Goal: Task Accomplishment & Management: Complete application form

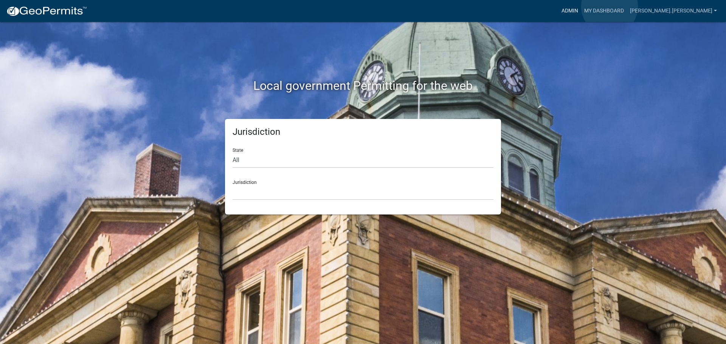
click at [581, 6] on link "Admin" at bounding box center [569, 11] width 23 height 14
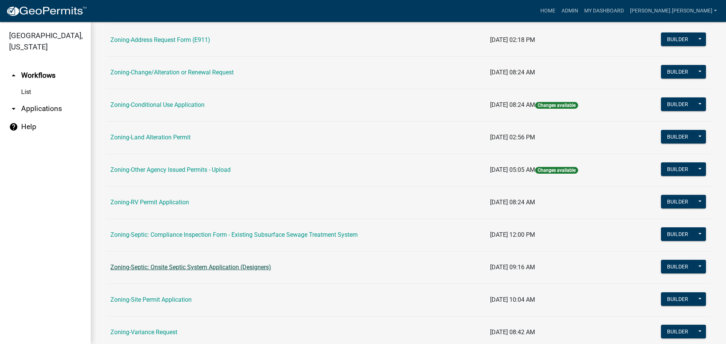
scroll to position [189, 0]
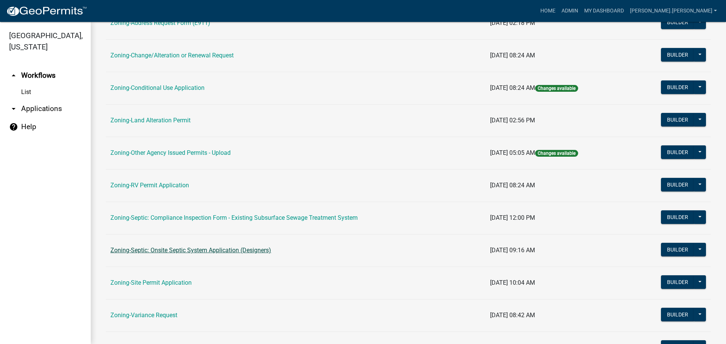
click at [179, 280] on link "Zoning-Site Permit Application" at bounding box center [150, 282] width 81 height 7
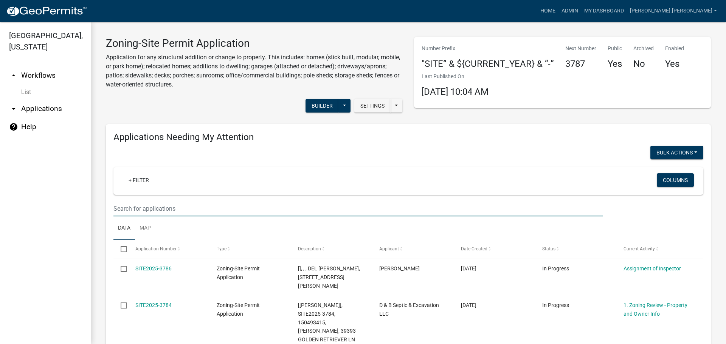
click at [165, 203] on input "text" at bounding box center [358, 209] width 490 height 16
type input "[PERSON_NAME]"
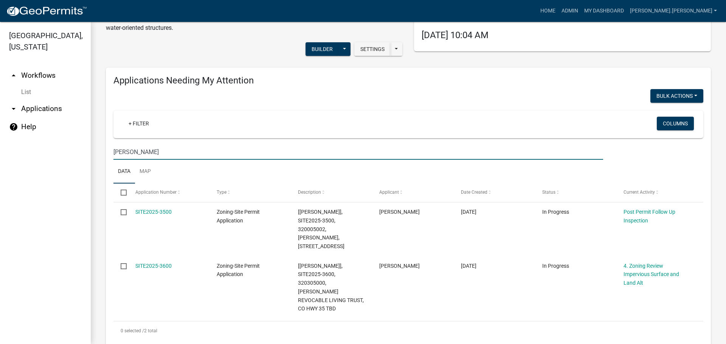
scroll to position [113, 0]
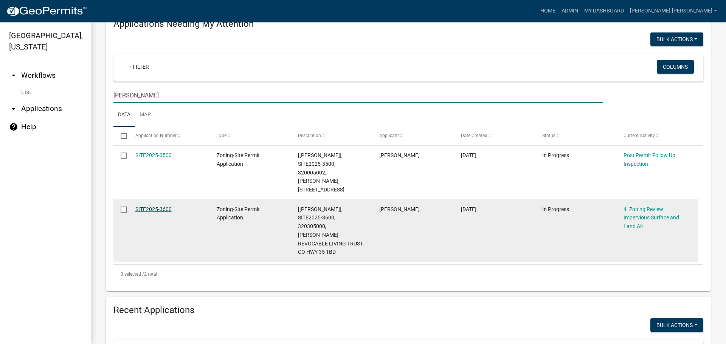
click at [154, 206] on link "SITE2025-3600" at bounding box center [153, 209] width 36 height 6
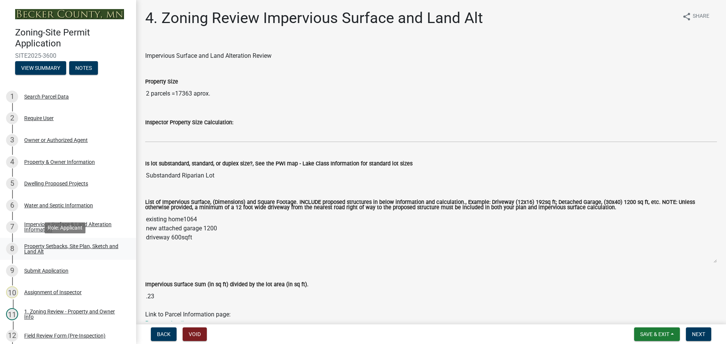
click at [94, 246] on div "Property Setbacks, Site Plan, Sketch and Land Alt" at bounding box center [74, 249] width 100 height 11
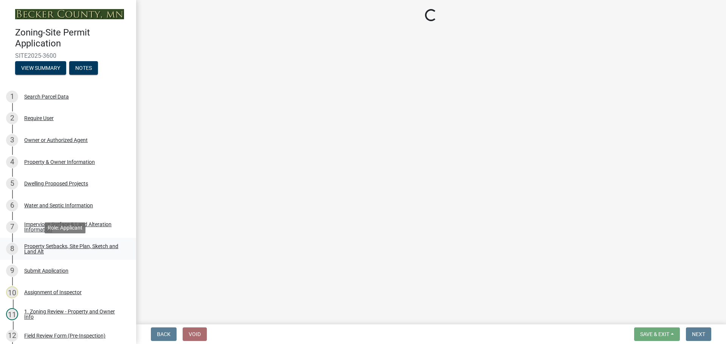
select select "7b13c63f-e699-4112-b373-98fbd28ec536"
select select "57d08919-5b28-4ff7-aa0d-07b0b2a1f6b6"
select select "b56a4575-9846-47cf-8067-c59a4853da22"
select select "b9185151-7fec-488a-a719-f11a93338dbd"
select select "e8ab2dc3-aa3f-46f3-9b4a-37eb25ad84af"
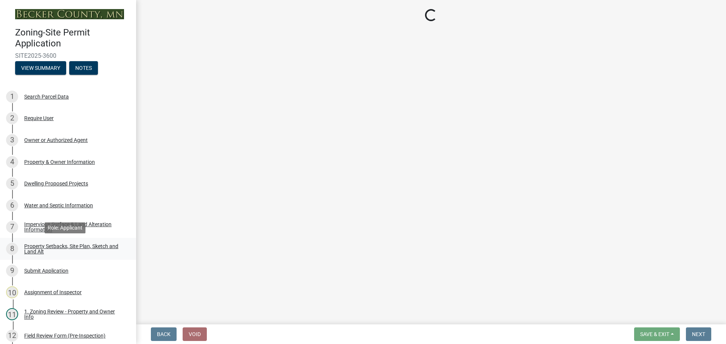
select select "27b2a8b4-abf6-463e-8c0c-7c5d2b4fe26f"
select select "5ad4ab64-b44e-481c-9000-9e5907aa74e1"
select select "e019de12-4845-45f2-ad10-5fb76eee0e55"
select select "c8b8ea71-7088-4e87-a493-7bc88cc2835b"
select select "d6c1d38b-8561-4345-845e-72dfbb0578a1"
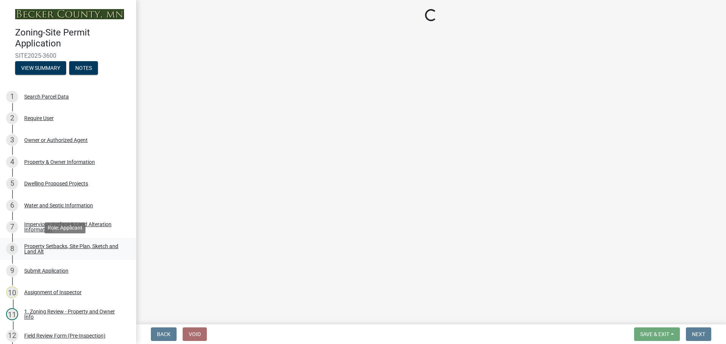
select select "19d13e65-c93d-443e-910a-7a17299544cc"
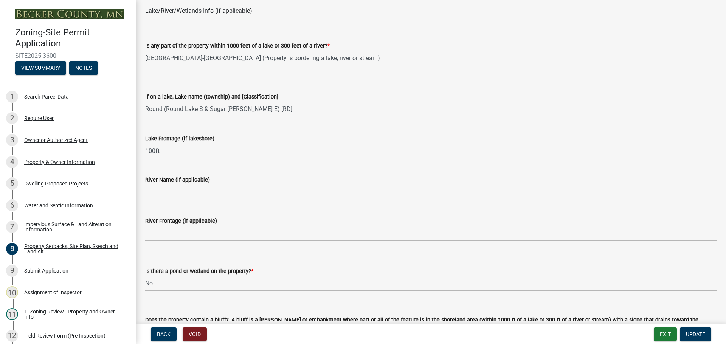
scroll to position [567, 0]
click at [59, 187] on div "5 Dwelling Proposed Projects" at bounding box center [65, 184] width 118 height 12
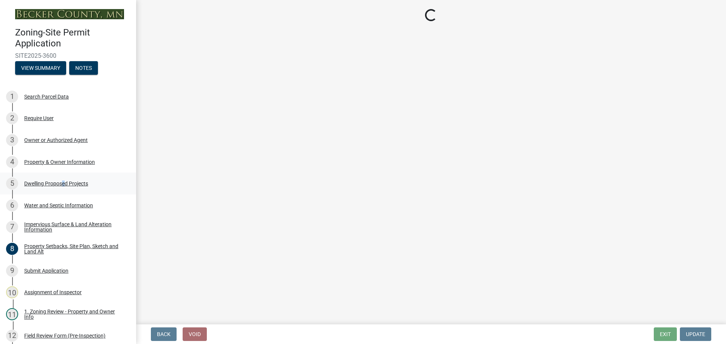
scroll to position [0, 0]
select select "b76c2e3f-c59d-4748-8205-29623accd873"
select select "638dddef-31f4-4d73-b0b5-0ffc7b344434"
select select "43dc438e-12cf-4fa6-b4ef-a236ffc627d7"
select select "8786fdd2-7f96-462d-8069-e958fae6b9a0"
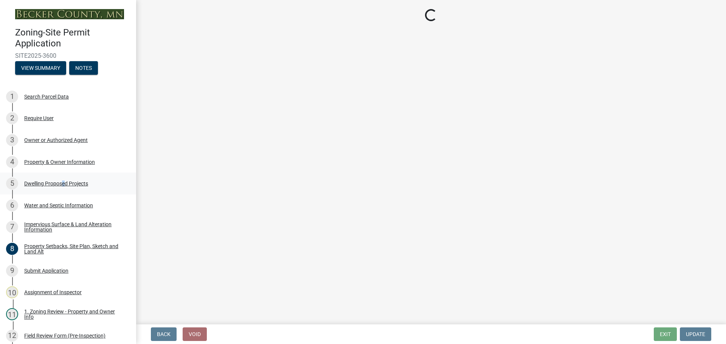
select select "59dc9cee-723e-448c-a454-fe3238b55aba"
select select "3d6d33a4-08a3-4693-9e40-f7dc371bbdbe"
select select "0ceb8b90-6e92-4b1f-be25-acba4c819eff"
select select "ab9119d1-7da9-49c4-9fac-8c142204c89d"
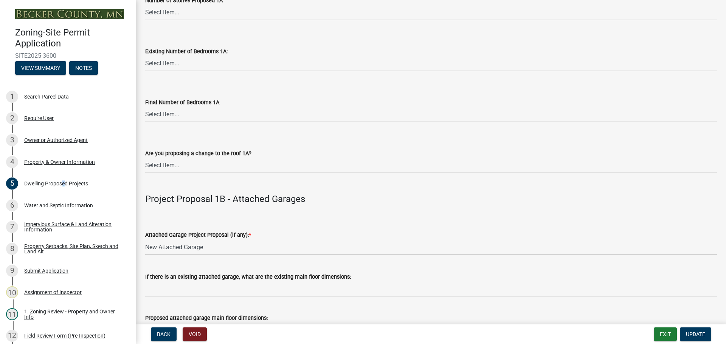
scroll to position [794, 0]
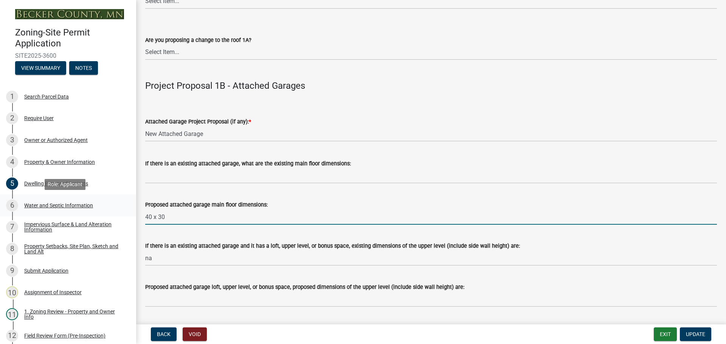
drag, startPoint x: 170, startPoint y: 217, endPoint x: 72, endPoint y: 208, distance: 97.9
click at [72, 208] on div "Zoning-Site Permit Application SITE2025-3600 View Summary Notes 1 Search Parcel…" at bounding box center [363, 172] width 726 height 344
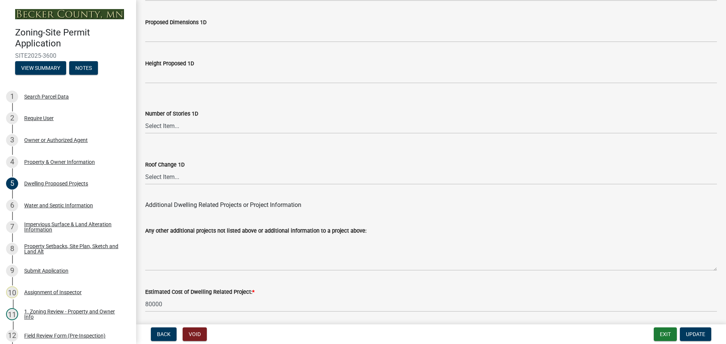
scroll to position [1813, 0]
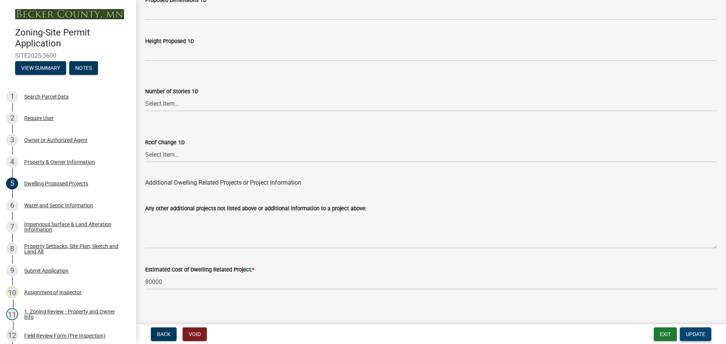
type input "28x38"
click at [689, 334] on span "Update" at bounding box center [695, 335] width 19 height 6
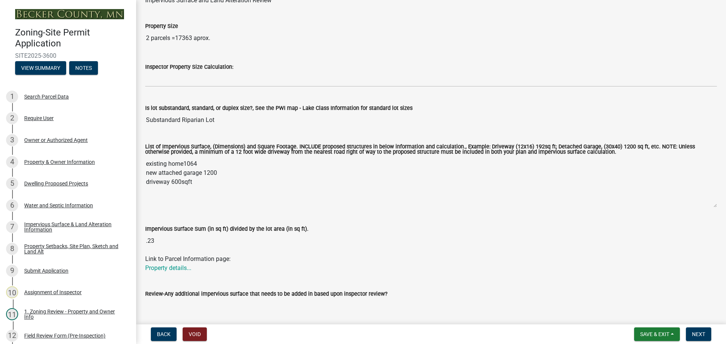
scroll to position [0, 0]
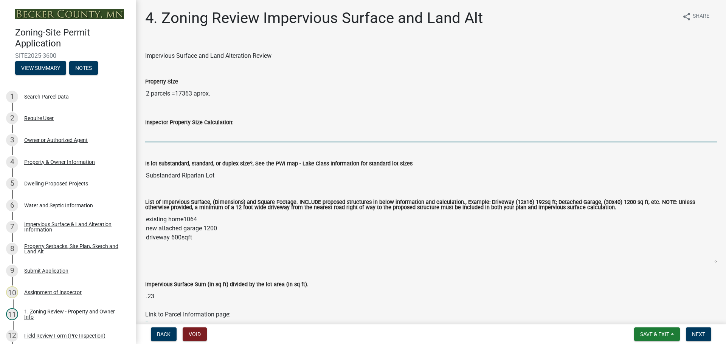
click at [155, 133] on input "Inspector Property Size Calculation:" at bounding box center [431, 135] width 572 height 16
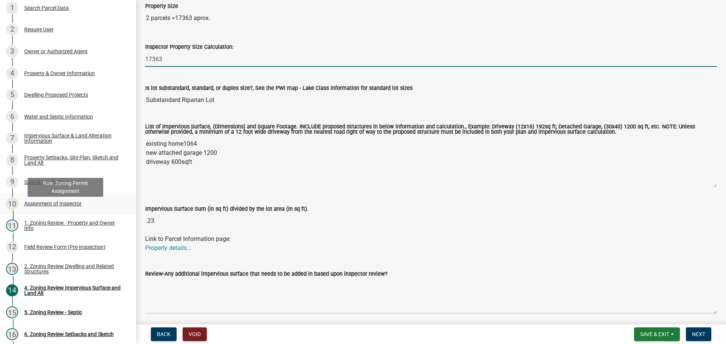
scroll to position [76, 0]
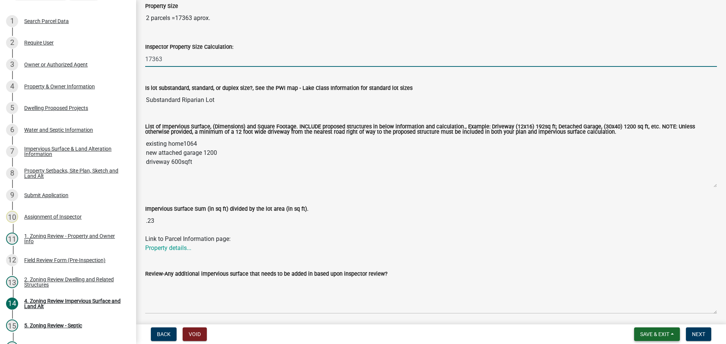
type input "17363"
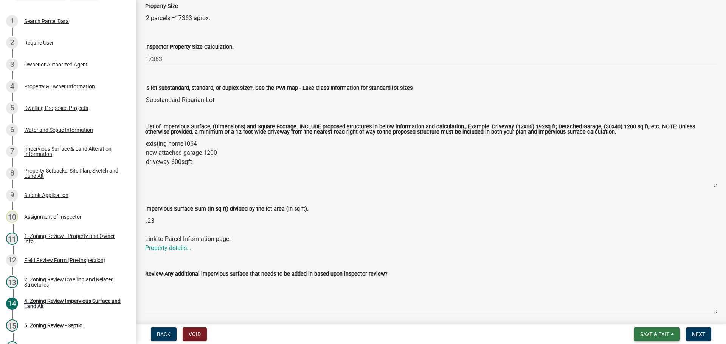
click at [644, 330] on button "Save & Exit" at bounding box center [657, 335] width 46 height 14
click at [658, 298] on button "Save" at bounding box center [649, 297] width 60 height 18
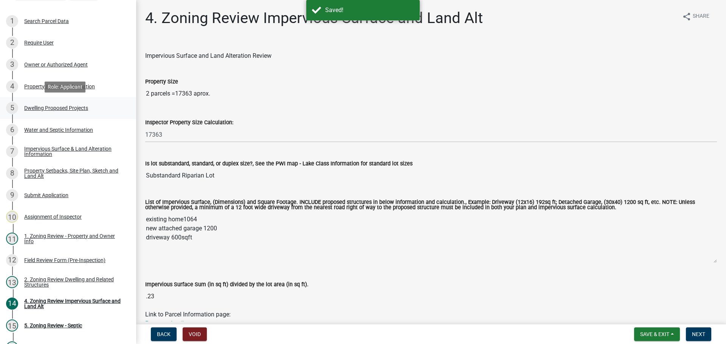
click at [59, 109] on div "Dwelling Proposed Projects" at bounding box center [56, 107] width 64 height 5
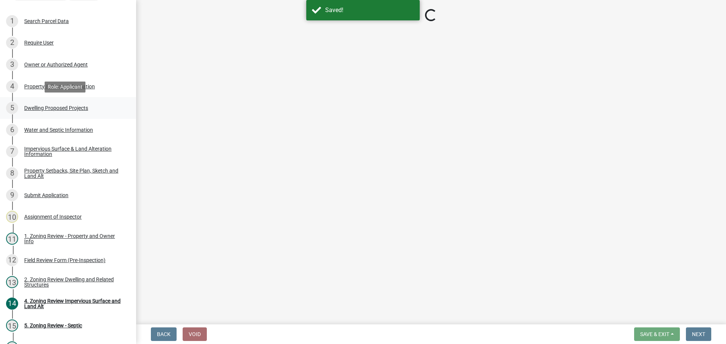
select select "b76c2e3f-c59d-4748-8205-29623accd873"
select select "638dddef-31f4-4d73-b0b5-0ffc7b344434"
select select "43dc438e-12cf-4fa6-b4ef-a236ffc627d7"
select select "8786fdd2-7f96-462d-8069-e958fae6b9a0"
select select "59dc9cee-723e-448c-a454-fe3238b55aba"
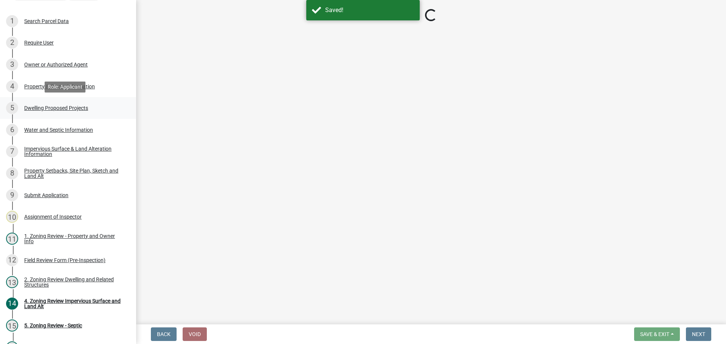
select select "3d6d33a4-08a3-4693-9e40-f7dc371bbdbe"
select select "0ceb8b90-6e92-4b1f-be25-acba4c819eff"
select select "ab9119d1-7da9-49c4-9fac-8c142204c89d"
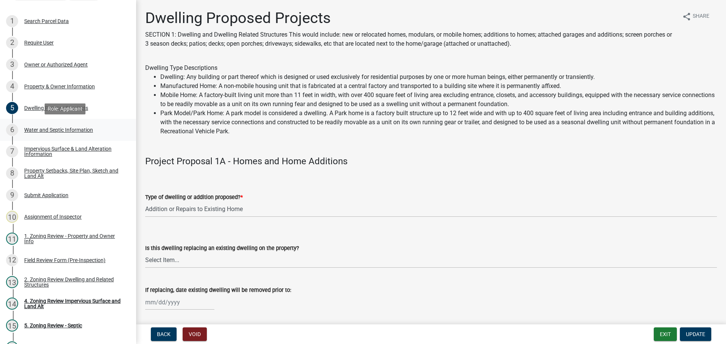
click at [58, 125] on div "6 Water and Septic Information" at bounding box center [65, 130] width 118 height 12
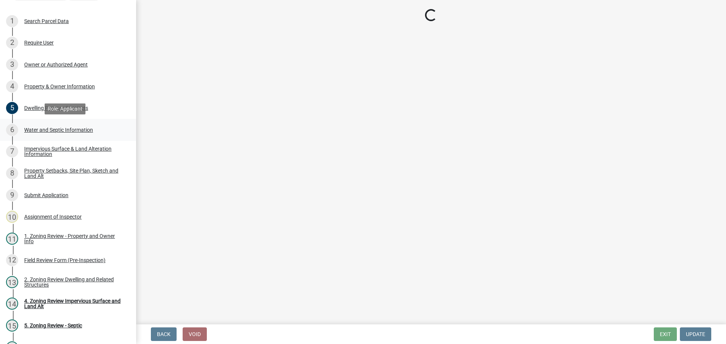
select select "9c51a48b-0bee-4836-8d5c-beab6e77ad2a"
select select "25b8aef2-9eed-4c0f-8836-08d4b8d082b1"
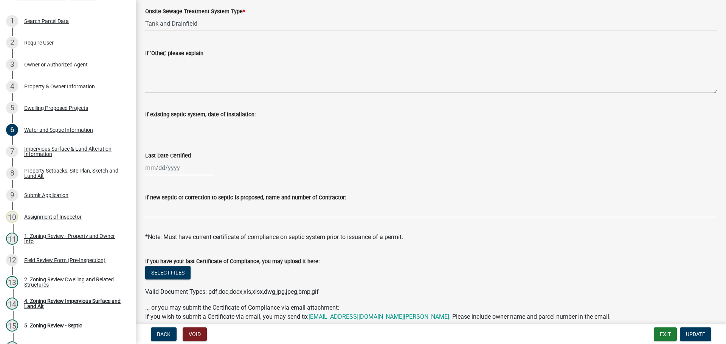
scroll to position [181, 0]
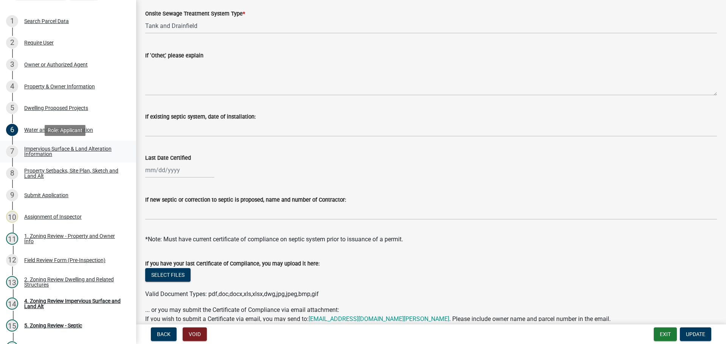
click at [56, 152] on div "Impervious Surface & Land Alteration Information" at bounding box center [74, 151] width 100 height 11
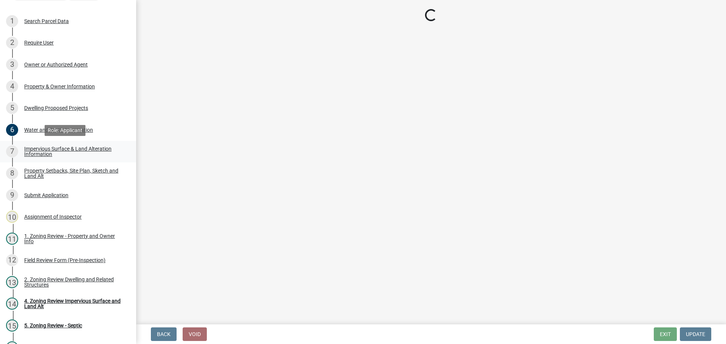
scroll to position [0, 0]
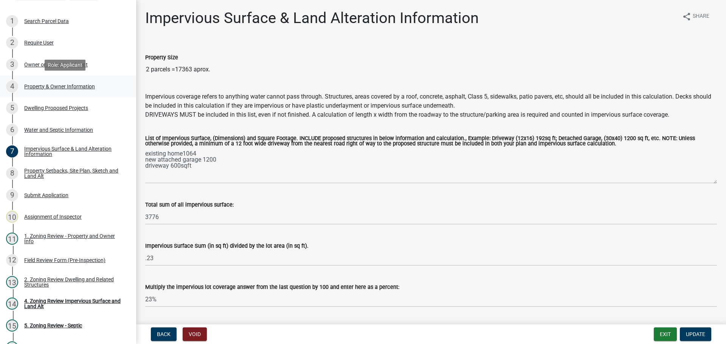
click at [54, 86] on div "Property & Owner Information" at bounding box center [59, 86] width 71 height 5
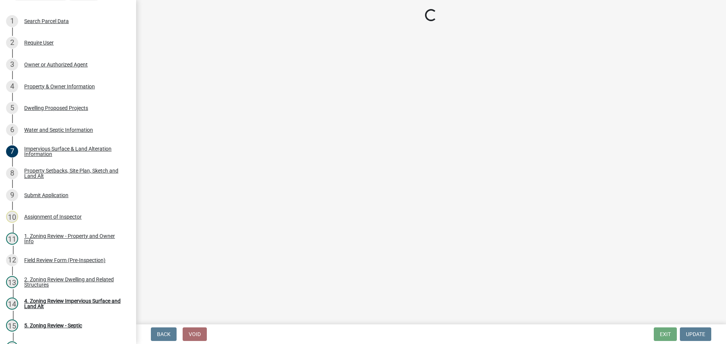
select select "5a3c243d-5cb2-4bc7-bda1-959088d74f81"
select select "61d56479-71b4-4f98-942d-99b919d4174a"
select select "f87eba17-8ed9-4ad8-aefc-fe36a3f3544b"
select select "393a978c-6bd5-4cb2-a6a0-db6feb8732b8"
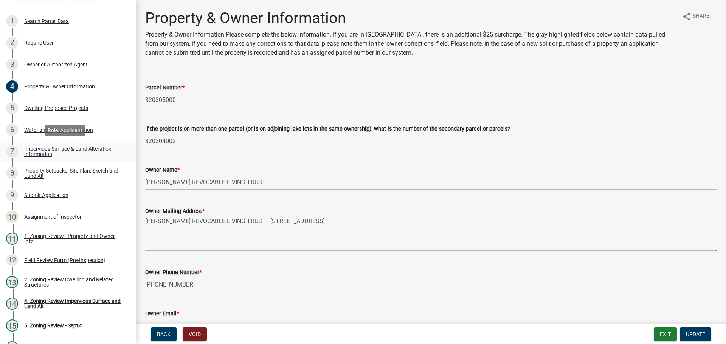
click at [77, 145] on link "7 Impervious Surface & Land Alteration Information" at bounding box center [68, 152] width 136 height 22
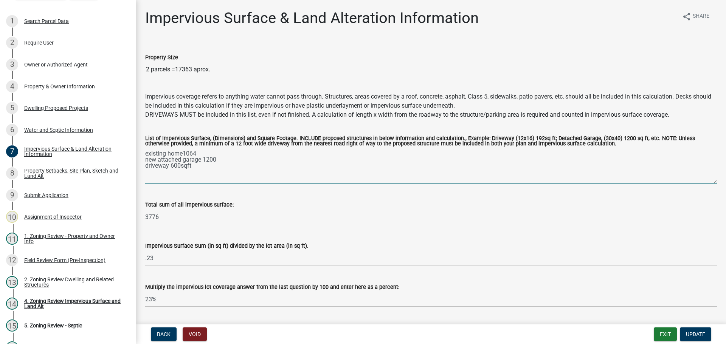
click at [222, 160] on textarea "existing home1064 new attached garage 1200 driveway 600sqft" at bounding box center [431, 166] width 572 height 36
type textarea "existing home1064 new attached garage 1064 driveway 600sqft"
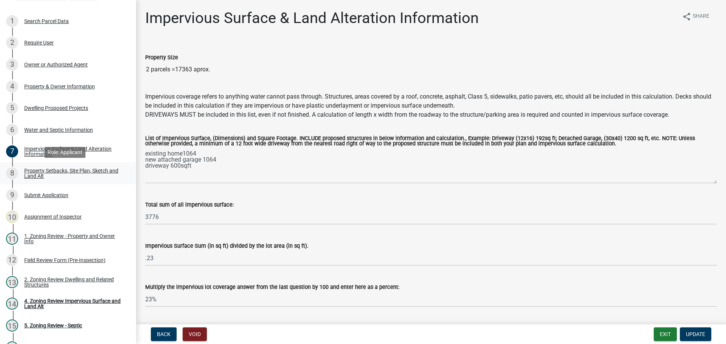
click at [27, 175] on div "Property Setbacks, Site Plan, Sketch and Land Alt" at bounding box center [74, 173] width 100 height 11
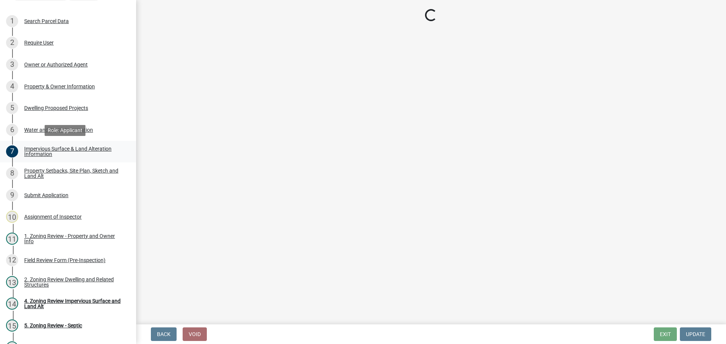
select select "7b13c63f-e699-4112-b373-98fbd28ec536"
select select "57d08919-5b28-4ff7-aa0d-07b0b2a1f6b6"
select select "b56a4575-9846-47cf-8067-c59a4853da22"
select select "b9185151-7fec-488a-a719-f11a93338dbd"
select select "e8ab2dc3-aa3f-46f3-9b4a-37eb25ad84af"
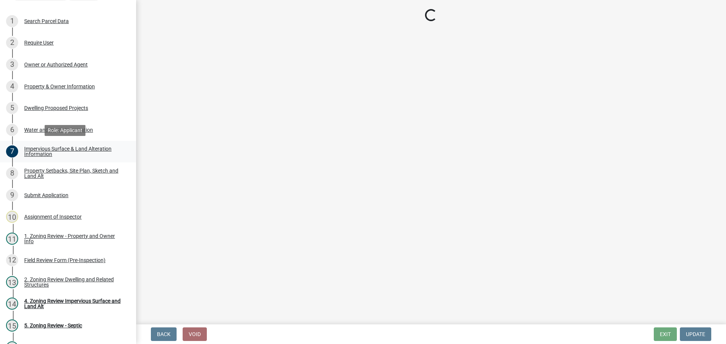
select select "27b2a8b4-abf6-463e-8c0c-7c5d2b4fe26f"
select select "5ad4ab64-b44e-481c-9000-9e5907aa74e1"
select select "e019de12-4845-45f2-ad10-5fb76eee0e55"
select select "c8b8ea71-7088-4e87-a493-7bc88cc2835b"
select select "d6c1d38b-8561-4345-845e-72dfbb0578a1"
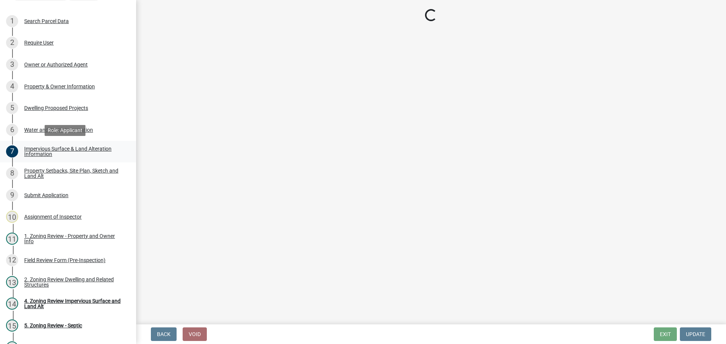
select select "19d13e65-c93d-443e-910a-7a17299544cc"
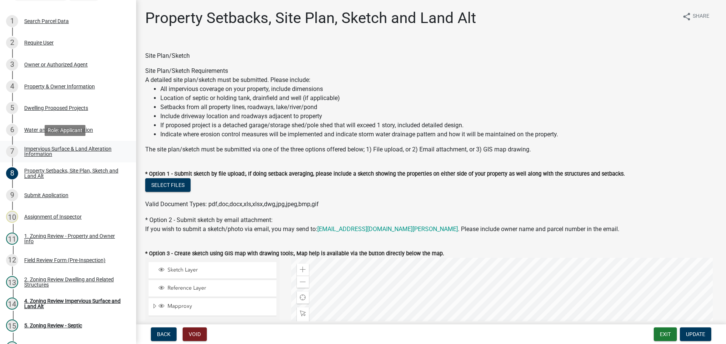
click at [36, 150] on div "Impervious Surface & Land Alteration Information" at bounding box center [74, 151] width 100 height 11
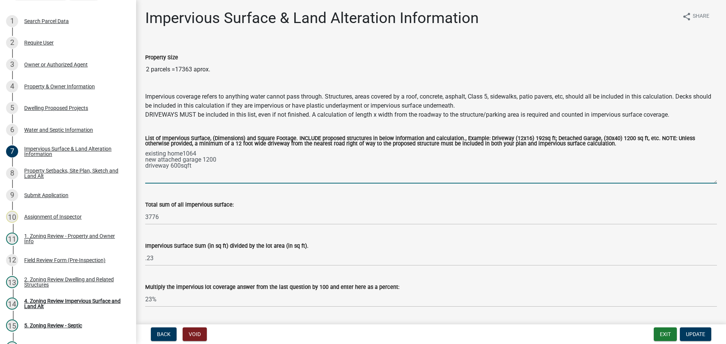
click at [196, 155] on textarea "existing home1064 new attached garage 1200 driveway 600sqft" at bounding box center [431, 166] width 572 height 36
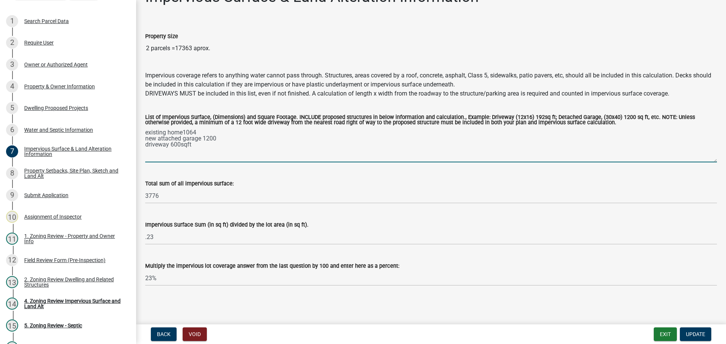
scroll to position [22, 0]
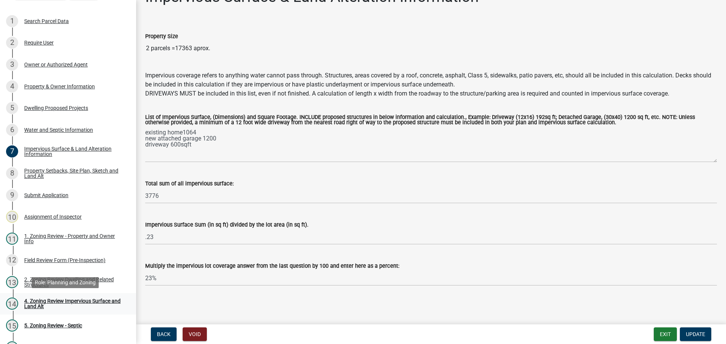
click at [48, 299] on div "4. Zoning Review Impervious Surface and Land Alt" at bounding box center [74, 304] width 100 height 11
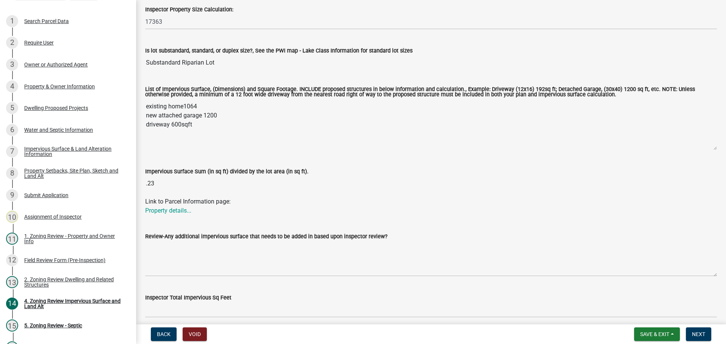
scroll to position [113, 0]
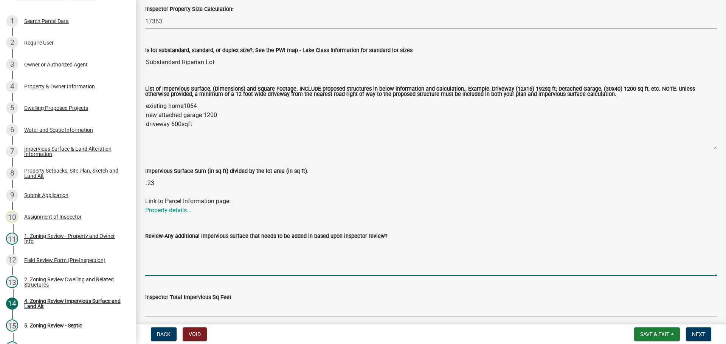
click at [162, 254] on textarea "Review-Any additional impervious surface that needs to be added in based upon i…" at bounding box center [431, 259] width 572 height 36
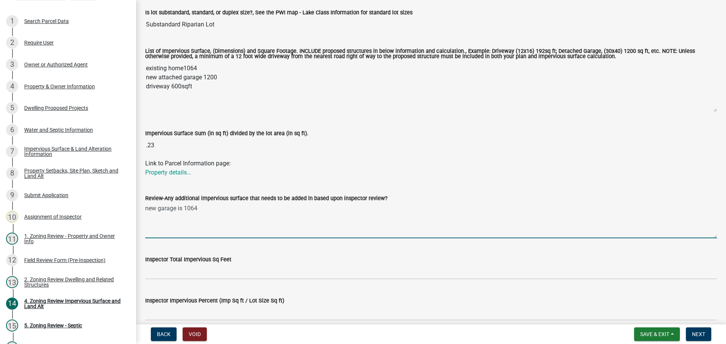
type textarea "new garage is 1064"
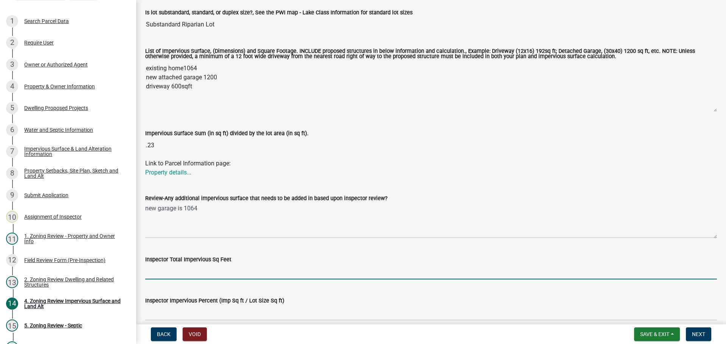
click at [185, 273] on input "Inspector Total Impervious Sq Feet" at bounding box center [431, 272] width 572 height 16
click at [218, 272] on input "Inspector Total Impervious Sq Feet" at bounding box center [431, 272] width 572 height 16
type input "2728"
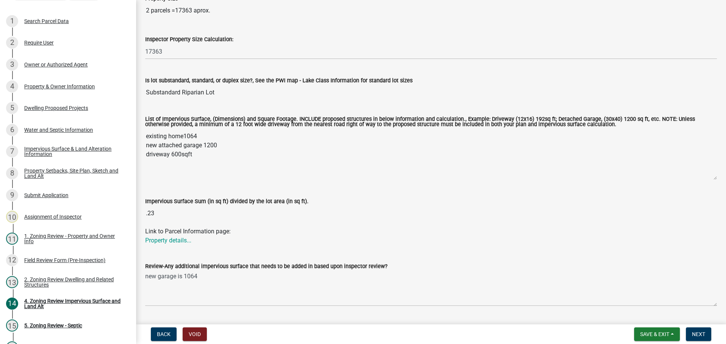
scroll to position [0, 0]
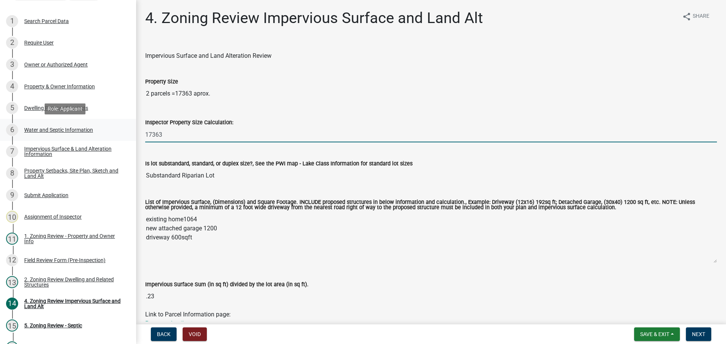
drag, startPoint x: 174, startPoint y: 138, endPoint x: 94, endPoint y: 139, distance: 79.4
click at [94, 139] on div "Zoning-Site Permit Application SITE2025-3600 View Summary Notes 1 Search Parcel…" at bounding box center [363, 172] width 726 height 344
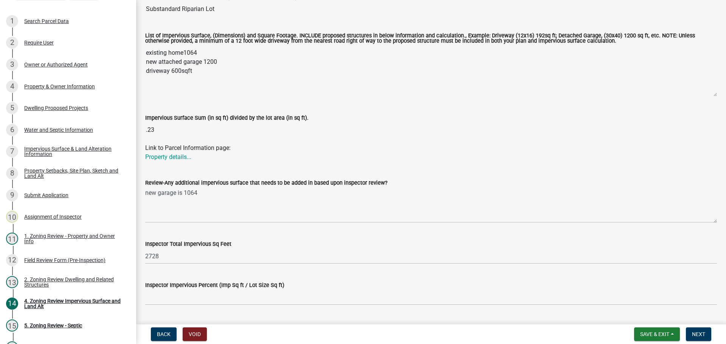
scroll to position [189, 0]
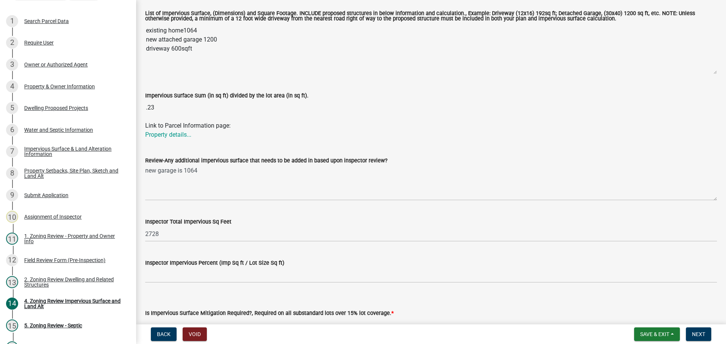
type input "17093"
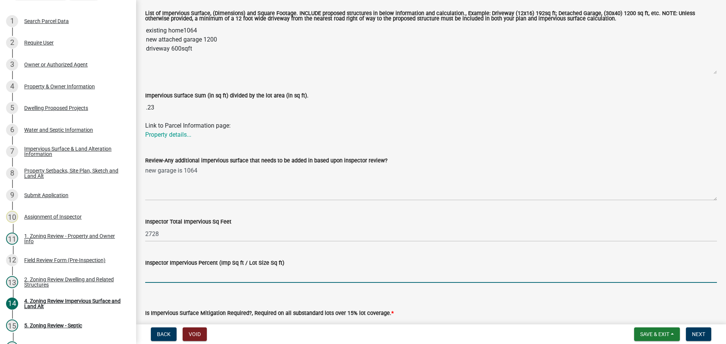
click at [292, 271] on input "Inspector Impervious Percent (Imp Sq ft / Lot Size Sq ft)" at bounding box center [431, 276] width 572 height 16
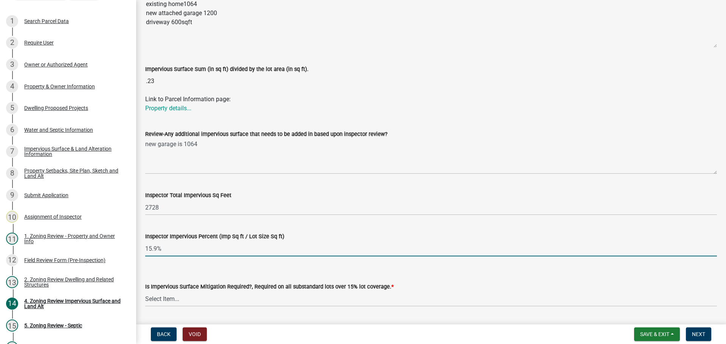
scroll to position [227, 0]
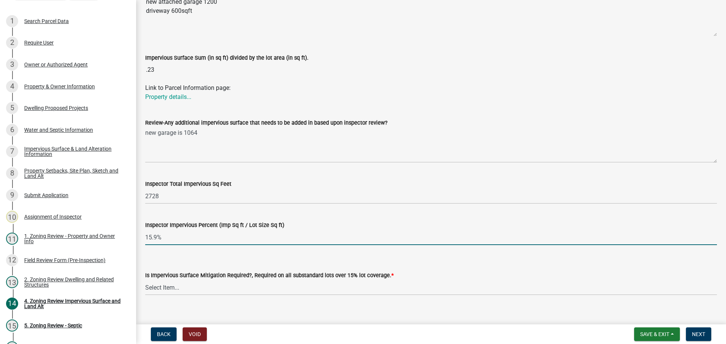
type input "15.9%"
click at [303, 289] on select "Select Item... Yes- Over 15% substandard lot coverage No N/A" at bounding box center [431, 288] width 572 height 16
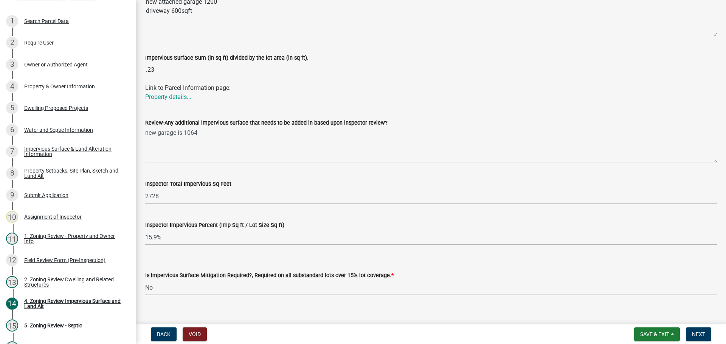
click at [145, 281] on select "Select Item... Yes- Over 15% substandard lot coverage No N/A" at bounding box center [431, 288] width 572 height 16
select select "e01e6f83-540c-4684-94c6-de0fe38ded07"
click at [707, 332] on button "Next" at bounding box center [698, 335] width 25 height 14
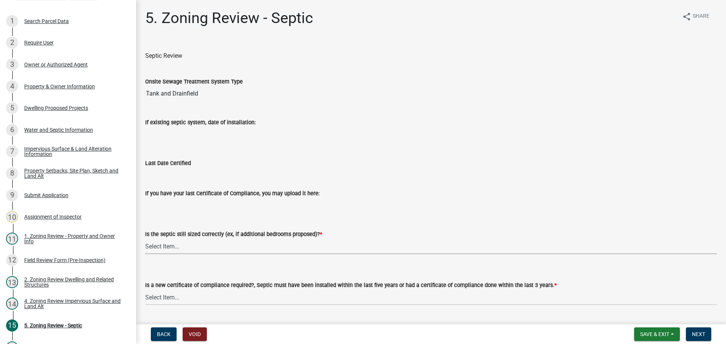
click at [461, 249] on select "Select Item... Yes No N/A" at bounding box center [431, 247] width 572 height 16
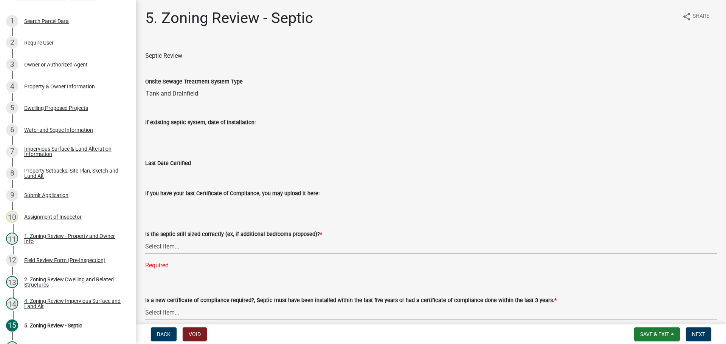
click at [451, 296] on div "Is a new certificate of compliance required?, Septic must have been installed w…" at bounding box center [431, 308] width 572 height 25
click at [443, 240] on select "Select Item... Yes No N/A" at bounding box center [431, 247] width 572 height 16
click at [438, 252] on select "Select Item... Yes No N/A" at bounding box center [431, 247] width 572 height 16
click at [145, 239] on select "Select Item... Yes No N/A" at bounding box center [431, 247] width 572 height 16
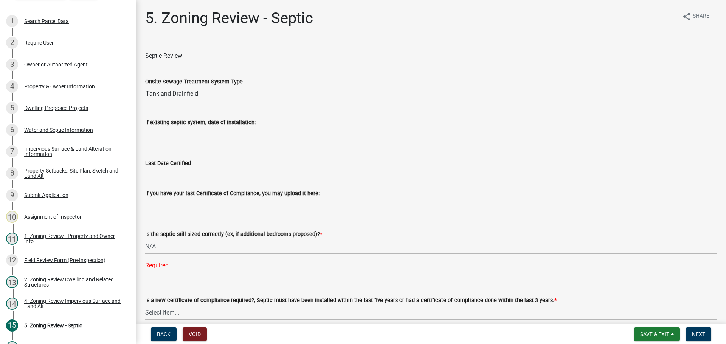
select select "ffe0288f-179d-446d-9dfb-ee21a688edc6"
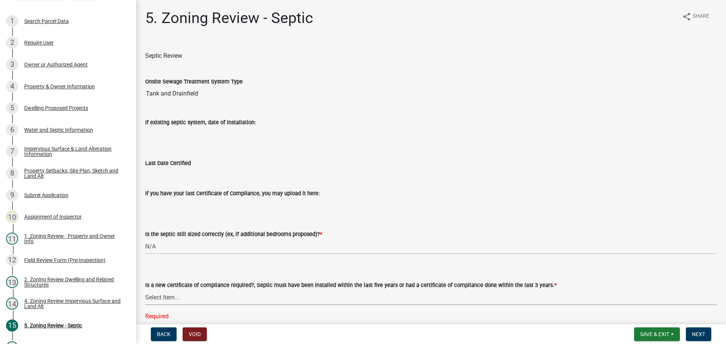
click at [405, 296] on select "Select Item... Yes No" at bounding box center [431, 298] width 572 height 16
click at [145, 290] on select "Select Item... Yes No" at bounding box center [431, 298] width 572 height 16
select select "2fd537d7-74b1-4ff9-a84c-837cf5598f43"
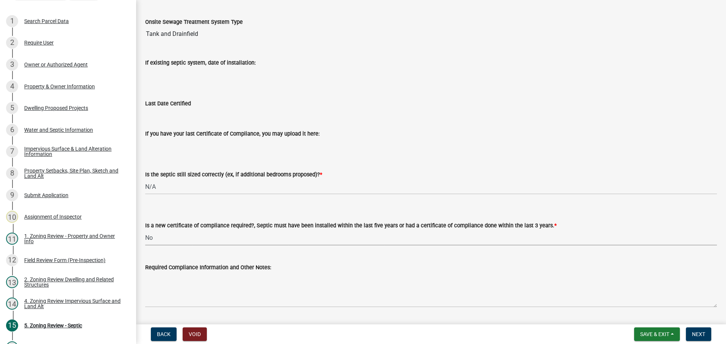
scroll to position [81, 0]
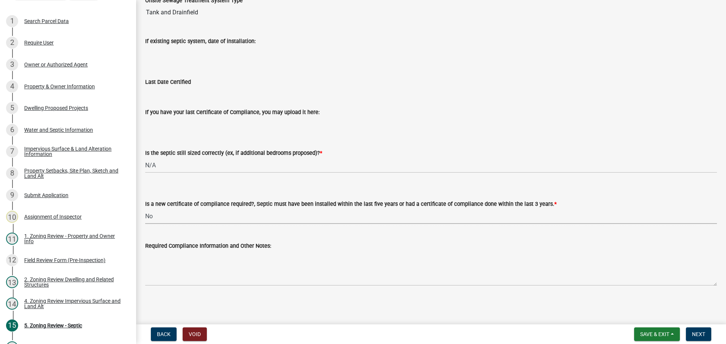
click at [401, 248] on div "Required Compliance Information and Other Notes:" at bounding box center [431, 246] width 572 height 9
click at [693, 335] on span "Next" at bounding box center [698, 335] width 13 height 6
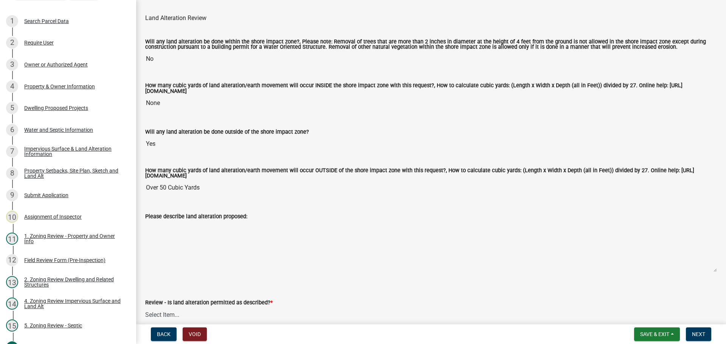
scroll to position [151, 0]
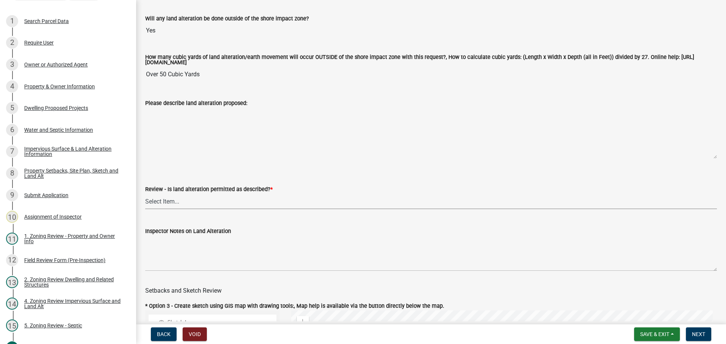
click at [214, 199] on select "Select Item... Yes No N/A" at bounding box center [431, 202] width 572 height 16
click at [145, 195] on select "Select Item... Yes No N/A" at bounding box center [431, 202] width 572 height 16
select select "cada6796-d529-4ebb-b6d4-faca8dd705c9"
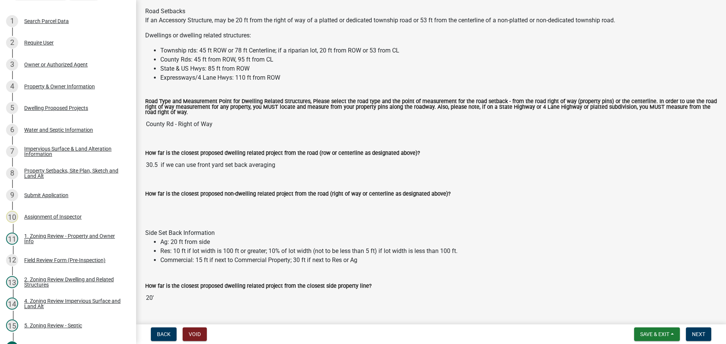
scroll to position [794, 0]
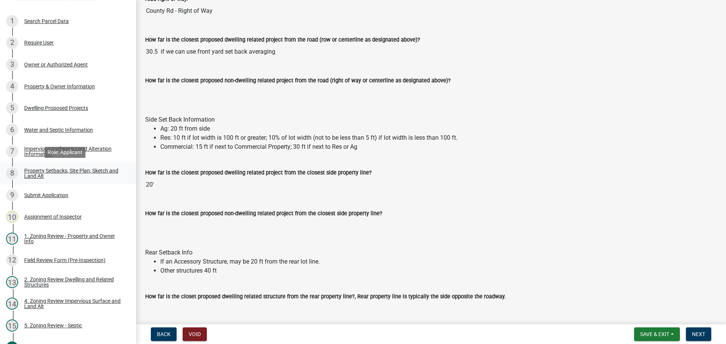
click at [65, 173] on div "Property Setbacks, Site Plan, Sketch and Land Alt" at bounding box center [74, 173] width 100 height 11
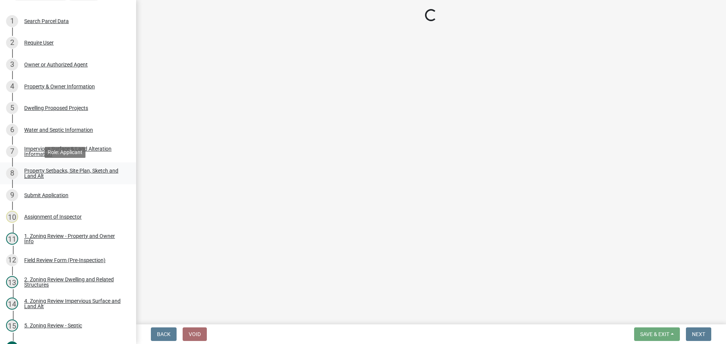
select select "7b13c63f-e699-4112-b373-98fbd28ec536"
select select "57d08919-5b28-4ff7-aa0d-07b0b2a1f6b6"
select select "b56a4575-9846-47cf-8067-c59a4853da22"
select select "b9185151-7fec-488a-a719-f11a93338dbd"
select select "e8ab2dc3-aa3f-46f3-9b4a-37eb25ad84af"
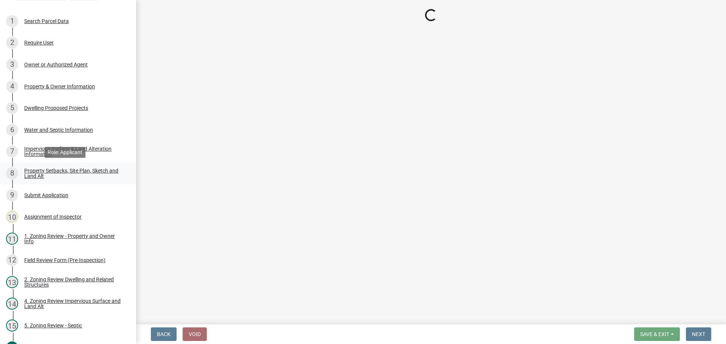
select select "27b2a8b4-abf6-463e-8c0c-7c5d2b4fe26f"
select select "5ad4ab64-b44e-481c-9000-9e5907aa74e1"
select select "e019de12-4845-45f2-ad10-5fb76eee0e55"
select select "c8b8ea71-7088-4e87-a493-7bc88cc2835b"
select select "d6c1d38b-8561-4345-845e-72dfbb0578a1"
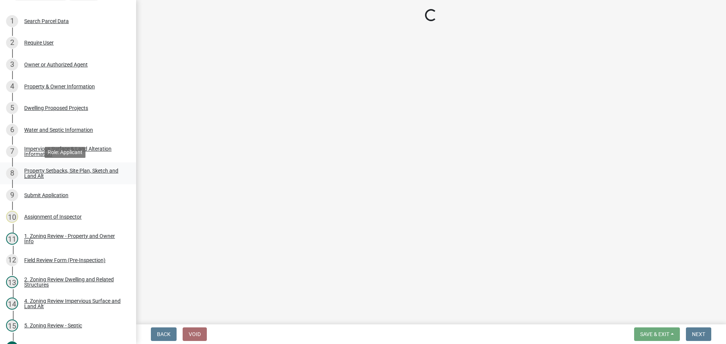
select select "19d13e65-c93d-443e-910a-7a17299544cc"
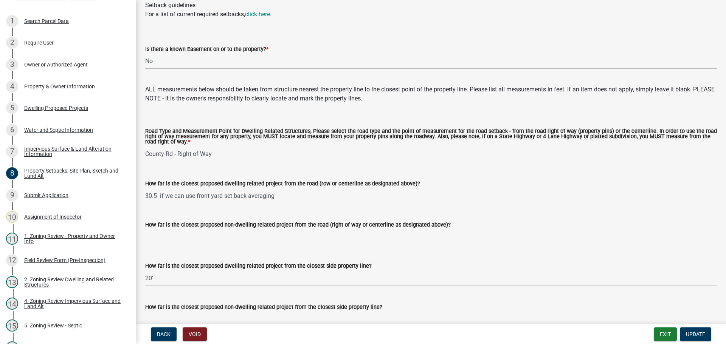
scroll to position [1323, 0]
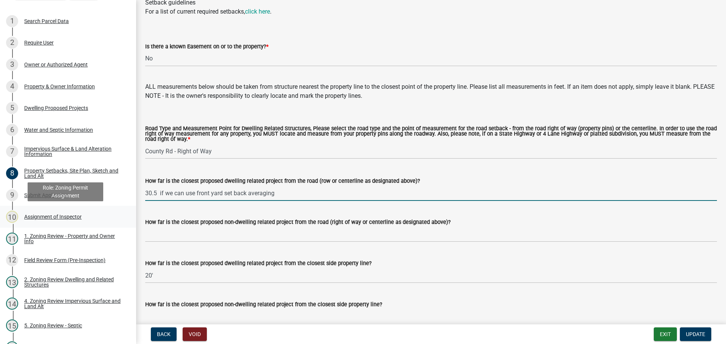
drag, startPoint x: 299, startPoint y: 205, endPoint x: 90, endPoint y: 208, distance: 209.5
click at [90, 208] on div "Zoning-Site Permit Application SITE2025-3600 View Summary Notes 1 Search Parcel…" at bounding box center [363, 172] width 726 height 344
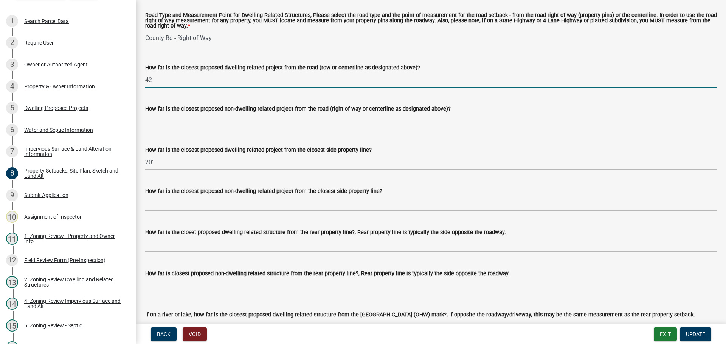
scroll to position [1512, 0]
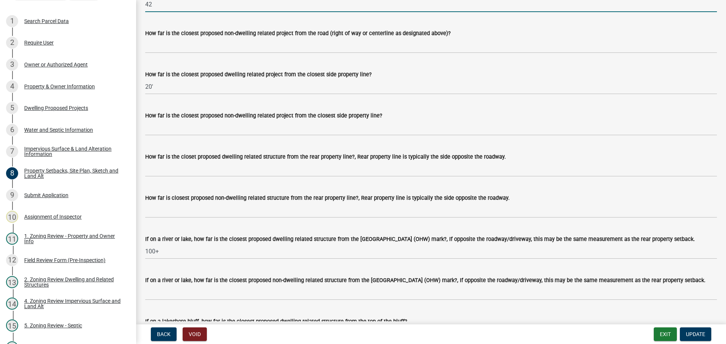
type input "42"
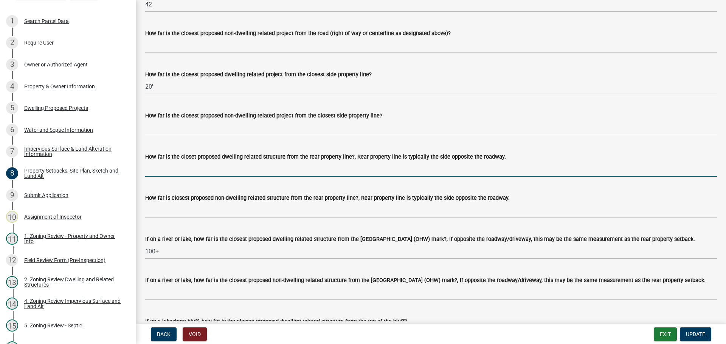
click at [430, 177] on input "How far is the closet proposed dwelling related structure from the rear propert…" at bounding box center [431, 169] width 572 height 16
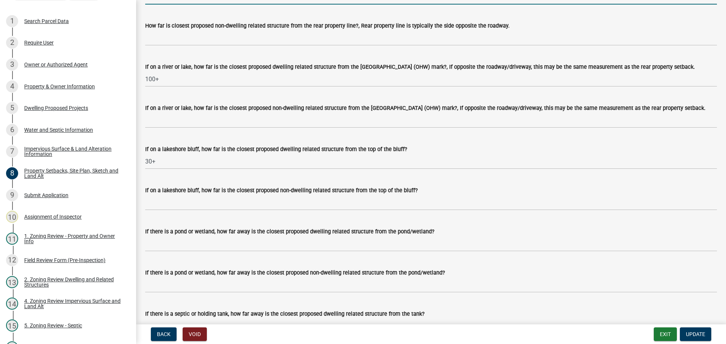
scroll to position [1702, 0]
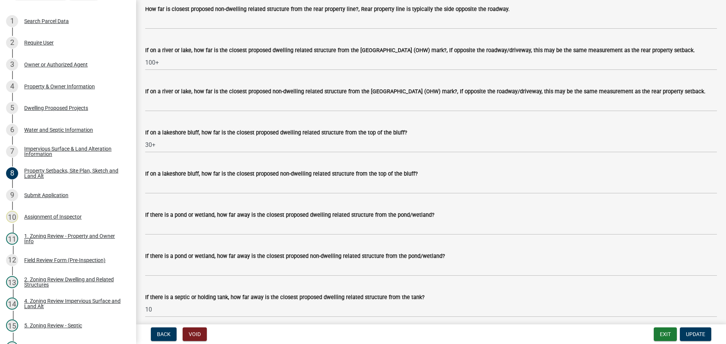
type input "100'"
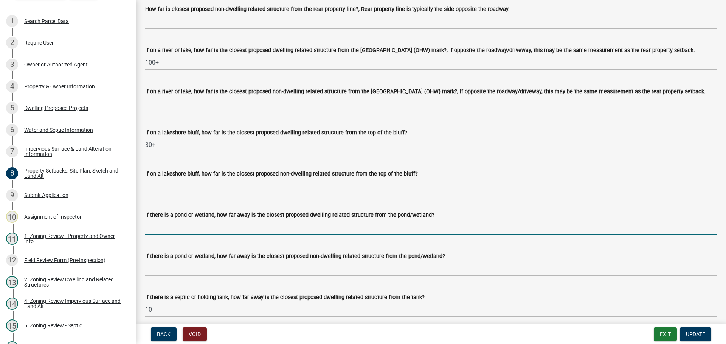
click at [285, 235] on input "If there is a pond or wetland, how far away is the closest proposed dwelling re…" at bounding box center [431, 228] width 572 height 16
type input "N/A"
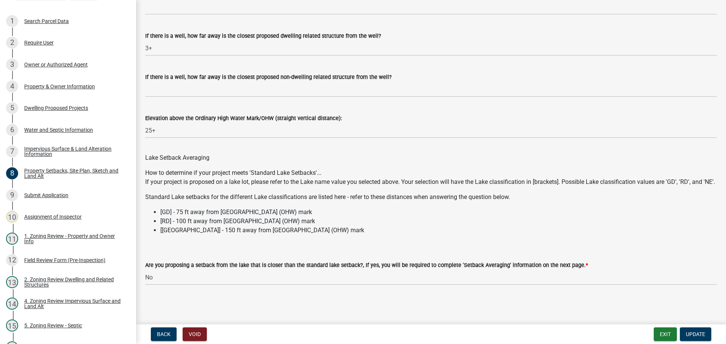
scroll to position [2148, 0]
click at [699, 333] on span "Update" at bounding box center [695, 335] width 19 height 6
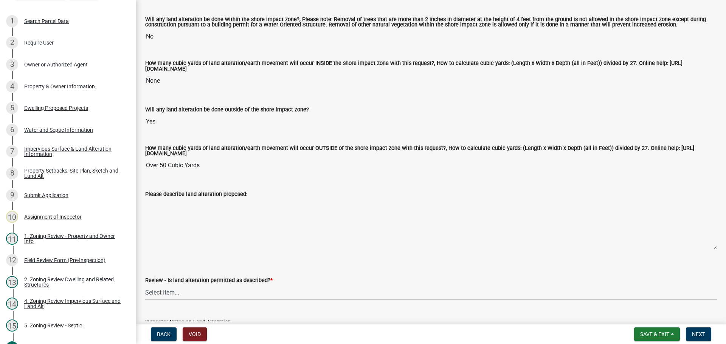
scroll to position [113, 0]
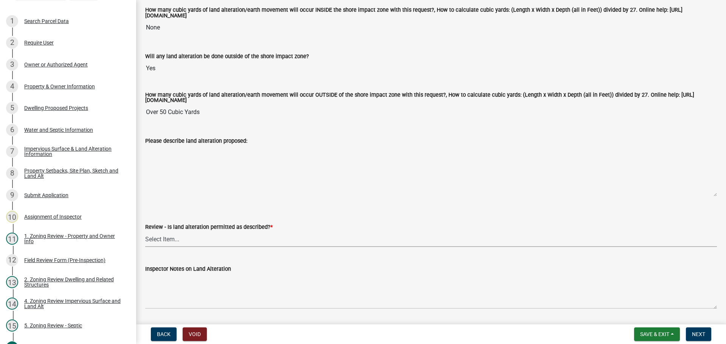
click at [169, 240] on select "Select Item... Yes No N/A" at bounding box center [431, 240] width 572 height 16
click at [145, 233] on select "Select Item... Yes No N/A" at bounding box center [431, 240] width 572 height 16
select select "cada6796-d529-4ebb-b6d4-faca8dd705c9"
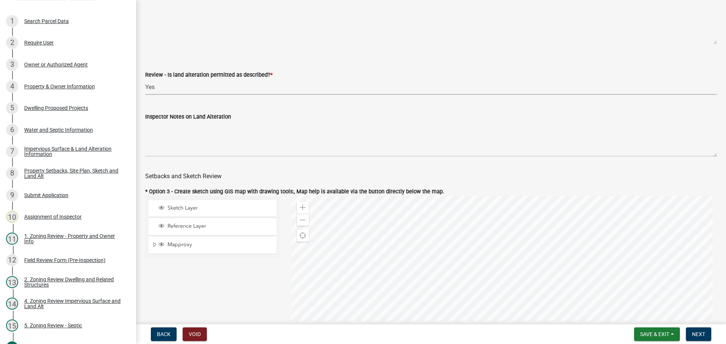
scroll to position [265, 0]
click at [79, 169] on div "Property Setbacks, Site Plan, Sketch and Land Alt" at bounding box center [74, 173] width 100 height 11
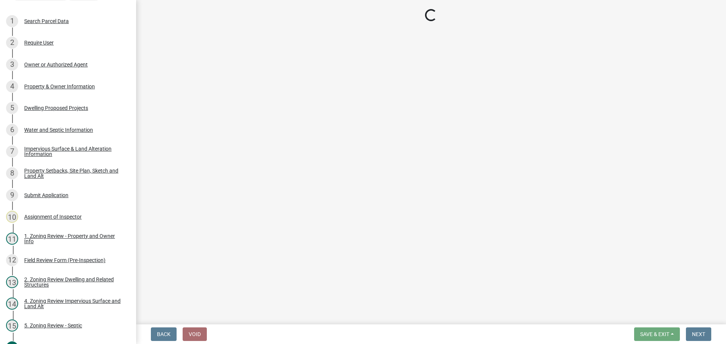
select select "7b13c63f-e699-4112-b373-98fbd28ec536"
select select "57d08919-5b28-4ff7-aa0d-07b0b2a1f6b6"
select select "b56a4575-9846-47cf-8067-c59a4853da22"
select select "b9185151-7fec-488a-a719-f11a93338dbd"
select select "e8ab2dc3-aa3f-46f3-9b4a-37eb25ad84af"
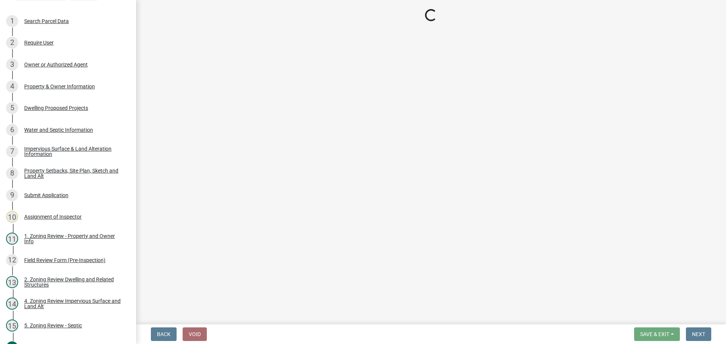
select select "27b2a8b4-abf6-463e-8c0c-7c5d2b4fe26f"
select select "5ad4ab64-b44e-481c-9000-9e5907aa74e1"
select select "e019de12-4845-45f2-ad10-5fb76eee0e55"
select select "c8b8ea71-7088-4e87-a493-7bc88cc2835b"
select select "d6c1d38b-8561-4345-845e-72dfbb0578a1"
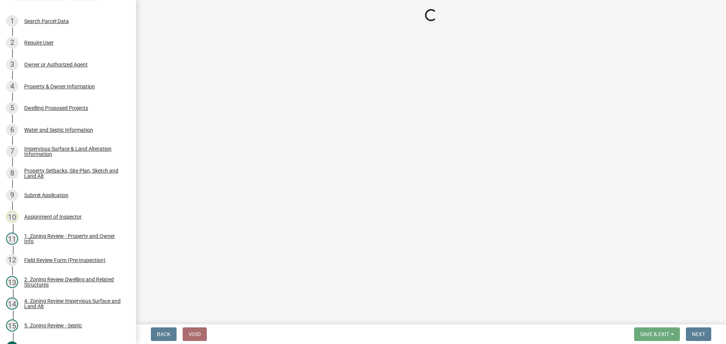
select select "19d13e65-c93d-443e-910a-7a17299544cc"
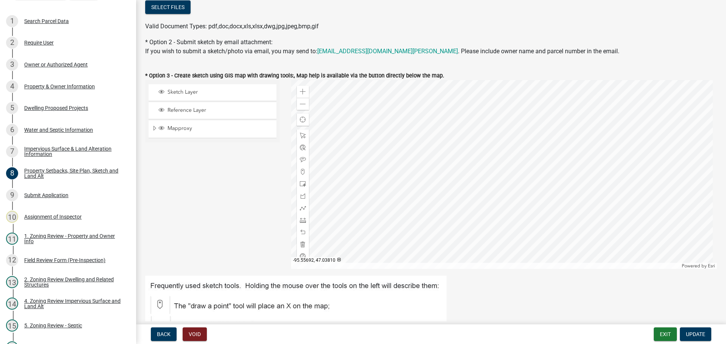
scroll to position [189, 0]
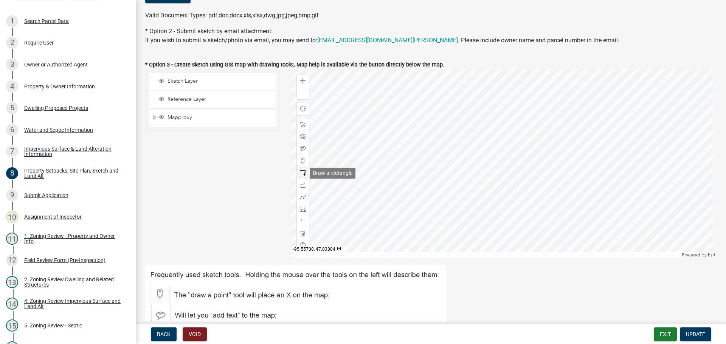
click at [297, 172] on div at bounding box center [303, 173] width 12 height 12
click at [453, 158] on div at bounding box center [504, 163] width 426 height 189
click at [300, 219] on span at bounding box center [303, 222] width 6 height 6
click at [303, 210] on span at bounding box center [303, 209] width 6 height 6
click at [405, 181] on div at bounding box center [504, 163] width 426 height 189
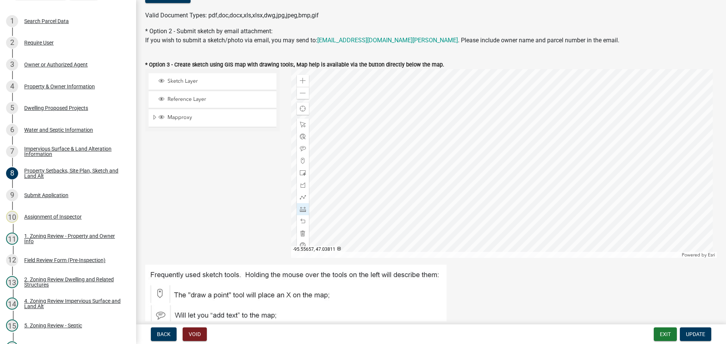
click at [452, 180] on div at bounding box center [504, 163] width 426 height 189
click at [300, 174] on span at bounding box center [303, 173] width 6 height 6
click at [472, 176] on div at bounding box center [504, 163] width 426 height 189
click at [304, 220] on span at bounding box center [303, 222] width 6 height 6
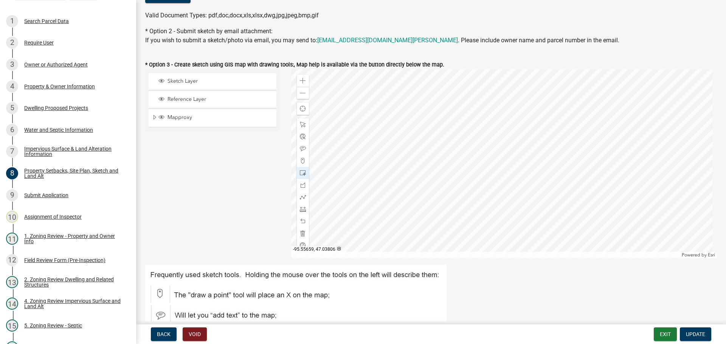
click at [441, 186] on div at bounding box center [504, 163] width 426 height 189
click at [303, 219] on span at bounding box center [303, 222] width 6 height 6
click at [487, 189] on div at bounding box center [504, 163] width 426 height 189
click at [300, 210] on span at bounding box center [303, 209] width 6 height 6
click at [468, 188] on div at bounding box center [504, 163] width 426 height 189
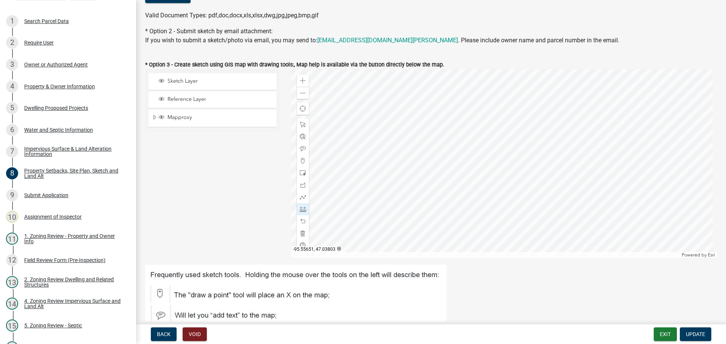
click at [468, 213] on div at bounding box center [504, 163] width 426 height 189
click at [467, 189] on div at bounding box center [504, 163] width 426 height 189
click at [469, 212] on div at bounding box center [504, 163] width 426 height 189
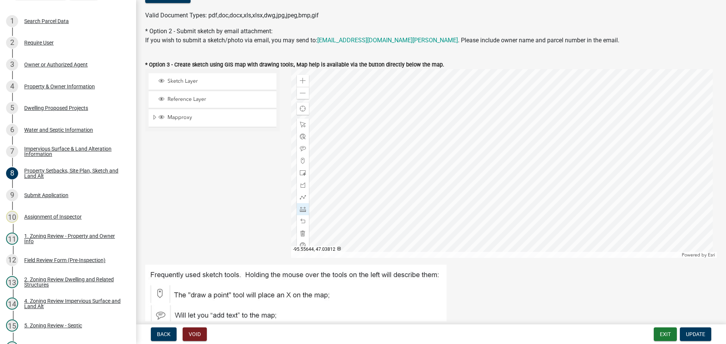
click at [487, 175] on div at bounding box center [504, 163] width 426 height 189
click at [522, 174] on div at bounding box center [504, 163] width 426 height 189
click at [487, 173] on div at bounding box center [504, 163] width 426 height 189
click at [604, 160] on div at bounding box center [504, 163] width 426 height 189
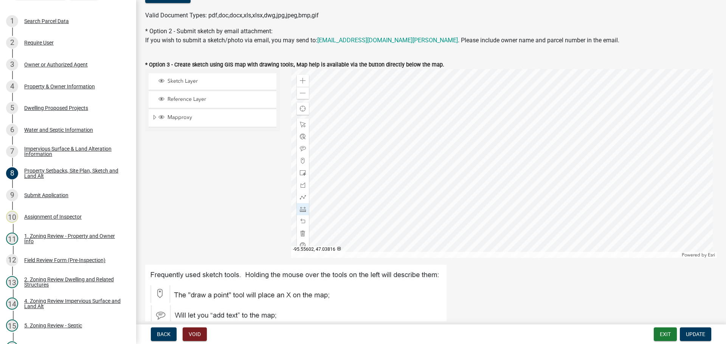
click at [604, 160] on div at bounding box center [504, 163] width 426 height 189
click at [454, 182] on div at bounding box center [504, 163] width 426 height 189
click at [368, 191] on div at bounding box center [504, 163] width 426 height 189
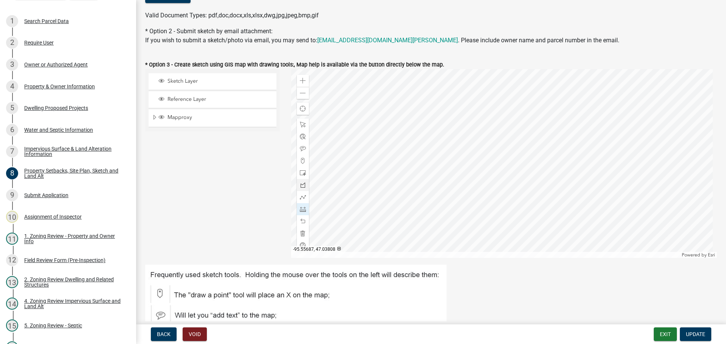
click at [368, 191] on div at bounding box center [504, 163] width 426 height 189
click at [699, 332] on span "Update" at bounding box center [695, 335] width 19 height 6
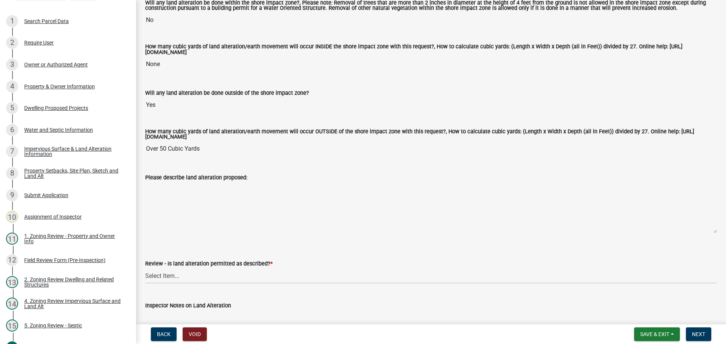
scroll to position [113, 0]
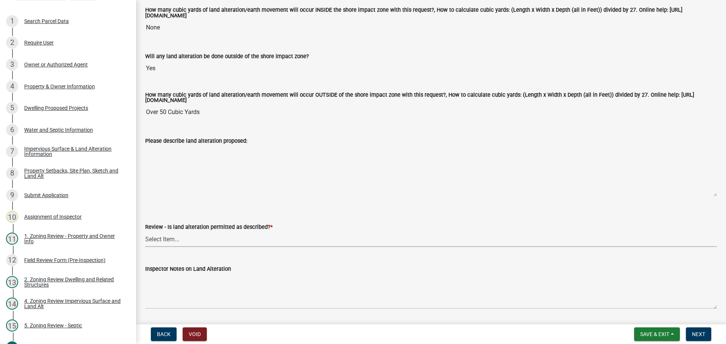
click at [195, 236] on select "Select Item... Yes No N/A" at bounding box center [431, 240] width 572 height 16
click at [145, 233] on select "Select Item... Yes No N/A" at bounding box center [431, 240] width 572 height 16
select select "cada6796-d529-4ebb-b6d4-faca8dd705c9"
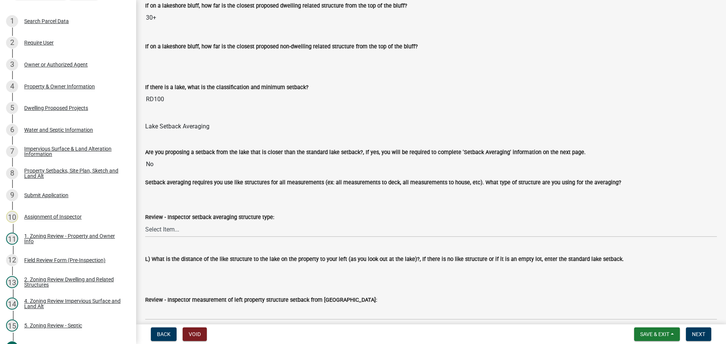
scroll to position [1966, 0]
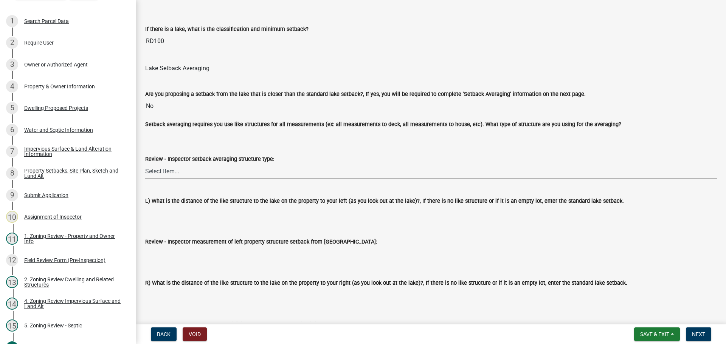
click at [211, 174] on select "Select Item... Deck to Deck House to House Garage to Garage Patio to Patio Shed…" at bounding box center [431, 172] width 572 height 16
click at [145, 165] on select "Select Item... Deck to Deck House to House Garage to Garage Patio to Patio Shed…" at bounding box center [431, 172] width 572 height 16
select select "21952ce5-6969-42de-a103-432595d61055"
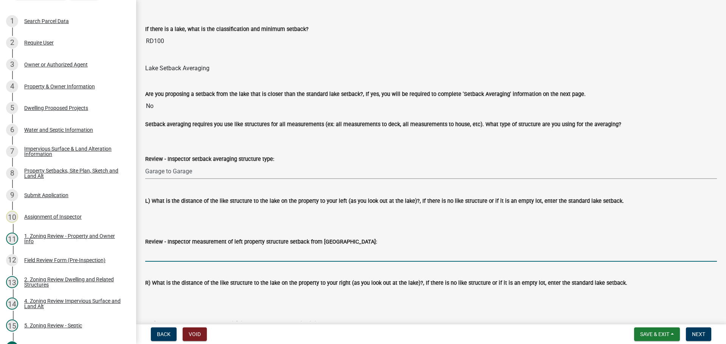
click at [191, 253] on input "Review - Inspector measurement of left property structure setback from OWH:" at bounding box center [431, 255] width 572 height 16
click at [219, 256] on input "Review - Inspector measurement of left property structure setback from OWH:" at bounding box center [431, 255] width 572 height 16
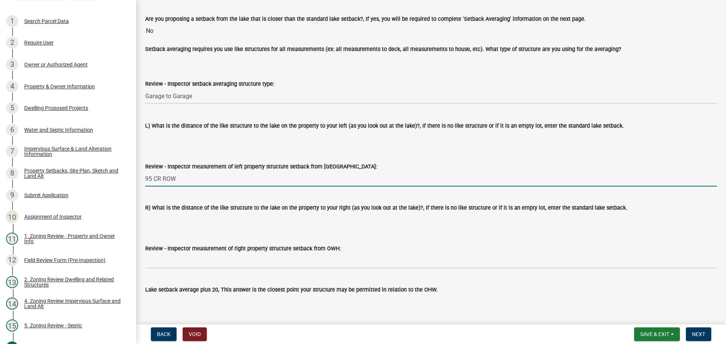
scroll to position [2042, 0]
type input "95 CR ROW"
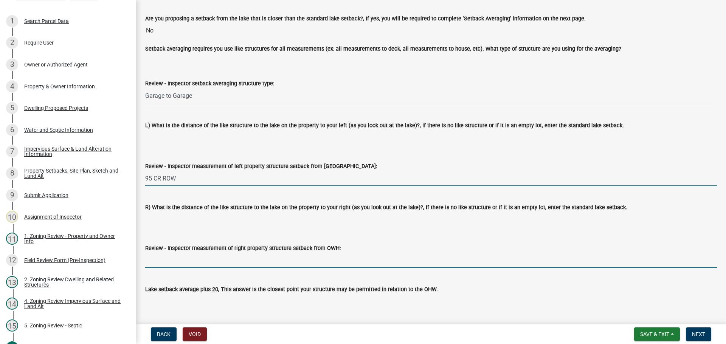
click at [209, 260] on input "Review - Inspector measurement of right property structure setback from OWH:" at bounding box center [431, 261] width 572 height 16
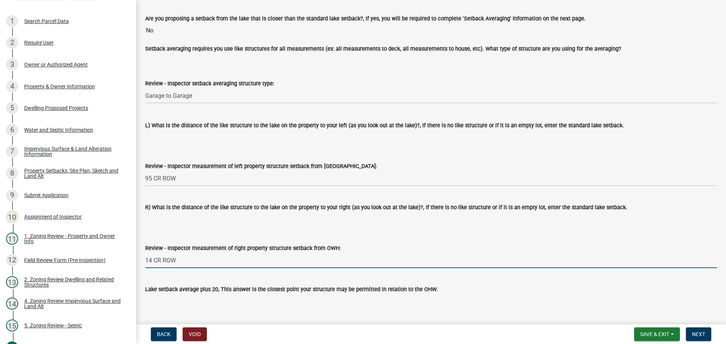
type input "14 CR ROW"
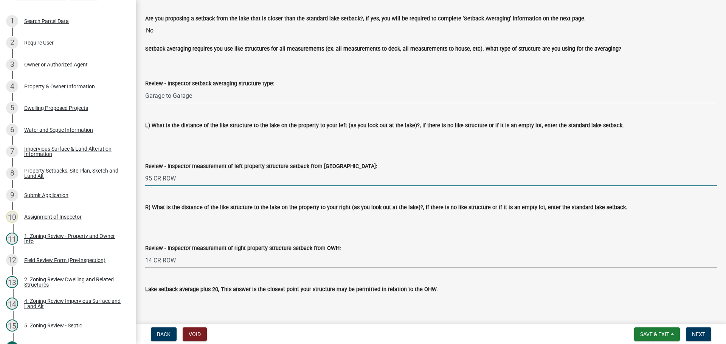
drag, startPoint x: 152, startPoint y: 179, endPoint x: 135, endPoint y: 179, distance: 17.4
click at [135, 179] on div "Zoning-Site Permit Application SITE2025-3600 View Summary Notes 1 Search Parcel…" at bounding box center [363, 172] width 726 height 344
type input "45 CR ROW"
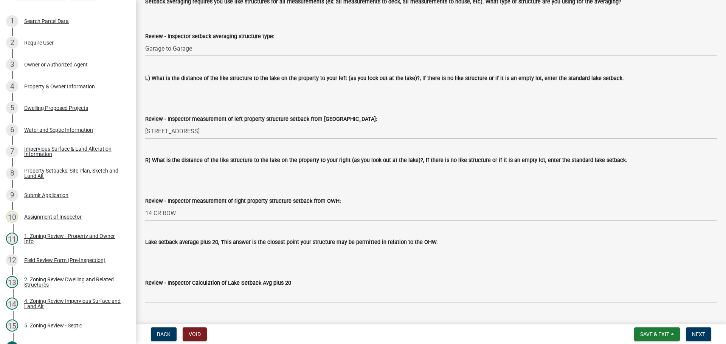
scroll to position [2155, 0]
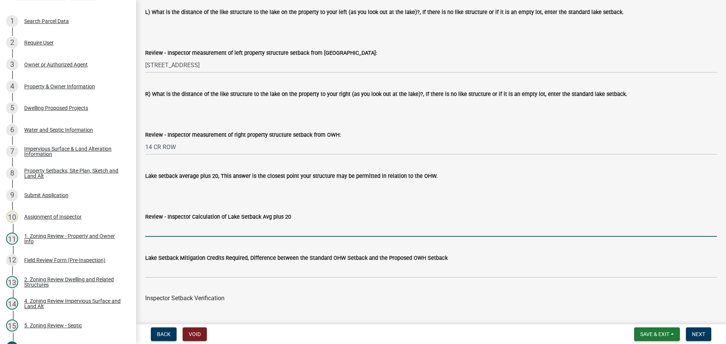
click at [183, 227] on input "Review - Inspector Calculation of Lake Setback Avg plus 20" at bounding box center [431, 230] width 572 height 16
click at [158, 230] on input "29.5 ROW" at bounding box center [431, 230] width 572 height 16
type input "29.5' ROW"
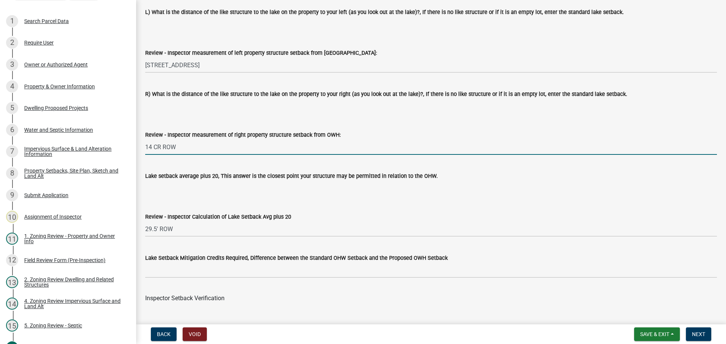
click at [153, 149] on input "14 CR ROW" at bounding box center [431, 148] width 572 height 16
type input "14' CR ROW"
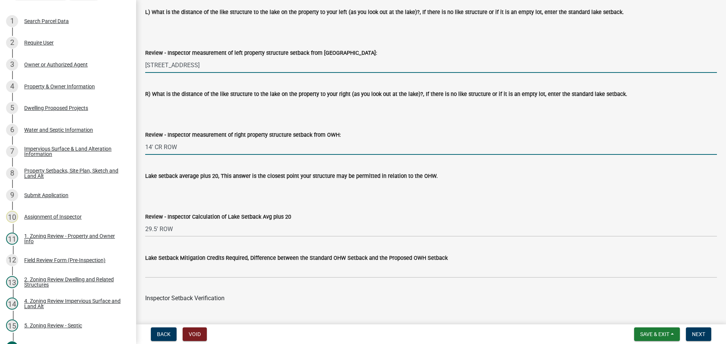
click at [152, 70] on input "45 CR ROW" at bounding box center [431, 65] width 572 height 16
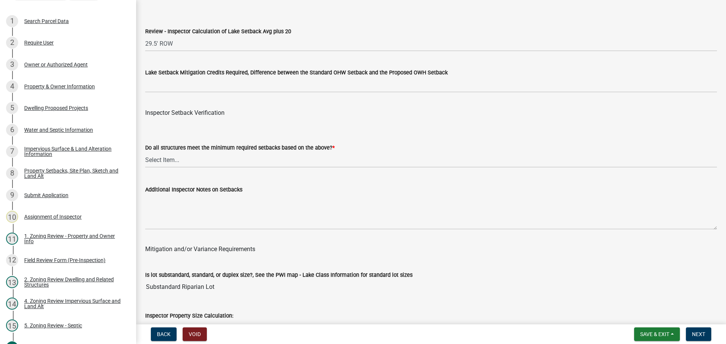
scroll to position [2344, 0]
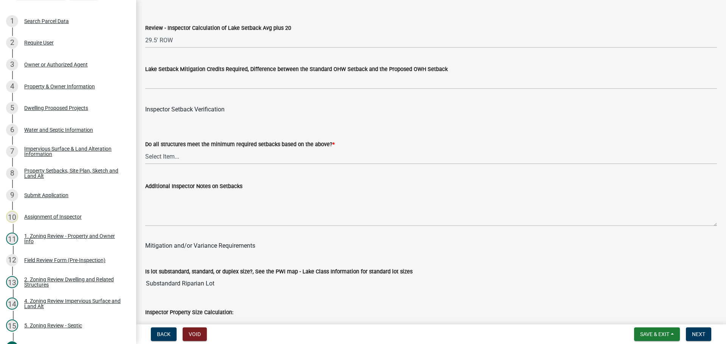
type input "45' CR ROW"
click at [213, 154] on select "Select Item... Yes No" at bounding box center [431, 157] width 572 height 16
click at [145, 150] on select "Select Item... Yes No" at bounding box center [431, 157] width 572 height 16
select select "1355ee8a-8cf1-4796-8594-a9df27e9dfb0"
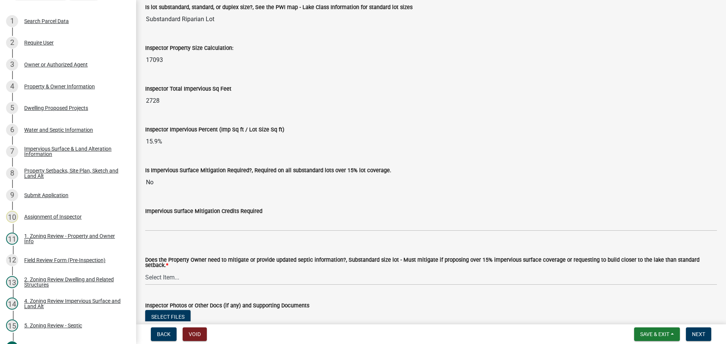
scroll to position [2755, 0]
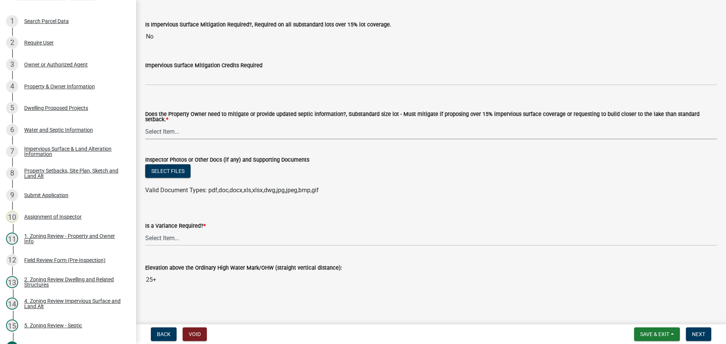
click at [256, 129] on select "Select Item... No Mitigation or additional Septic Information is required Septi…" at bounding box center [431, 132] width 572 height 16
click at [145, 124] on select "Select Item... No Mitigation or additional Septic Information is required Septi…" at bounding box center [431, 132] width 572 height 16
select select "90ee664a-1dc2-440e-be2c-90a87c157e77"
click at [204, 240] on select "Select Item... Yes No" at bounding box center [431, 239] width 572 height 16
click at [145, 231] on select "Select Item... Yes No" at bounding box center [431, 239] width 572 height 16
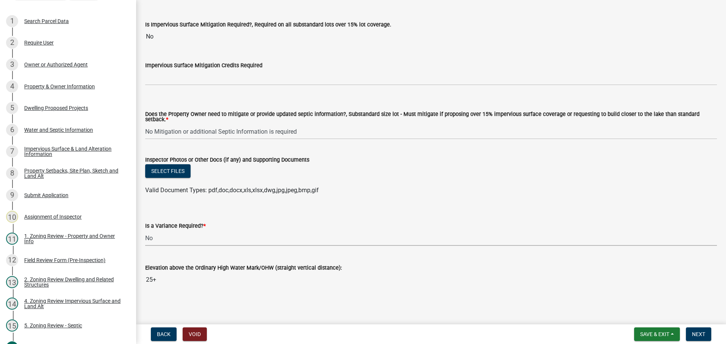
select select "f2187563-aefa-492e-adce-9c256a51e9d2"
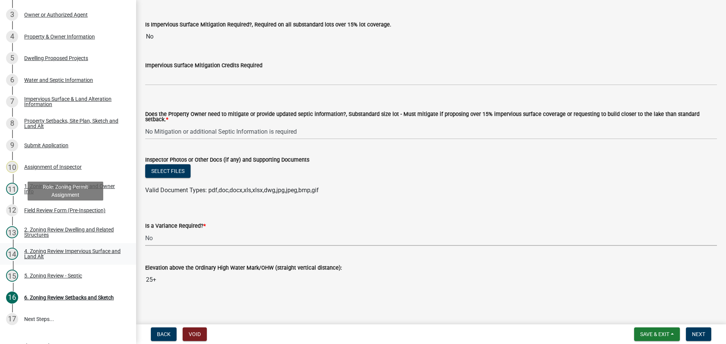
scroll to position [165, 0]
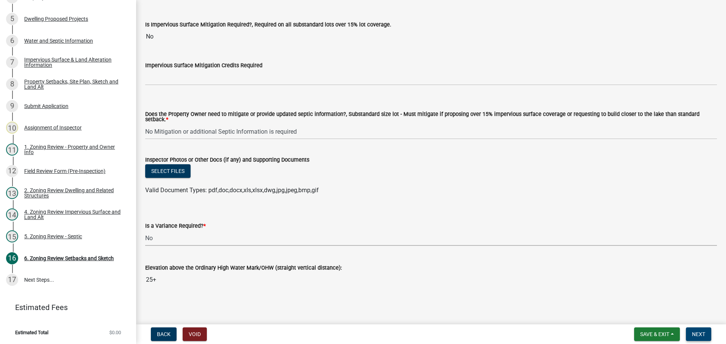
click at [697, 333] on span "Next" at bounding box center [698, 335] width 13 height 6
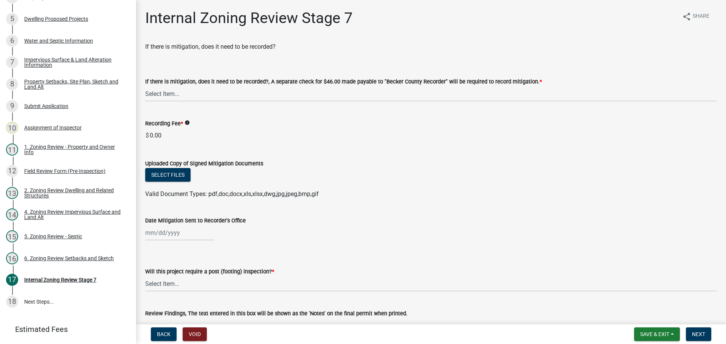
scroll to position [186, 0]
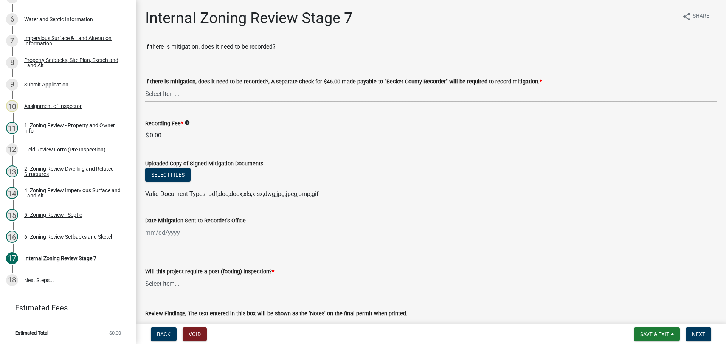
click at [209, 90] on select "Select Item... Yes No N/A" at bounding box center [431, 94] width 572 height 16
click at [145, 86] on select "Select Item... Yes No N/A" at bounding box center [431, 94] width 572 height 16
select select "a3547d78-d162-4c03-a5e6-44db720e788b"
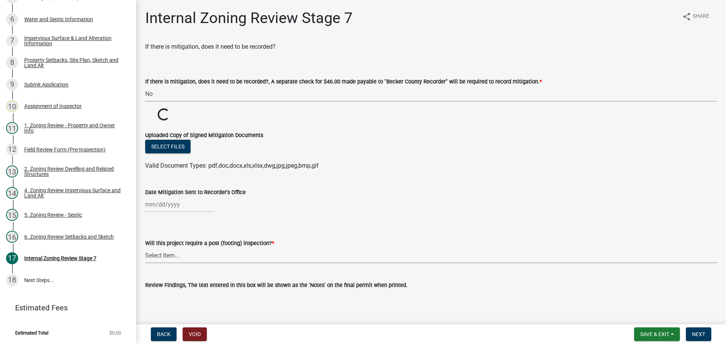
click at [195, 259] on select "Select Item... No Yes" at bounding box center [431, 256] width 572 height 16
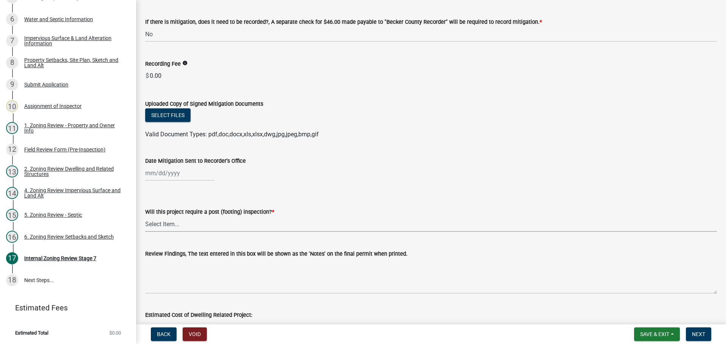
scroll to position [151, 0]
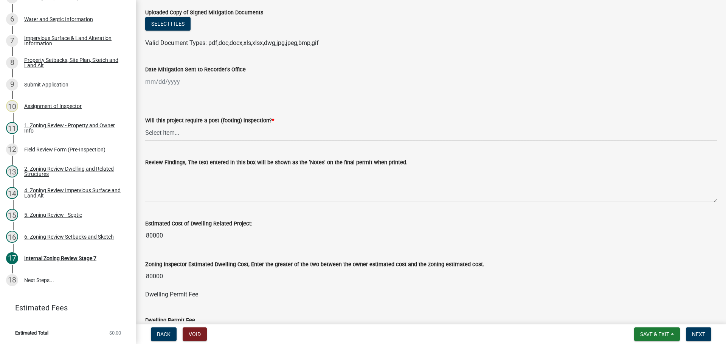
click at [176, 130] on select "Select Item... No Yes" at bounding box center [431, 133] width 572 height 16
click at [145, 125] on select "Select Item... No Yes" at bounding box center [431, 133] width 572 height 16
select select "74b00539-a6f1-4ef6-a890-a22a5fa5fedf"
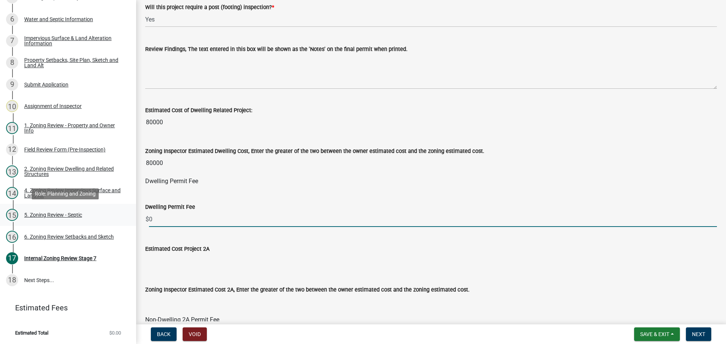
drag, startPoint x: 157, startPoint y: 219, endPoint x: 109, endPoint y: 217, distance: 47.7
click at [109, 217] on div "Zoning-Site Permit Application SITE2025-3600 View Summary Notes 1 Search Parcel…" at bounding box center [363, 172] width 726 height 344
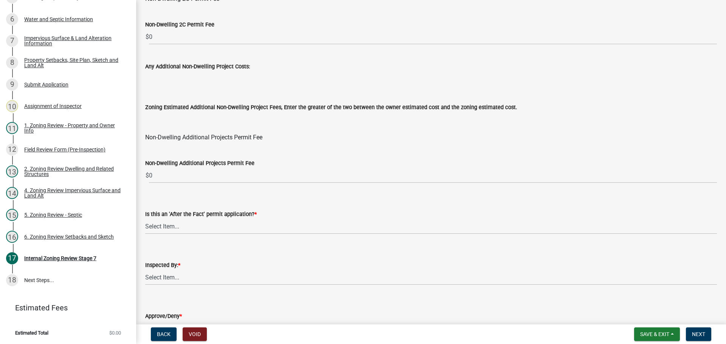
scroll to position [870, 0]
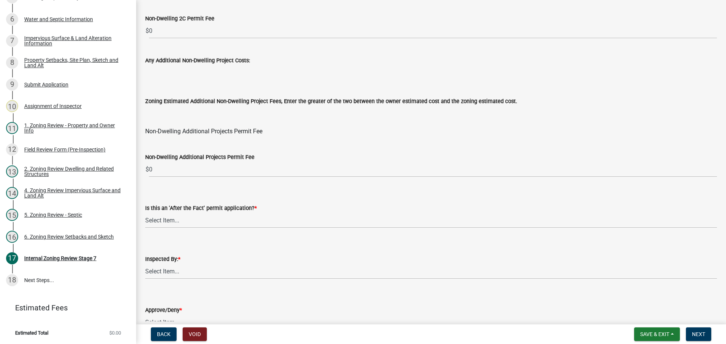
type input "300"
click at [234, 219] on select "Select Item... No Yes" at bounding box center [431, 221] width 572 height 16
click at [145, 213] on select "Select Item... No Yes" at bounding box center [431, 221] width 572 height 16
select select "bbe3a6c5-1893-4527-8578-ada07a3b8ea5"
click at [200, 269] on select "Select Item... Jeff Rusness Kyle Vareberg Nicole Bradbury Susan Rockwell Tyler …" at bounding box center [431, 272] width 572 height 16
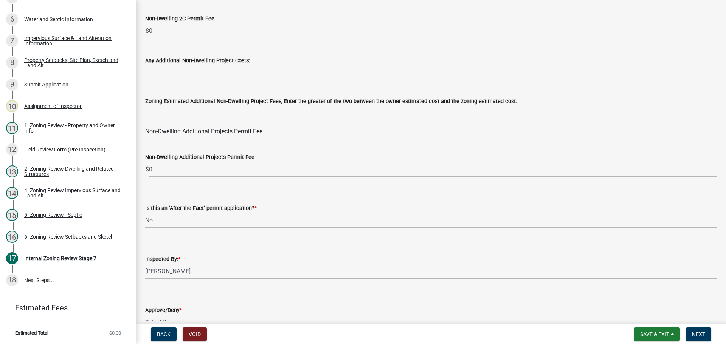
click at [145, 264] on select "Select Item... Jeff Rusness Kyle Vareberg Nicole Bradbury Susan Rockwell Tyler …" at bounding box center [431, 272] width 572 height 16
select select "c0b6e50c-983d-48c1-a910-e8bd43c13b77"
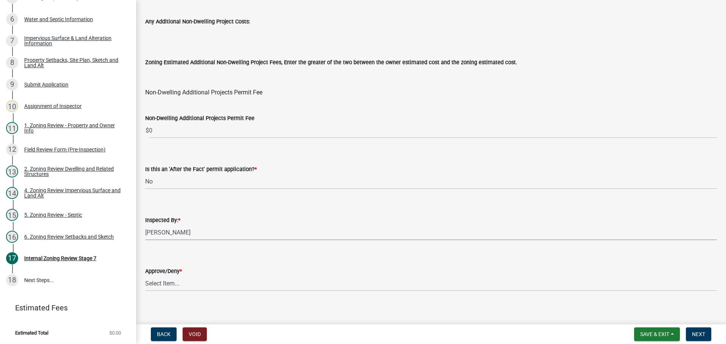
scroll to position [915, 0]
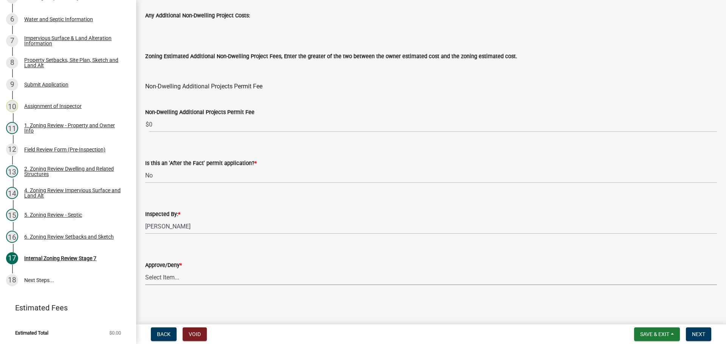
click at [179, 274] on select "Select Item... Approve Deny" at bounding box center [431, 278] width 572 height 16
click at [145, 270] on select "Select Item... Approve Deny" at bounding box center [431, 278] width 572 height 16
select select "97c9e5a4-d35f-4903-ad68-b764687ac9e9"
click at [698, 334] on span "Next" at bounding box center [698, 335] width 13 height 6
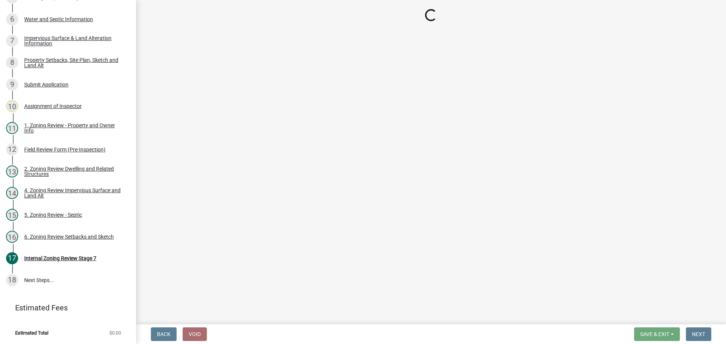
scroll to position [274, 0]
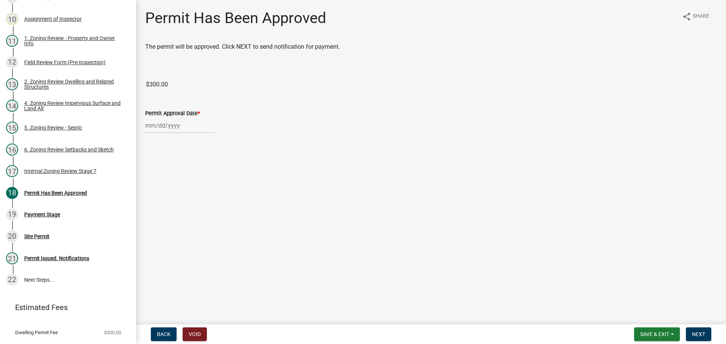
click at [154, 125] on div at bounding box center [179, 126] width 69 height 16
select select "8"
select select "2025"
click at [151, 189] on div "11" at bounding box center [153, 190] width 12 height 12
type input "08/11/2025"
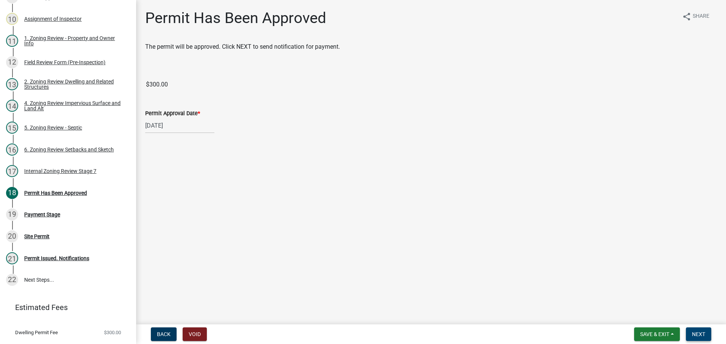
click at [692, 334] on button "Next" at bounding box center [698, 335] width 25 height 14
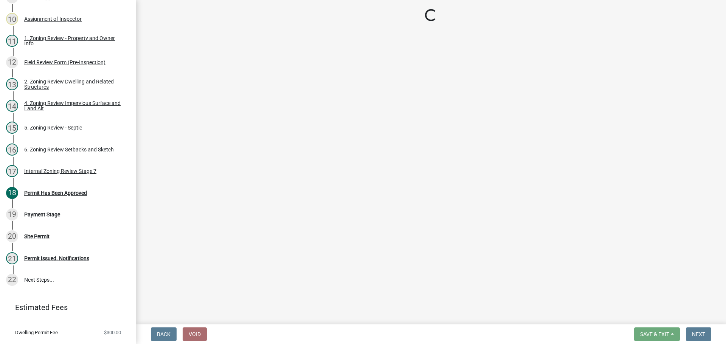
select select "3: 3"
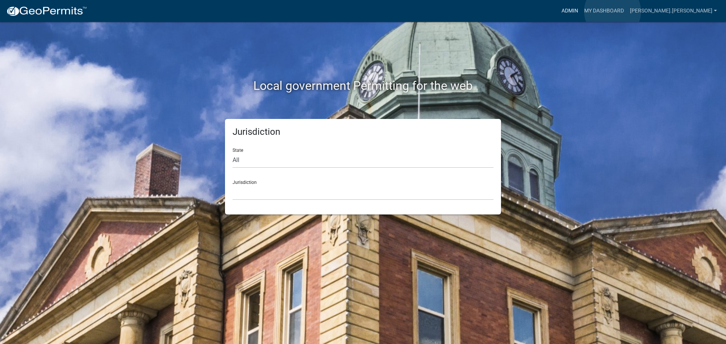
click at [581, 11] on link "Admin" at bounding box center [569, 11] width 23 height 14
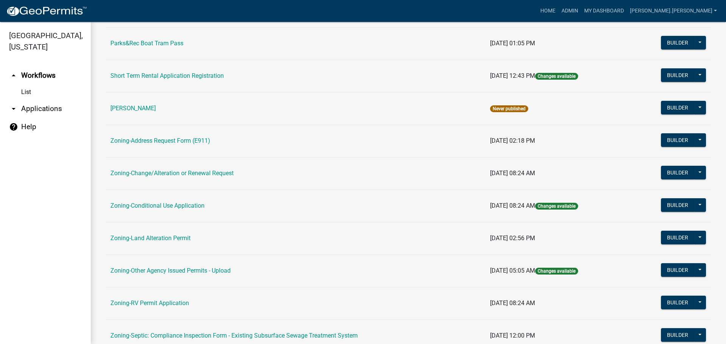
scroll to position [151, 0]
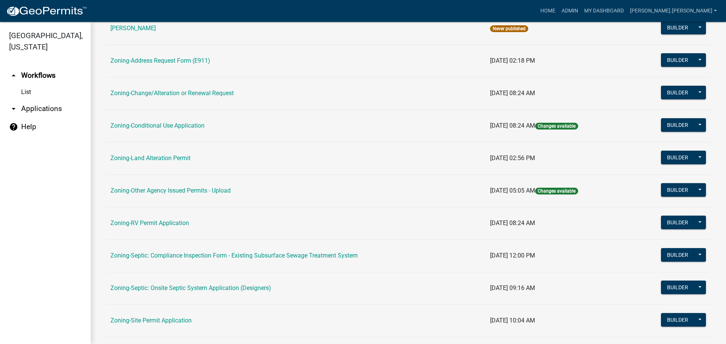
click at [158, 323] on link "Zoning-Site Permit Application" at bounding box center [150, 320] width 81 height 7
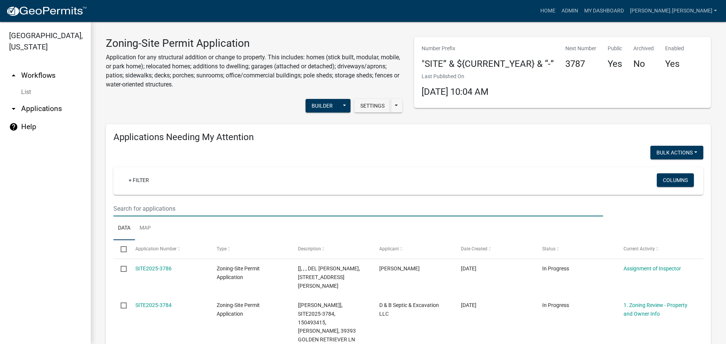
click at [166, 208] on input "text" at bounding box center [358, 209] width 490 height 16
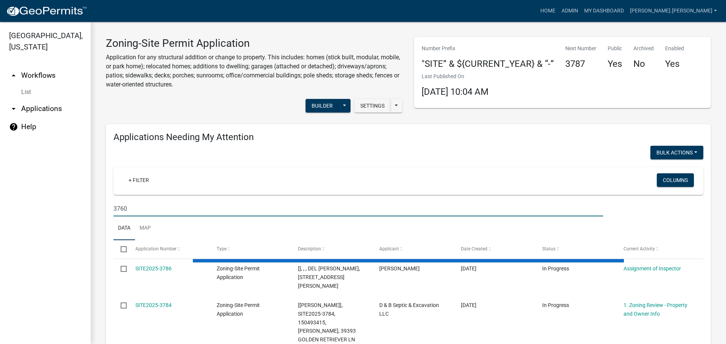
type input "3760"
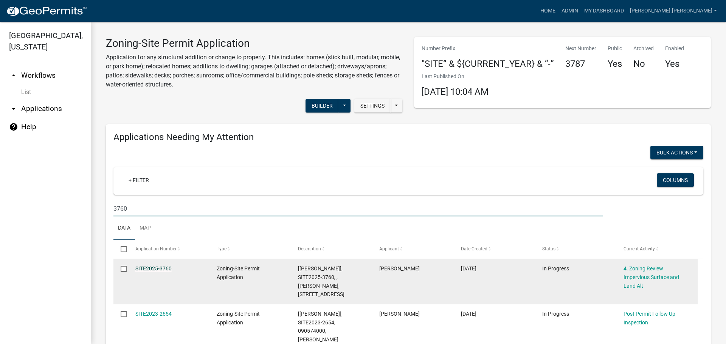
click at [158, 269] on link "SITE2025-3760" at bounding box center [153, 269] width 36 height 6
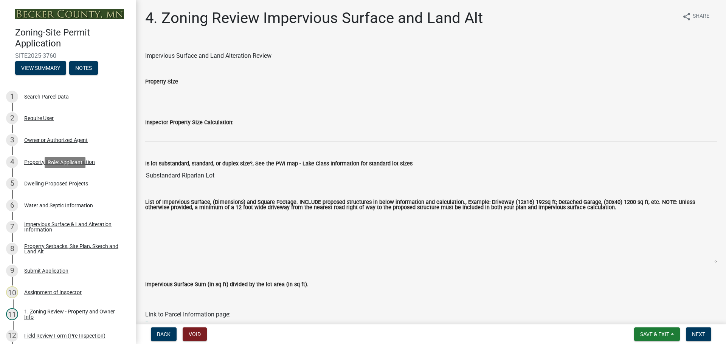
click at [78, 181] on div "Dwelling Proposed Projects" at bounding box center [56, 183] width 64 height 5
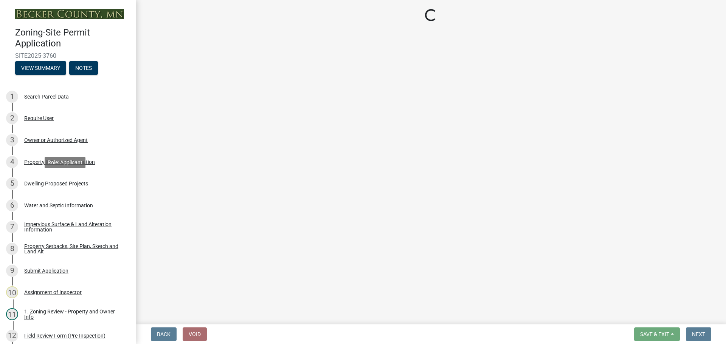
select select "5b8abcc6-67f7-49fb-8f25-c295ccc2b339"
select select "566f81cc-4b3f-4ecb-9f16-a2b313352c61"
select select "59a6fdaa-56b6-4bcd-87b7-d867a7d784e6"
select select "e13aacd2-5b16-46a8-9c16-26b3d7b1c810"
select select "744d8552-d7ef-4cf1-b465-42901748f06c"
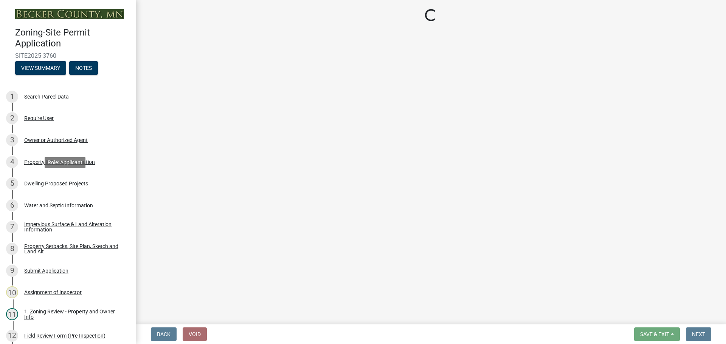
select select "b63d75fc-5f3c-4949-bc5e-b7a1b42903a6"
select select "11c1c089-3b44-43c0-9549-3c9eeea2451f"
select select "0ceb8b90-6e92-4b1f-be25-acba4c819eff"
select select "ab9119d1-7da9-49c4-9fac-8c142204c89d"
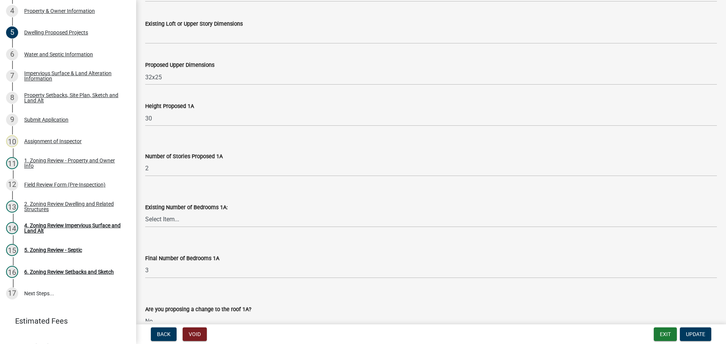
scroll to position [529, 0]
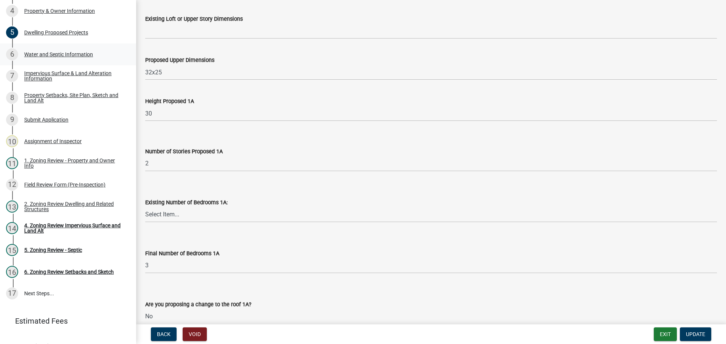
click at [59, 55] on div "Water and Septic Information" at bounding box center [58, 54] width 69 height 5
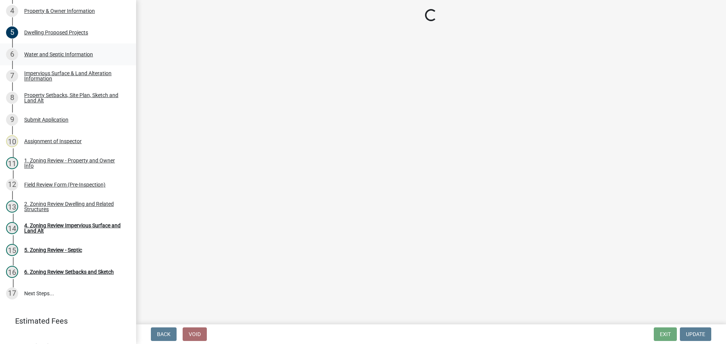
scroll to position [0, 0]
select select "9c51a48b-0bee-4836-8d5c-beab6e77ad2a"
select select "25b8aef2-9eed-4c0f-8836-08d4b8d082b1"
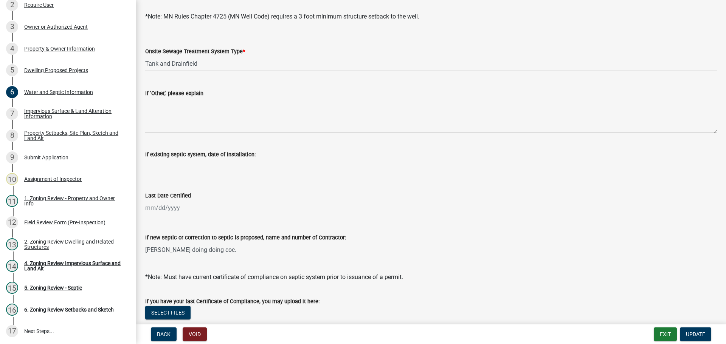
scroll to position [144, 0]
click at [58, 200] on div "1. Zoning Review - Property and Owner Info" at bounding box center [74, 201] width 100 height 11
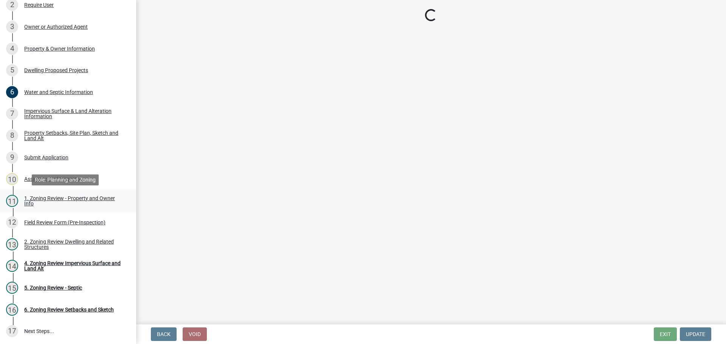
scroll to position [0, 0]
select select "b279cdb4-a9c7-4e65-a8bd-797316f5be14"
select select "b4f32c46-6248-4748-b47c-fa4933858724"
select select "ab6c2257-4786-48e5-86d0-1194833f57c8"
select select "de99b201-fb85-4000-88f5-6f49f4ff2101"
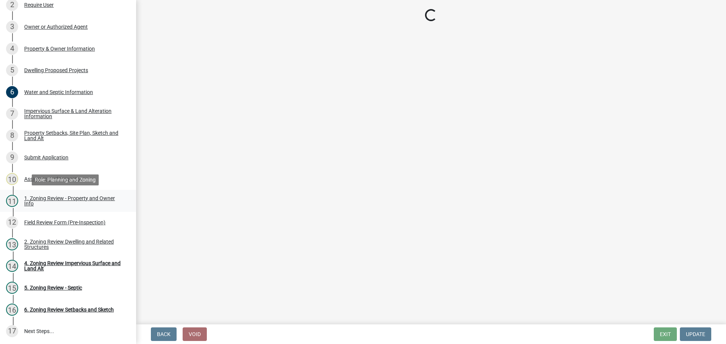
select select "8127fafe-56e8-4ce3-b1f8-70ab85aed4eb"
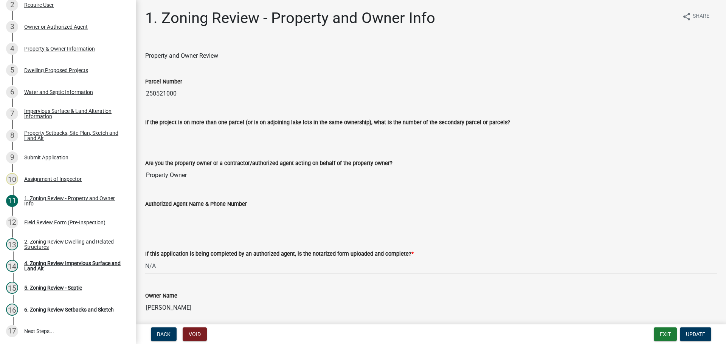
click at [163, 95] on input "250521000" at bounding box center [431, 93] width 572 height 15
click at [88, 264] on div "4. Zoning Review Impervious Surface and Land Alt" at bounding box center [74, 266] width 100 height 11
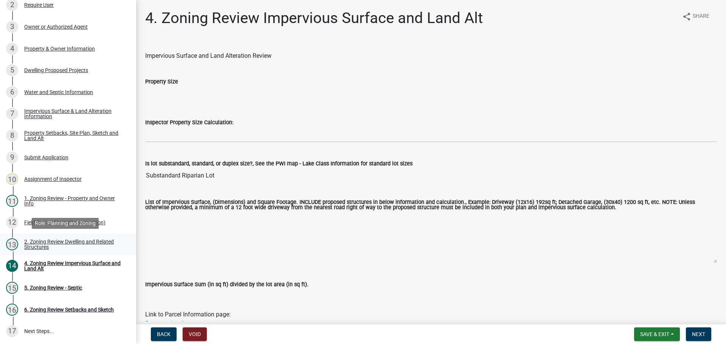
click at [62, 246] on div "2. Zoning Review Dwelling and Related Structures" at bounding box center [74, 244] width 100 height 11
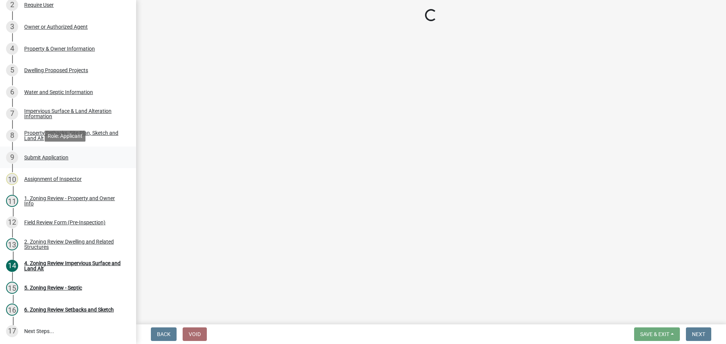
select select "f2f95036-4389-4179-8147-4ee015bbd016"
select select "f770ba3e-fc06-4da5-a68e-7171814f27a6"
select select "1acfd7d2-3168-4a52-b10f-2ad4e9b369d9"
select select "583413f8-e9f7-4a70-8fe6-066f5b429c7e"
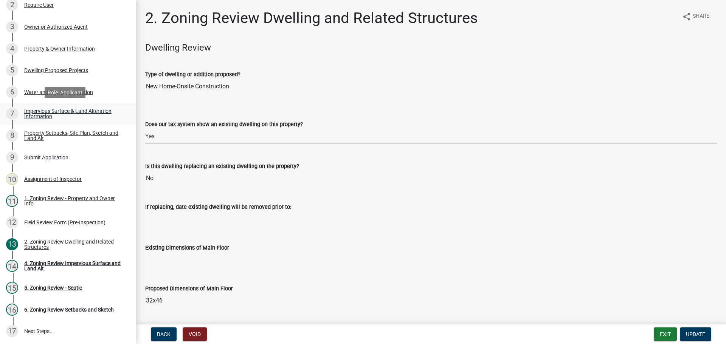
click at [60, 111] on div "Impervious Surface & Land Alteration Information" at bounding box center [74, 114] width 100 height 11
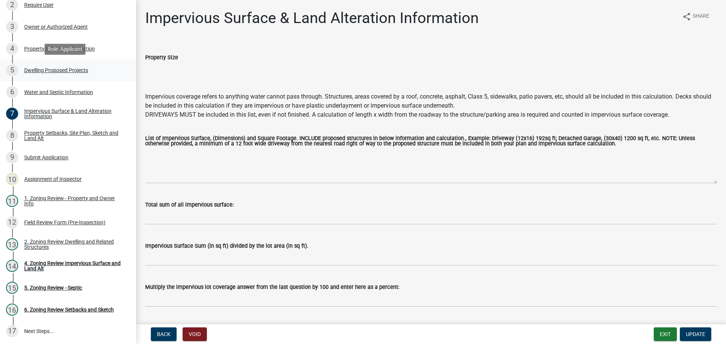
click at [47, 70] on div "Dwelling Proposed Projects" at bounding box center [56, 70] width 64 height 5
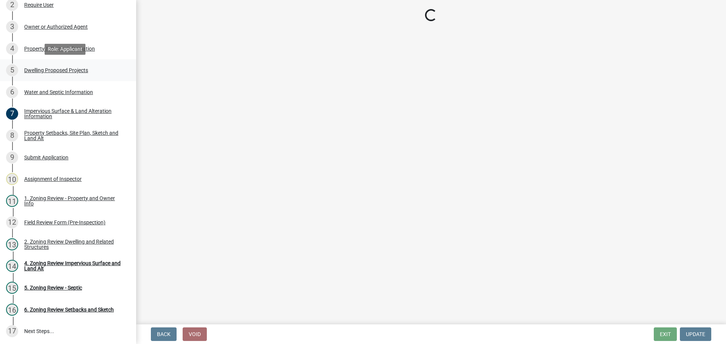
select select "5b8abcc6-67f7-49fb-8f25-c295ccc2b339"
select select "566f81cc-4b3f-4ecb-9f16-a2b313352c61"
select select "59a6fdaa-56b6-4bcd-87b7-d867a7d784e6"
select select "e13aacd2-5b16-46a8-9c16-26b3d7b1c810"
select select "744d8552-d7ef-4cf1-b465-42901748f06c"
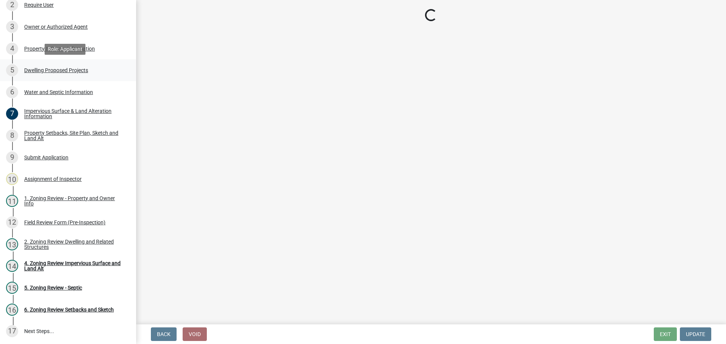
select select "b63d75fc-5f3c-4949-bc5e-b7a1b42903a6"
select select "11c1c089-3b44-43c0-9549-3c9eeea2451f"
select select "0ceb8b90-6e92-4b1f-be25-acba4c819eff"
select select "ab9119d1-7da9-49c4-9fac-8c142204c89d"
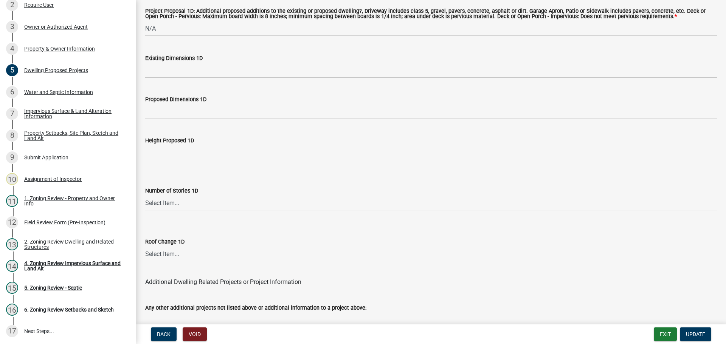
scroll to position [1813, 0]
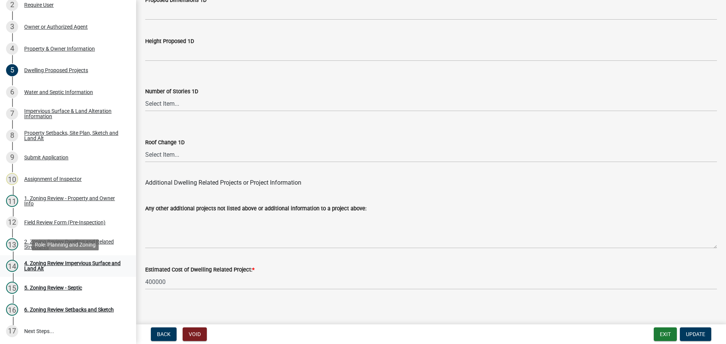
click at [87, 267] on div "4. Zoning Review Impervious Surface and Land Alt" at bounding box center [74, 266] width 100 height 11
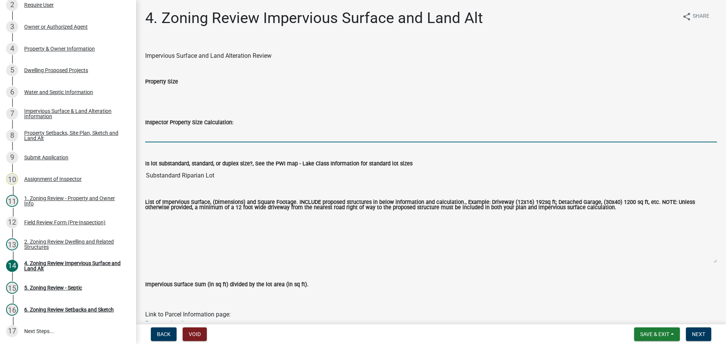
click at [171, 140] on input "Inspector Property Size Calculation:" at bounding box center [431, 135] width 572 height 16
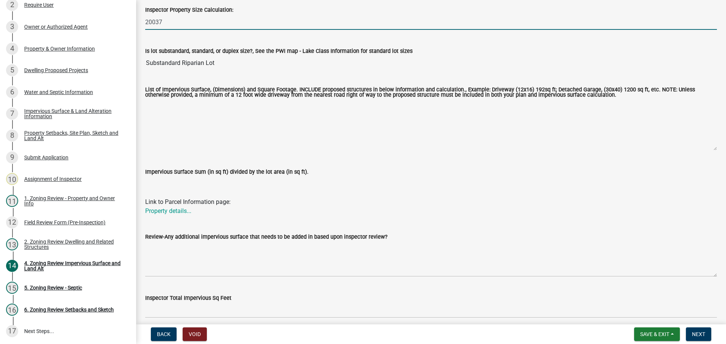
scroll to position [113, 0]
type input "20037"
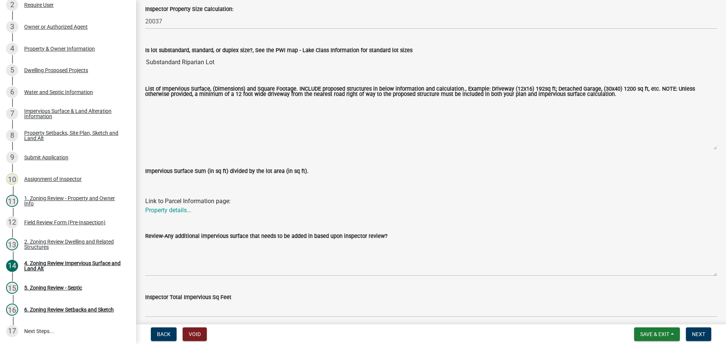
click at [210, 113] on textarea "List of Impervious Surface, (Dimensions) and Square Footage. INCLUDE proposed s…" at bounding box center [431, 124] width 572 height 51
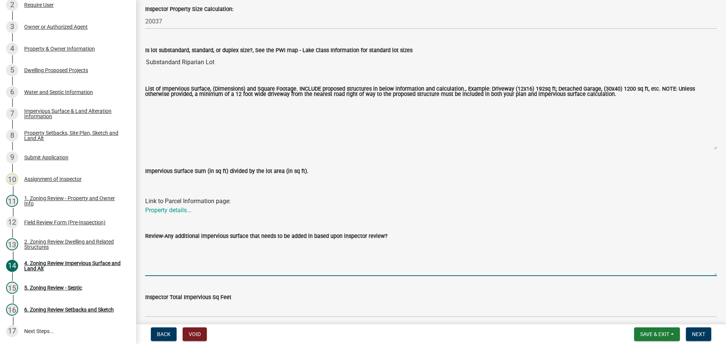
click at [202, 252] on textarea "Review-Any additional impervious surface that needs to be added in based upon i…" at bounding box center [431, 259] width 572 height 36
click at [203, 261] on textarea "NEW HOME SHED DRIVEWAY/PARKING IN ROW" at bounding box center [431, 259] width 572 height 36
click at [192, 251] on textarea "NEW HOME SHED DRIVEWAY/PARKING: IN ROW" at bounding box center [431, 259] width 572 height 36
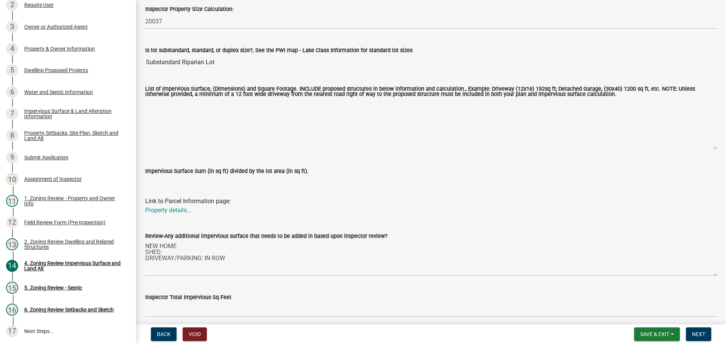
click at [192, 241] on div "Review-Any additional impervious surface that needs to be added in based upon i…" at bounding box center [431, 236] width 572 height 9
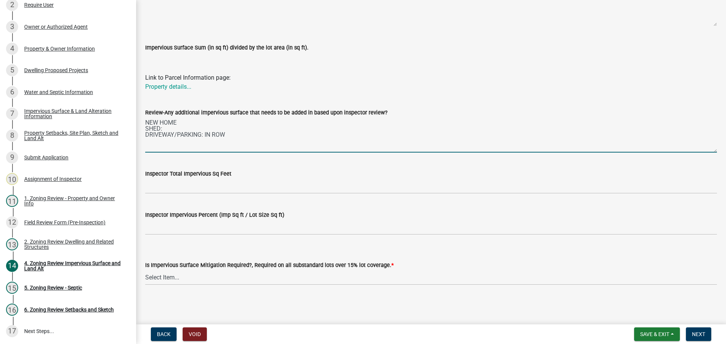
click at [187, 121] on textarea "NEW HOME SHED: DRIVEWAY/PARKING: IN ROW" at bounding box center [431, 135] width 572 height 36
type textarea "NEW HOME: 1472 SHED: 288 DRIVEWAY/PARKING: IN ROW"
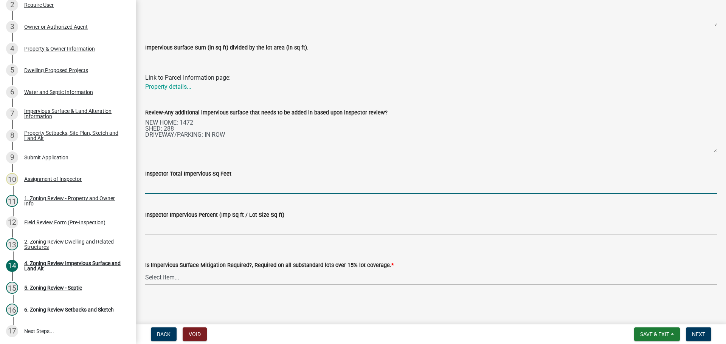
click at [199, 187] on input "Inspector Total Impervious Sq Feet" at bounding box center [431, 186] width 572 height 16
type input "1760"
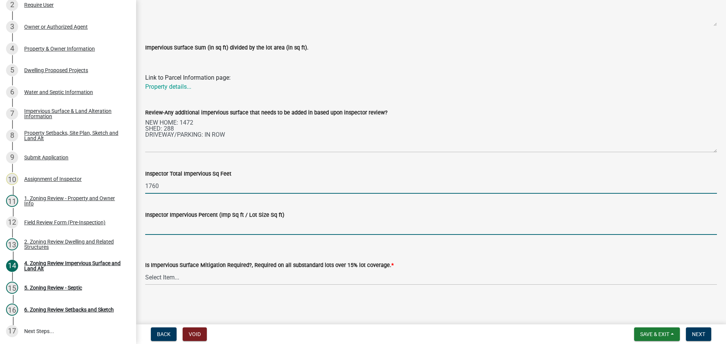
click at [203, 233] on input "Inspector Impervious Percent (Imp Sq ft / Lot Size Sq ft)" at bounding box center [431, 228] width 572 height 16
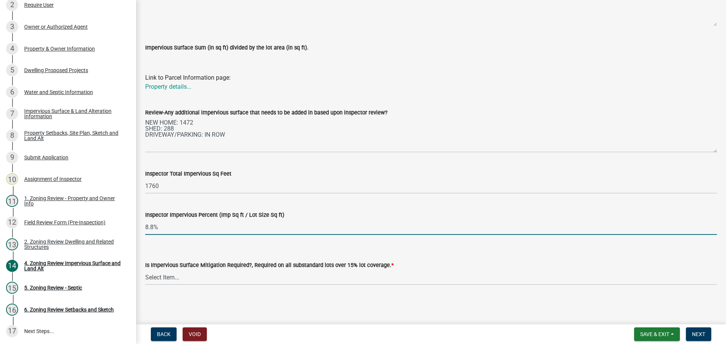
type input "8.8%"
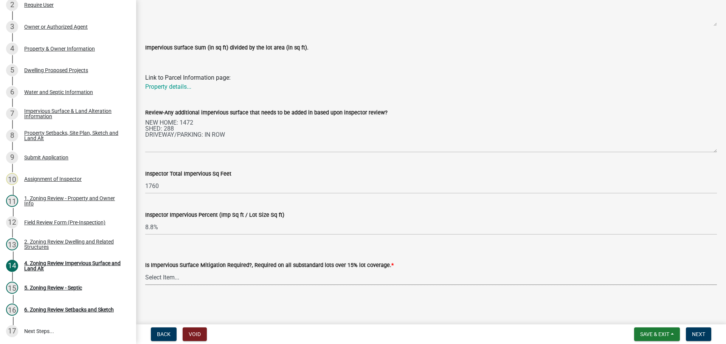
click at [228, 273] on select "Select Item... Yes- Over 15% substandard lot coverage No N/A" at bounding box center [431, 278] width 572 height 16
click at [145, 270] on select "Select Item... Yes- Over 15% substandard lot coverage No N/A" at bounding box center [431, 278] width 572 height 16
select select "bbc84f88-1c9e-4c06-bbd0-95e5e078d214"
click at [695, 333] on span "Next" at bounding box center [698, 335] width 13 height 6
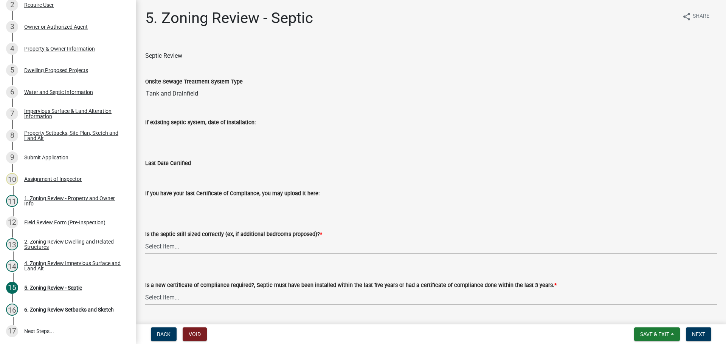
click at [196, 247] on select "Select Item... Yes No N/A" at bounding box center [431, 247] width 572 height 16
click at [145, 239] on select "Select Item... Yes No N/A" at bounding box center [431, 247] width 572 height 16
select select "ffe0288f-179d-446d-9dfb-ee21a688edc6"
click at [194, 292] on select "Select Item... Yes No" at bounding box center [431, 298] width 572 height 16
click at [145, 290] on select "Select Item... Yes No" at bounding box center [431, 298] width 572 height 16
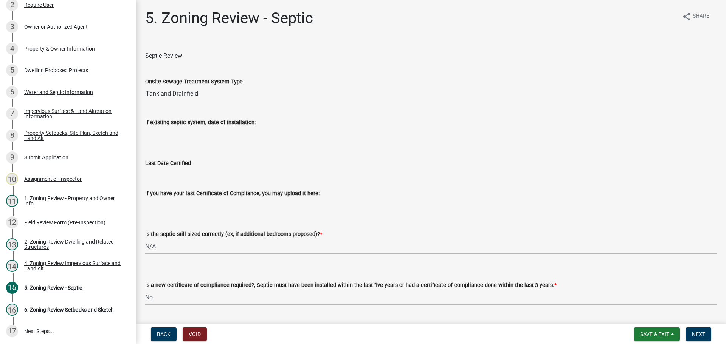
select select "2fd537d7-74b1-4ff9-a84c-837cf5598f43"
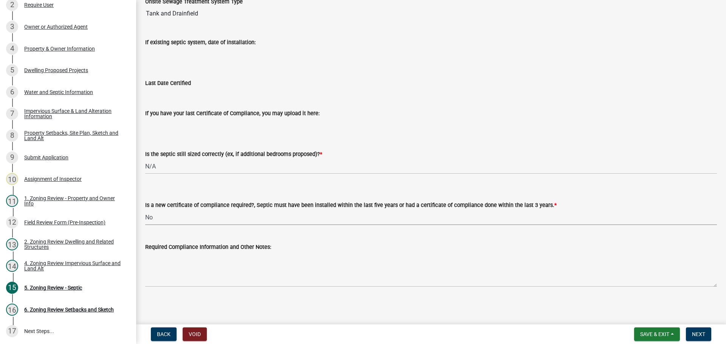
scroll to position [81, 0]
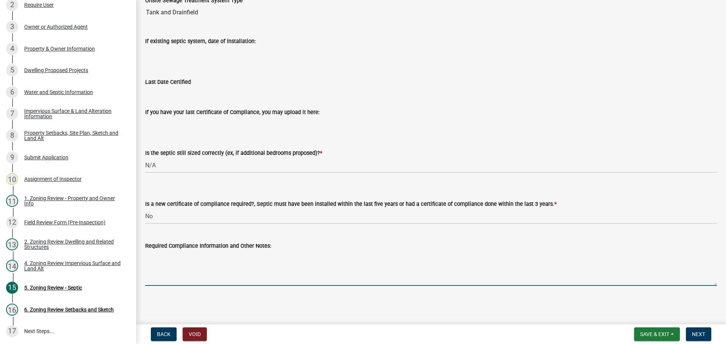
click at [183, 266] on textarea "Required Compliance Information and Other Notes:" at bounding box center [431, 269] width 572 height 36
click at [202, 265] on textarea "Required Compliance Information and Other Notes:" at bounding box center [431, 269] width 572 height 36
paste textarea "Muff's Trenching (Larry Muff) Ogema, MN (218) 983-3376"
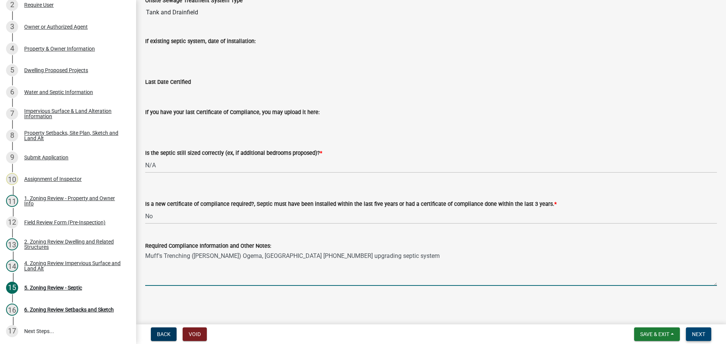
type textarea "Muff's Trenching (Larry Muff) Ogema, MN (218) 983-3376 upgrading septic system"
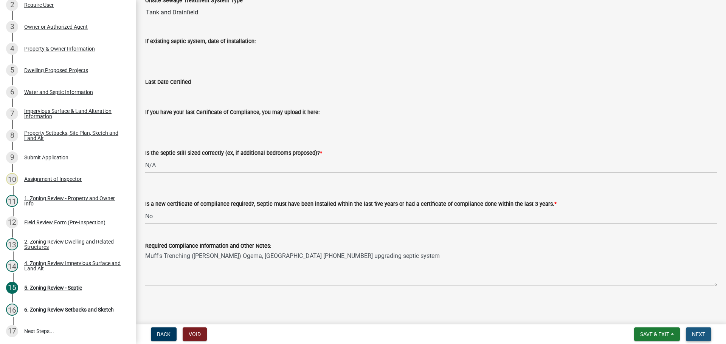
click at [698, 333] on span "Next" at bounding box center [698, 335] width 13 height 6
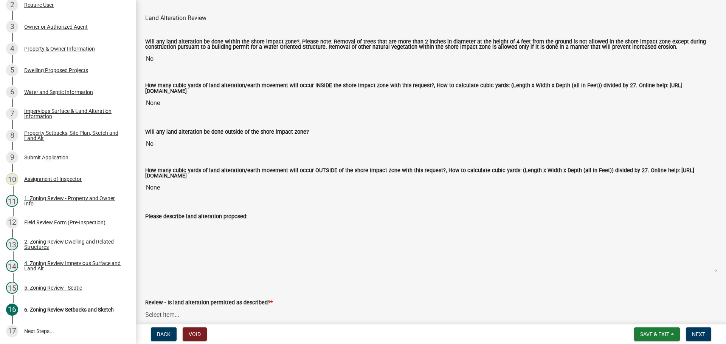
scroll to position [151, 0]
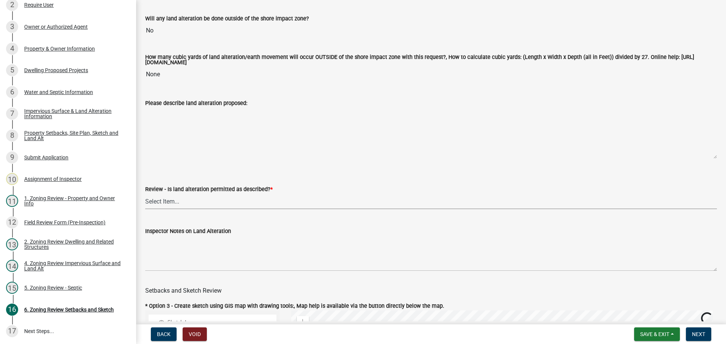
click at [204, 199] on select "Select Item... Yes No N/A" at bounding box center [431, 202] width 572 height 16
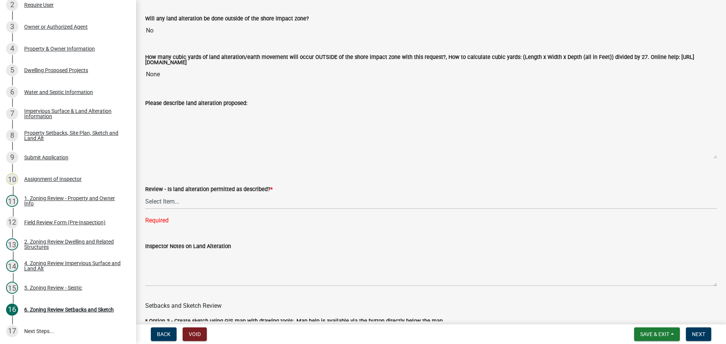
click at [222, 194] on div "Review - Is land alteration permitted as described? *" at bounding box center [431, 189] width 572 height 9
click at [220, 199] on select "Select Item... Yes No N/A" at bounding box center [431, 202] width 572 height 16
click at [145, 195] on select "Select Item... Yes No N/A" at bounding box center [431, 202] width 572 height 16
select select "cada6796-d529-4ebb-b6d4-faca8dd705c9"
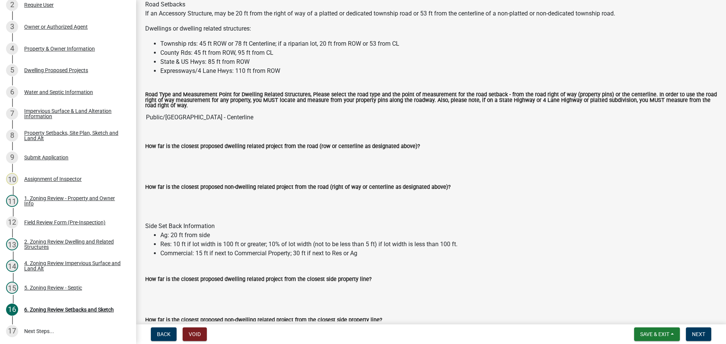
scroll to position [643, 0]
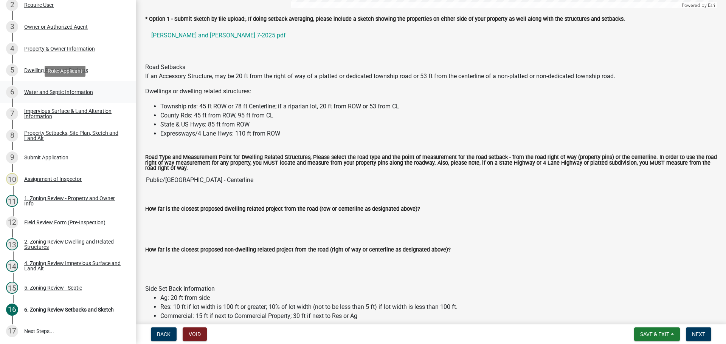
click at [64, 90] on div "Water and Septic Information" at bounding box center [58, 92] width 69 height 5
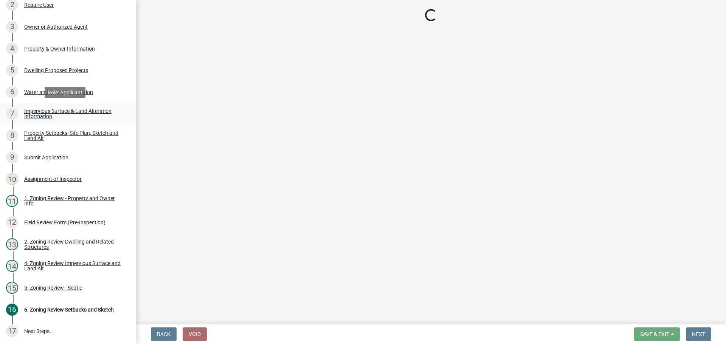
select select "9c51a48b-0bee-4836-8d5c-beab6e77ad2a"
select select "25b8aef2-9eed-4c0f-8836-08d4b8d082b1"
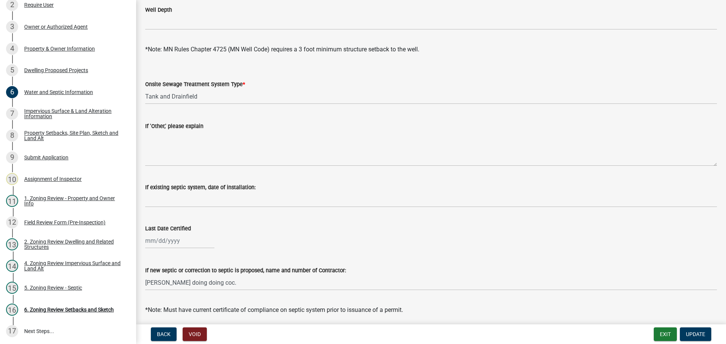
scroll to position [113, 0]
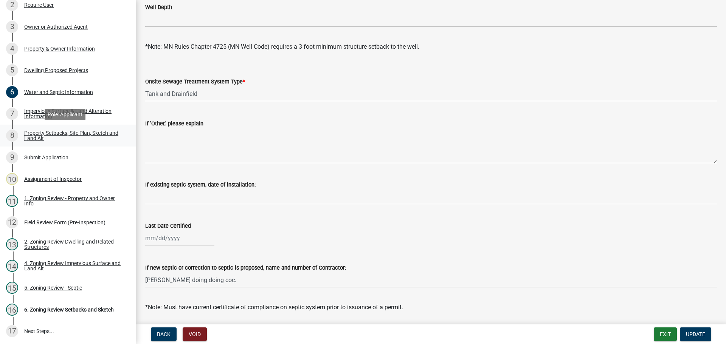
click at [77, 135] on div "Property Setbacks, Site Plan, Sketch and Land Alt" at bounding box center [74, 135] width 100 height 11
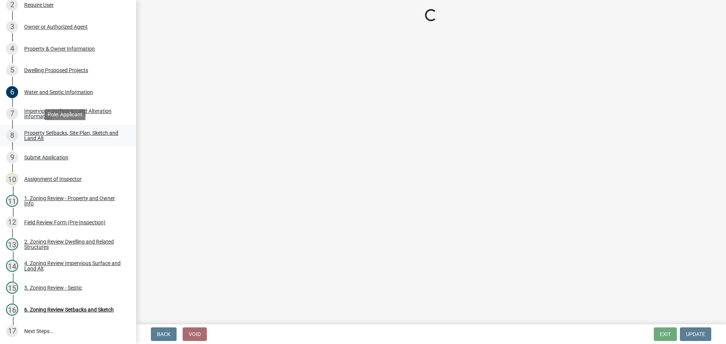
scroll to position [0, 0]
select select "7b13c63f-e699-4112-b373-98fbd28ec536"
select select "57d08919-5b28-4ff7-aa0d-07b0b2a1f6b6"
select select "b56a4575-9846-47cf-8067-c59a4853da22"
select select "12f785fb-c378-4b18-841c-21c73dc99083"
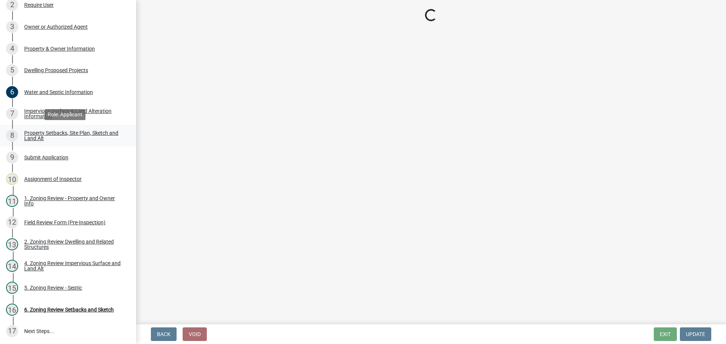
select select "e8ab2dc3-aa3f-46f3-9b4a-37eb25ad84af"
select select "27b2a8b4-abf6-463e-8c0c-7c5d2b4fe26f"
select select "b98836ba-4715-455d-97ab-be9a9df498a8"
select select "d61e3758-d187-40af-a435-5e09c3f3d509"
select select "c8b8ea71-7088-4e87-a493-7bc88cc2835b"
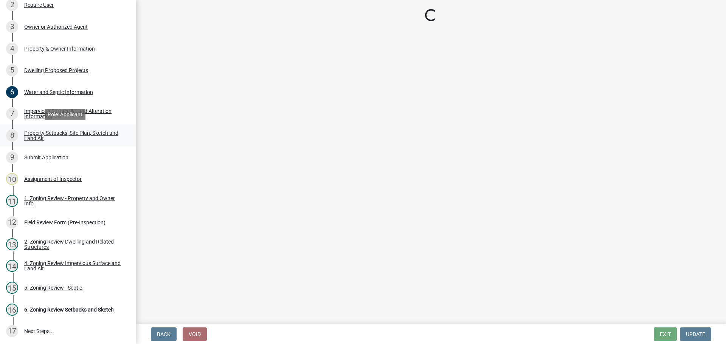
select select "1418c7e3-4054-4b00-84b5-d09b9560f30a"
select select "19d13e65-c93d-443e-910a-7a17299544cc"
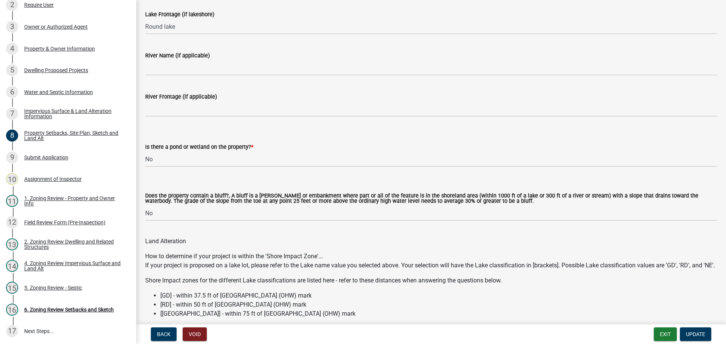
scroll to position [605, 0]
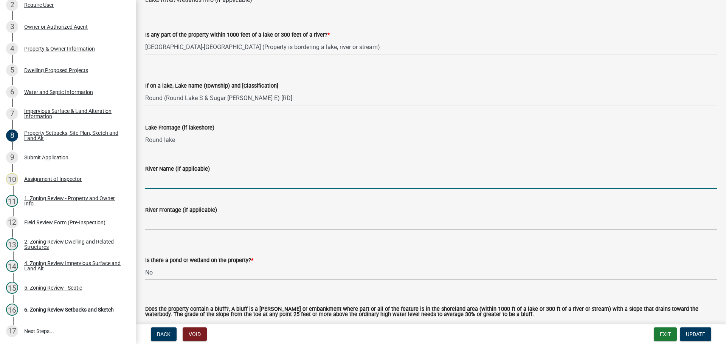
click at [199, 179] on input "River Name (if applicable)" at bounding box center [431, 182] width 572 height 16
type input "N/A"
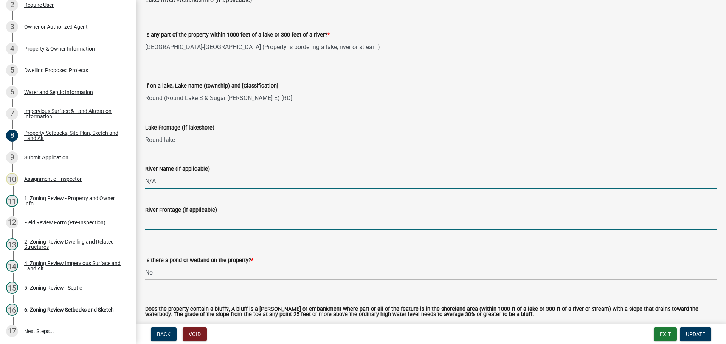
click at [195, 220] on input "River Frontage (if applicable)" at bounding box center [431, 223] width 572 height 16
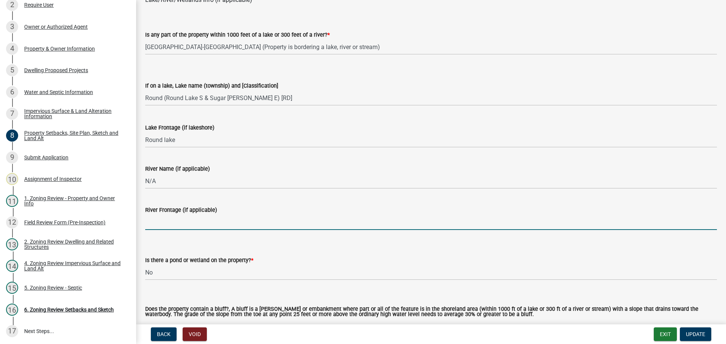
type input "N/A"
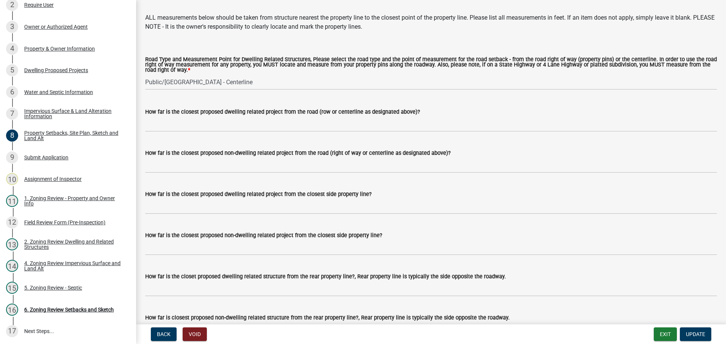
scroll to position [1475, 0]
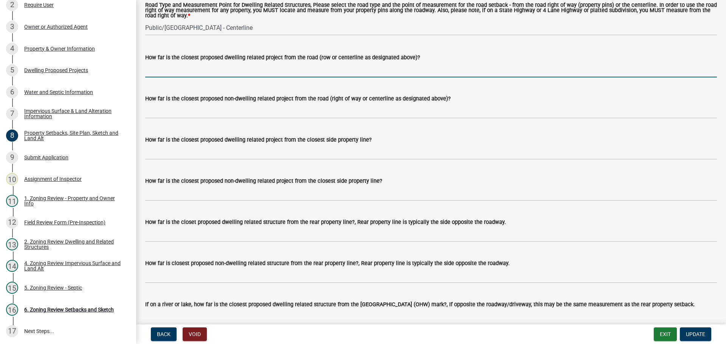
click at [188, 78] on input "How far is the closest proposed dwelling related project from the road (row or …" at bounding box center [431, 70] width 572 height 16
type input "53+"
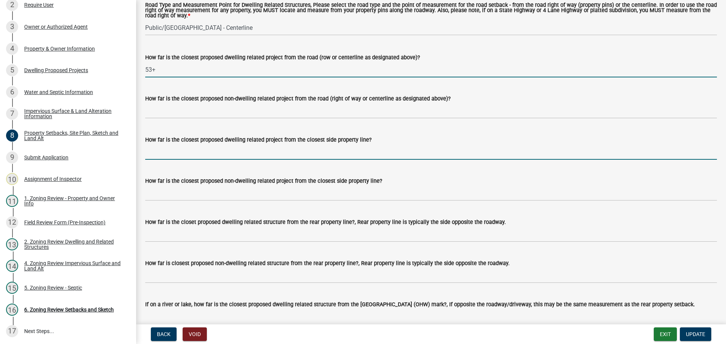
click at [205, 160] on input "How far is the closest proposed dwelling related project from the closest side …" at bounding box center [431, 152] width 572 height 16
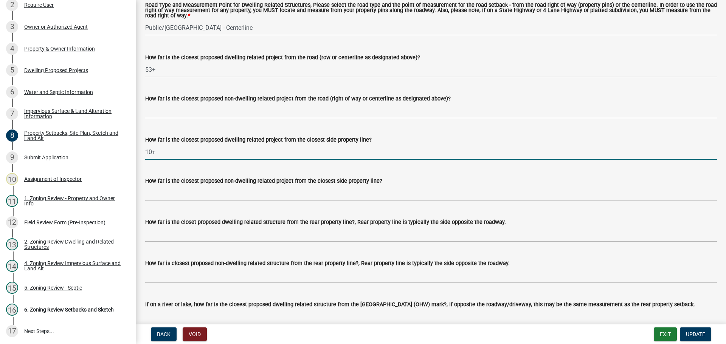
type input "10+"
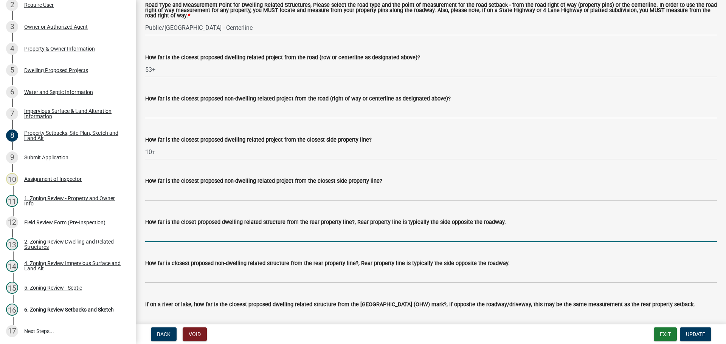
click at [205, 242] on input "How far is the closet proposed dwelling related structure from the rear propert…" at bounding box center [431, 235] width 572 height 16
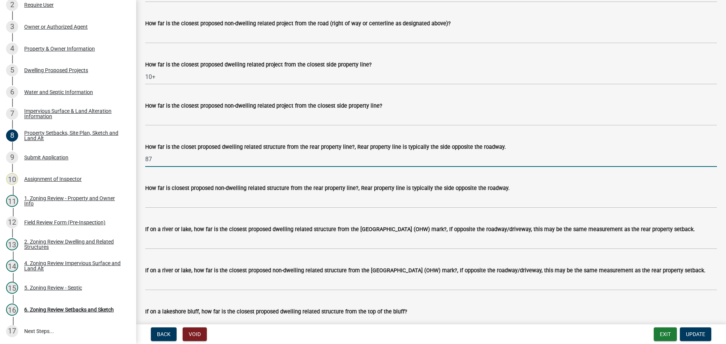
scroll to position [1550, 0]
type input "87"
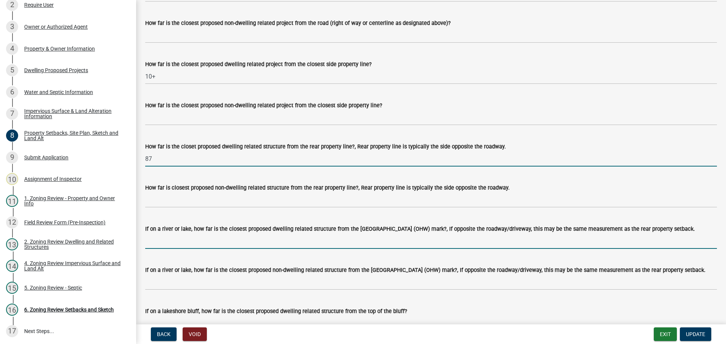
click at [209, 249] on input "If on a river or lake, how far is the closest proposed dwelling related structu…" at bounding box center [431, 242] width 572 height 16
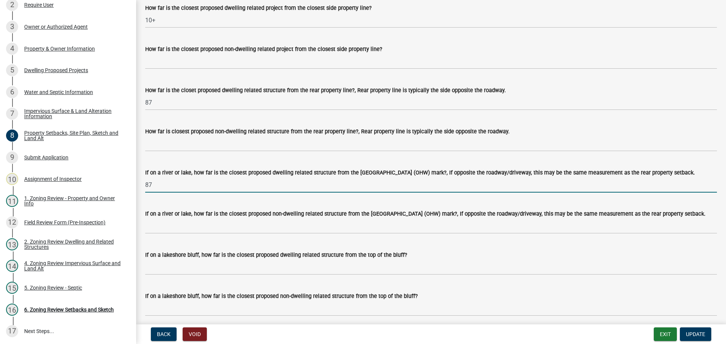
scroll to position [1664, 0]
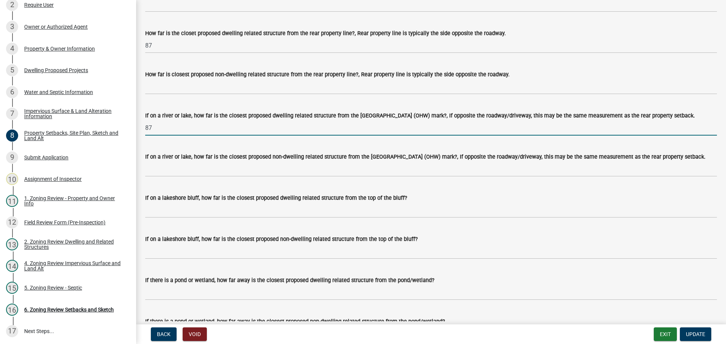
type input "87"
click at [349, 201] on label "If on a lakeshore bluff, how far is the closest proposed dwelling related struc…" at bounding box center [276, 198] width 262 height 5
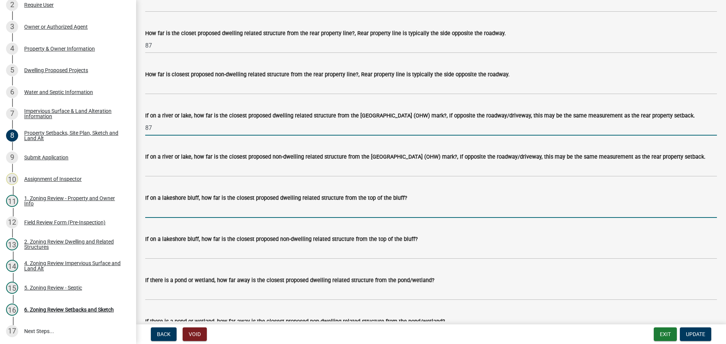
click at [349, 212] on input "If on a lakeshore bluff, how far is the closest proposed dwelling related struc…" at bounding box center [431, 211] width 572 height 16
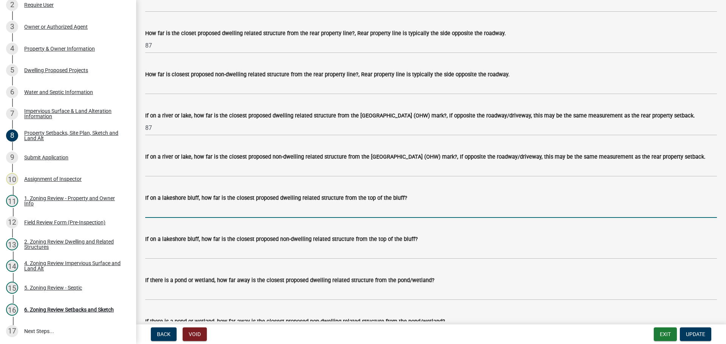
click at [337, 218] on input "If on a lakeshore bluff, how far is the closest proposed dwelling related struc…" at bounding box center [431, 211] width 572 height 16
type input "N/A"
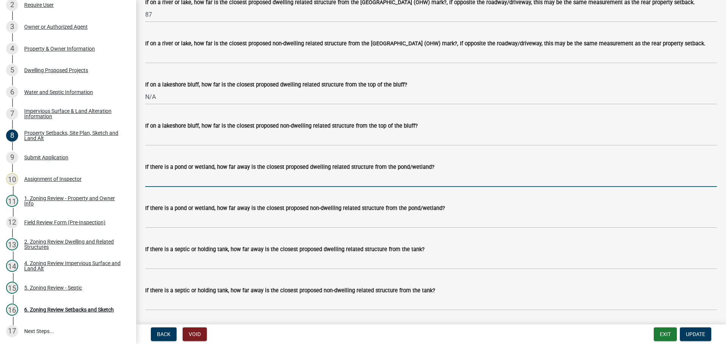
click at [211, 187] on input "If there is a pond or wetland, how far away is the closest proposed dwelling re…" at bounding box center [431, 180] width 572 height 16
type input "N/A"
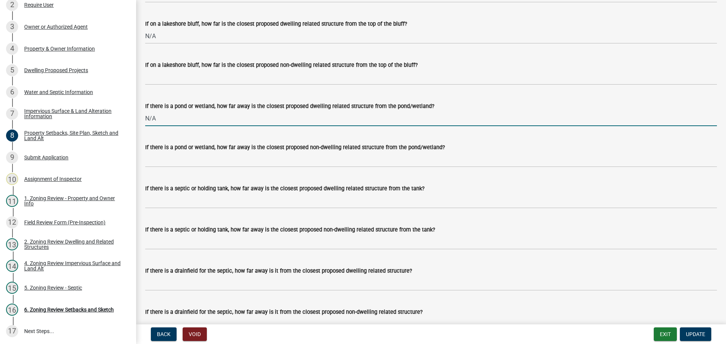
scroll to position [1853, 0]
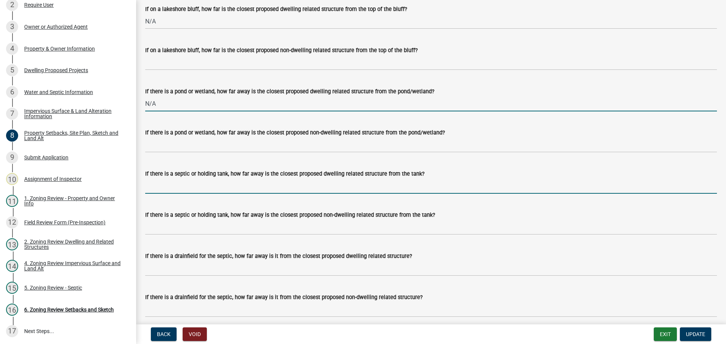
click at [209, 194] on input "If there is a septic or holding tank, how far away is the closest proposed dwel…" at bounding box center [431, 186] width 572 height 16
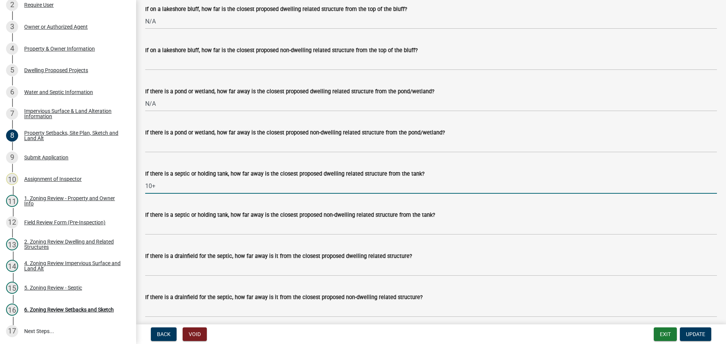
type input "10+"
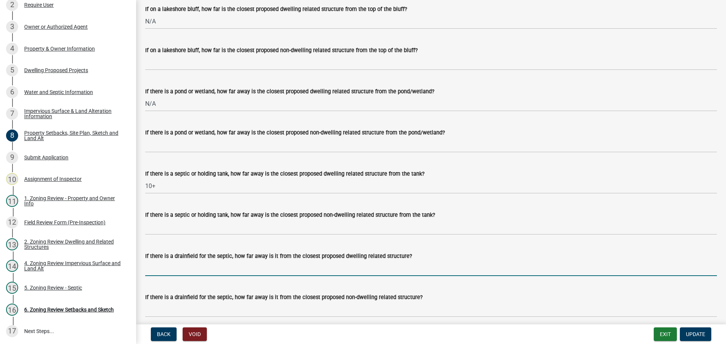
click at [190, 276] on input "If there is a drainfield for the septic, how far away is it from the closest pr…" at bounding box center [431, 269] width 572 height 16
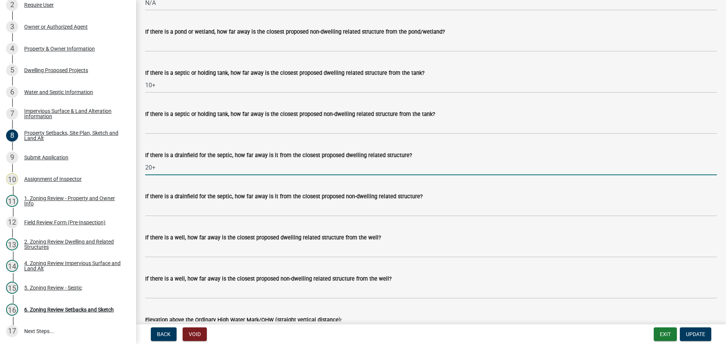
scroll to position [1966, 0]
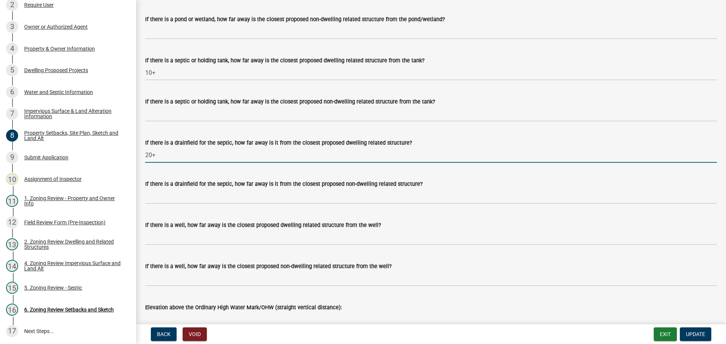
type input "20+"
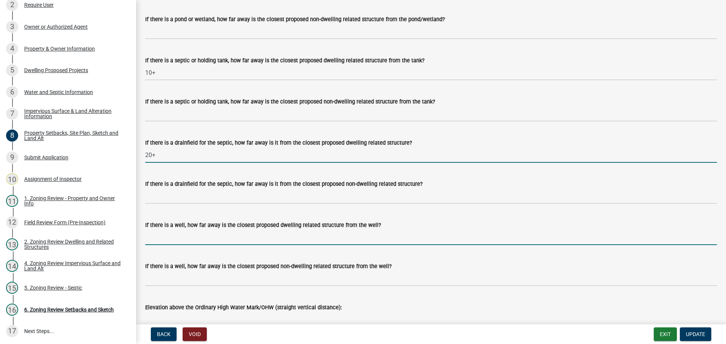
click at [202, 245] on input "If there is a well, how far away is the closest proposed dwelling related struc…" at bounding box center [431, 238] width 572 height 16
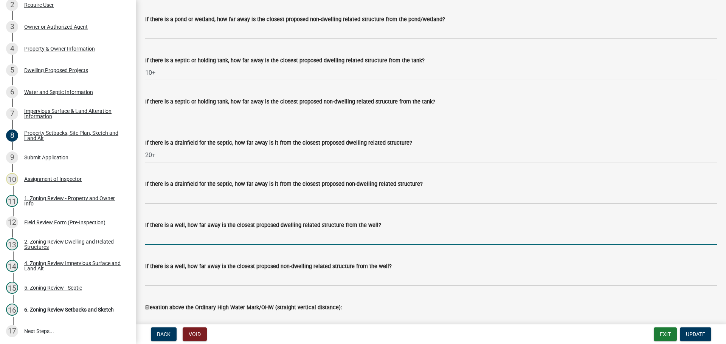
type input "3+"
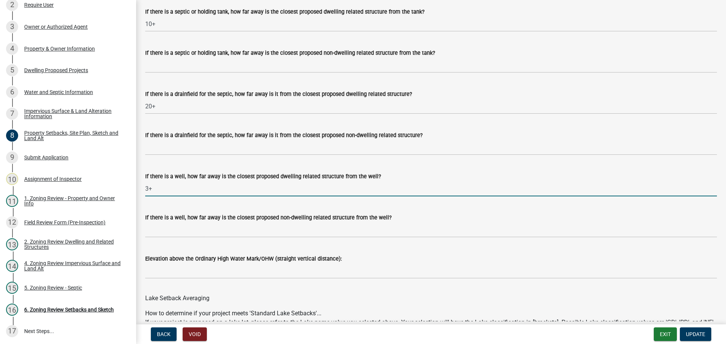
scroll to position [2080, 0]
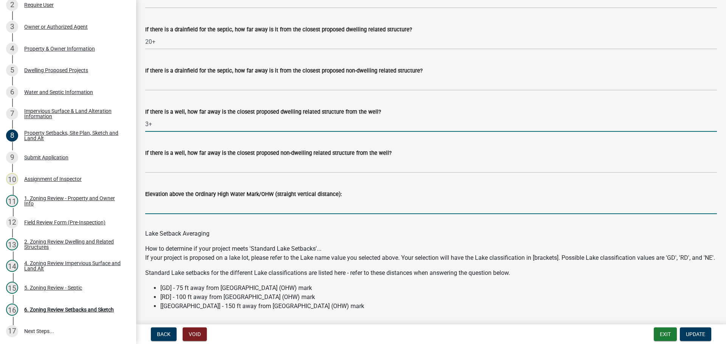
click at [183, 214] on input "Elevation above the Ordinary High Water Mark/OHW (straight vertical distance):" at bounding box center [431, 207] width 572 height 16
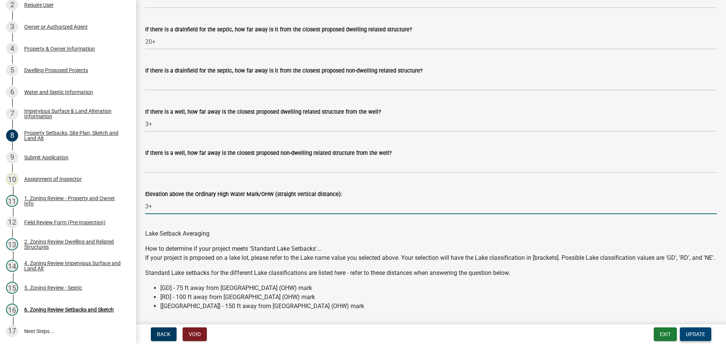
type input "3+"
click at [694, 332] on span "Update" at bounding box center [695, 335] width 19 height 6
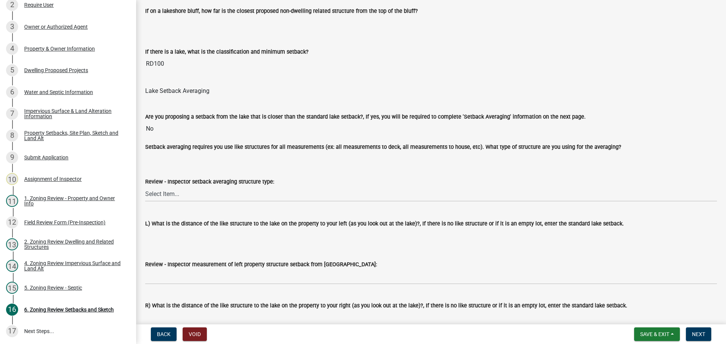
scroll to position [1966, 0]
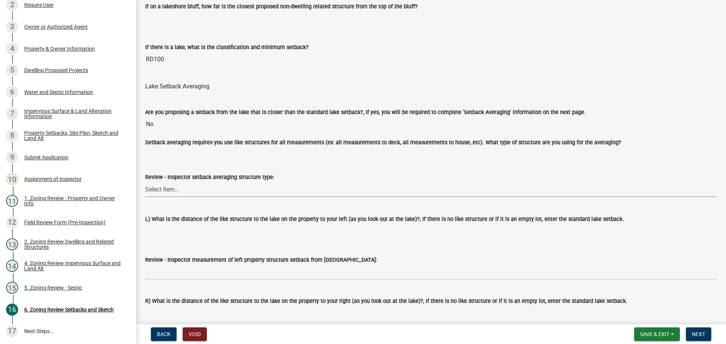
click at [181, 190] on select "Select Item... Deck to Deck House to House Garage to Garage Patio to Patio Shed…" at bounding box center [431, 190] width 572 height 16
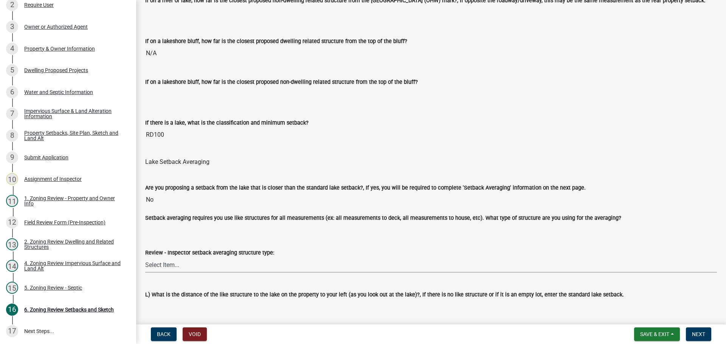
click at [276, 266] on select "Select Item... Deck to Deck House to House Garage to Garage Patio to Patio Shed…" at bounding box center [431, 265] width 572 height 16
click at [145, 259] on select "Select Item... Deck to Deck House to House Garage to Garage Patio to Patio Shed…" at bounding box center [431, 265] width 572 height 16
select select "3521cbfd-cc4d-4893-9355-de86e16a03a6"
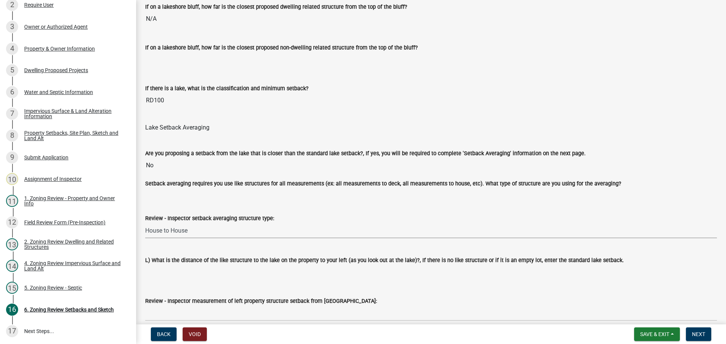
scroll to position [1966, 0]
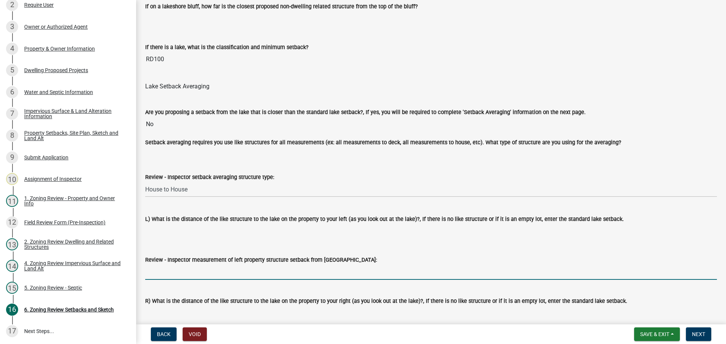
click at [180, 275] on input "Review - Inspector measurement of left property structure setback from OWH:" at bounding box center [431, 273] width 572 height 16
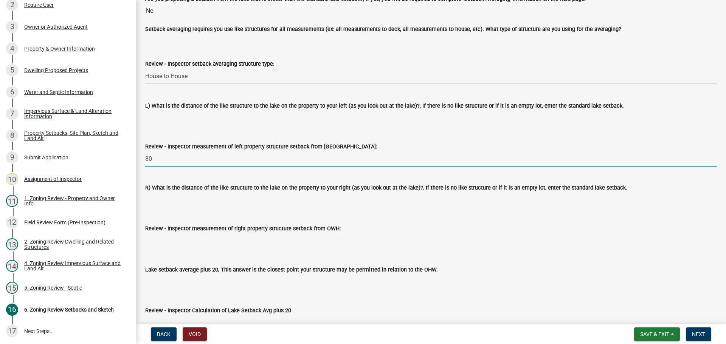
type input "80"
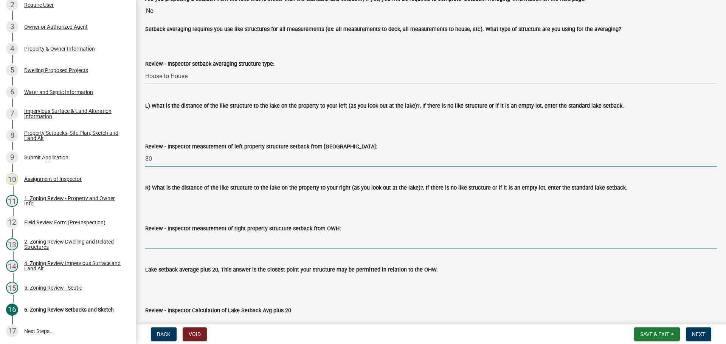
click at [178, 236] on input "Review - Inspector measurement of right property structure setback from OWH:" at bounding box center [431, 241] width 572 height 16
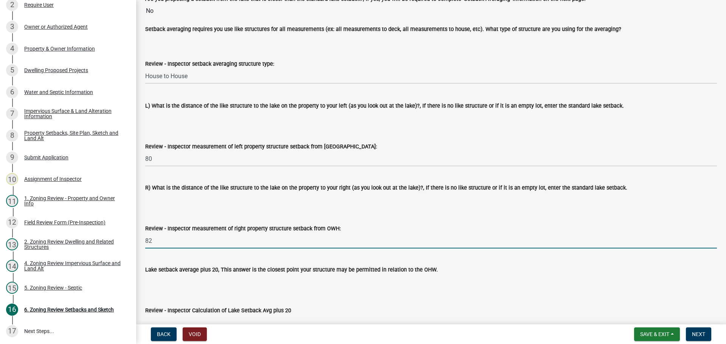
scroll to position [2155, 0]
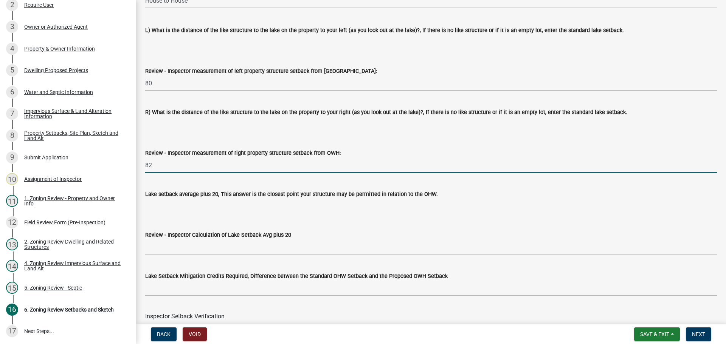
type input "82"
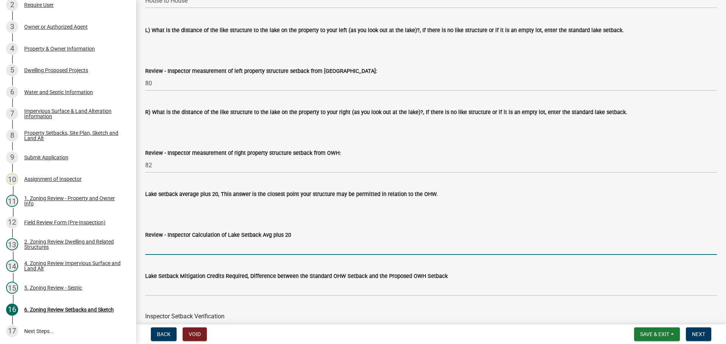
click at [182, 252] on input "Review - Inspector Calculation of Lake Setback Avg plus 20" at bounding box center [431, 248] width 572 height 16
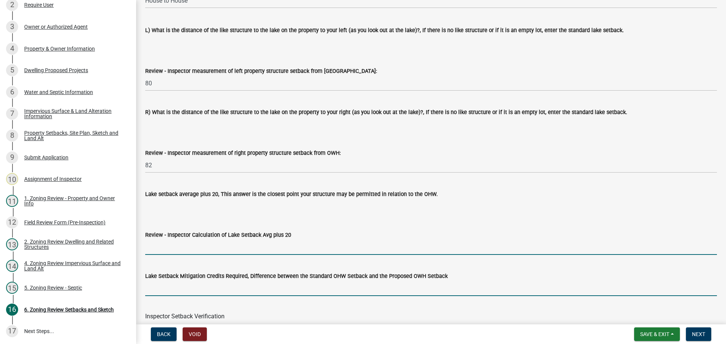
click at [154, 293] on input "text" at bounding box center [431, 289] width 572 height 16
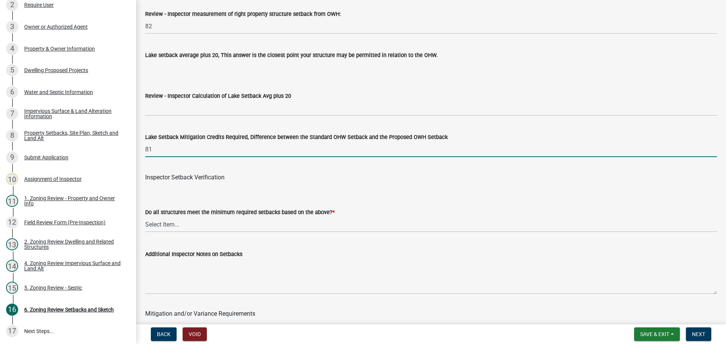
scroll to position [2307, 0]
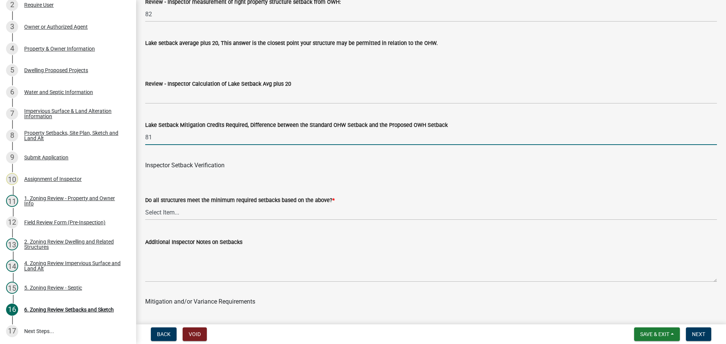
type input "81"
click at [186, 212] on select "Select Item... Yes No" at bounding box center [431, 213] width 572 height 16
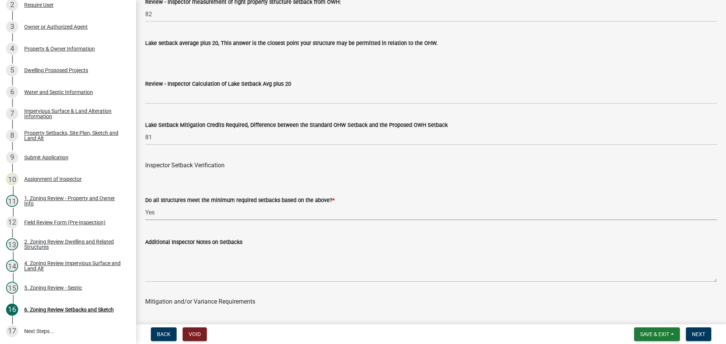
click at [145, 206] on select "Select Item... Yes No" at bounding box center [431, 213] width 572 height 16
select select "1355ee8a-8cf1-4796-8594-a9df27e9dfb0"
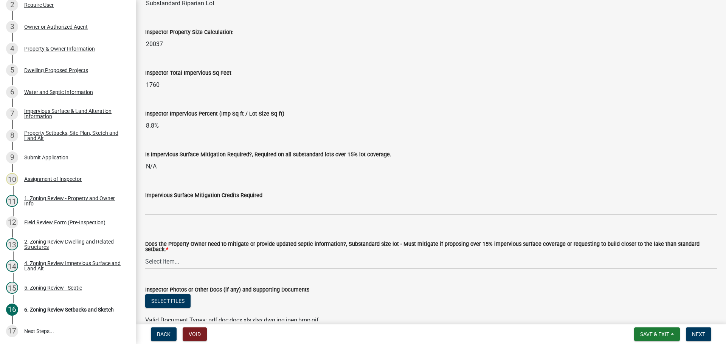
scroll to position [2647, 0]
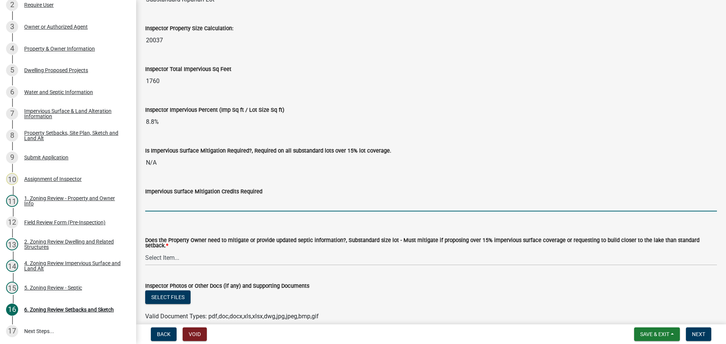
click at [171, 199] on input "text" at bounding box center [431, 204] width 572 height 16
click at [162, 257] on select "Select Item... No Mitigation or additional Septic Information is required Septi…" at bounding box center [431, 258] width 572 height 16
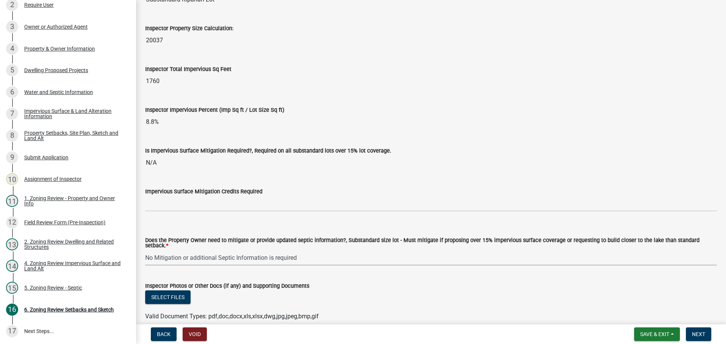
click at [145, 250] on select "Select Item... No Mitigation or additional Septic Information is required Septi…" at bounding box center [431, 258] width 572 height 16
select select "90ee664a-1dc2-440e-be2c-90a87c157e77"
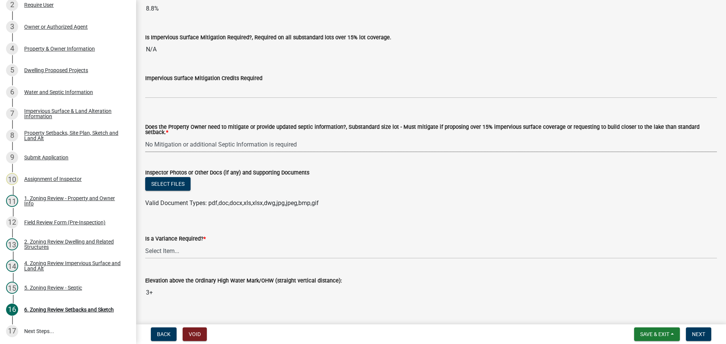
scroll to position [2773, 0]
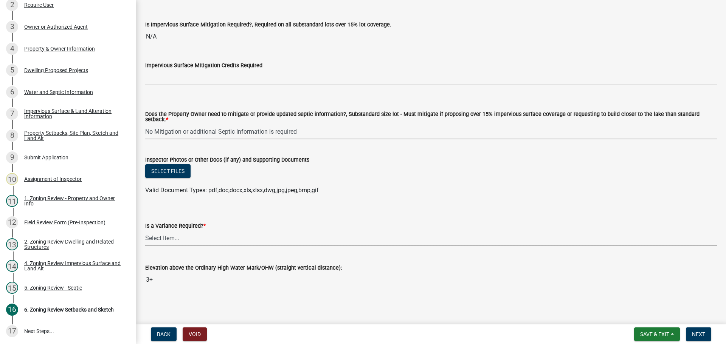
drag, startPoint x: 169, startPoint y: 235, endPoint x: 168, endPoint y: 240, distance: 5.0
click at [169, 235] on select "Select Item... Yes No" at bounding box center [431, 239] width 572 height 16
click at [145, 231] on select "Select Item... Yes No" at bounding box center [431, 239] width 572 height 16
select select "f2187563-aefa-492e-adce-9c256a51e9d2"
click at [695, 335] on span "Next" at bounding box center [698, 335] width 13 height 6
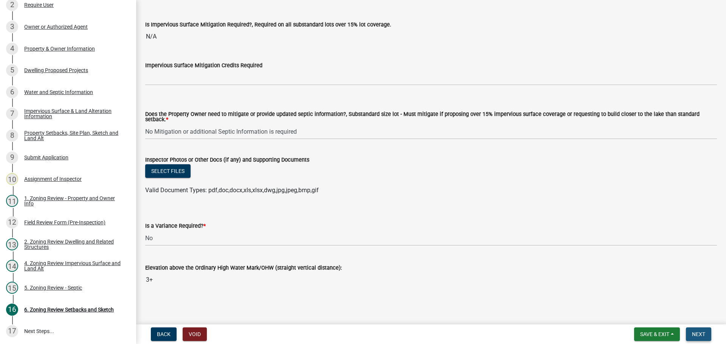
scroll to position [2788, 0]
click at [696, 332] on span "Next" at bounding box center [698, 335] width 13 height 6
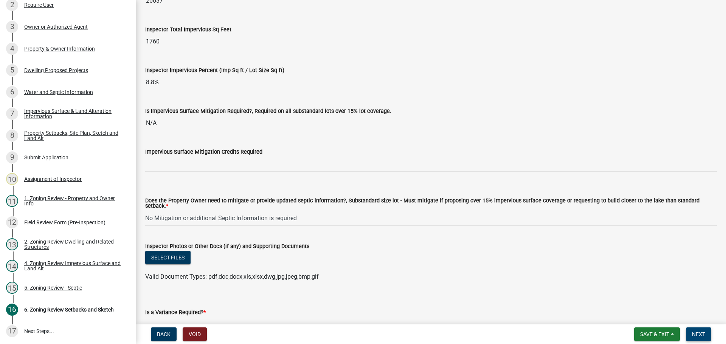
scroll to position [2599, 0]
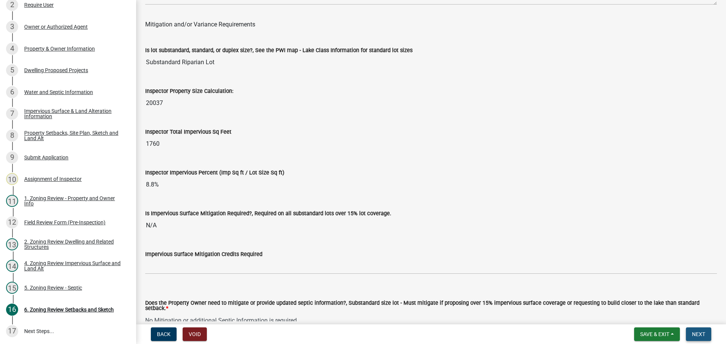
click at [698, 335] on span "Next" at bounding box center [698, 335] width 13 height 6
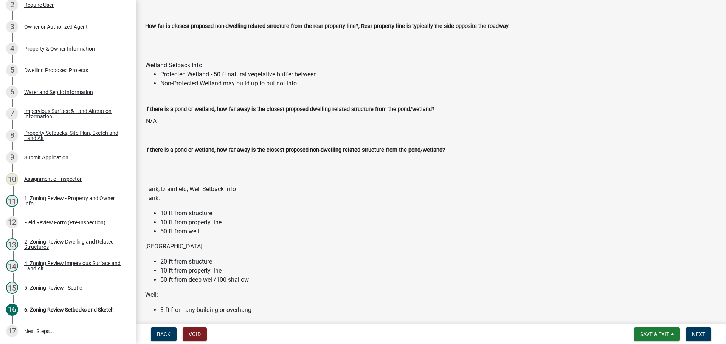
scroll to position [0, 0]
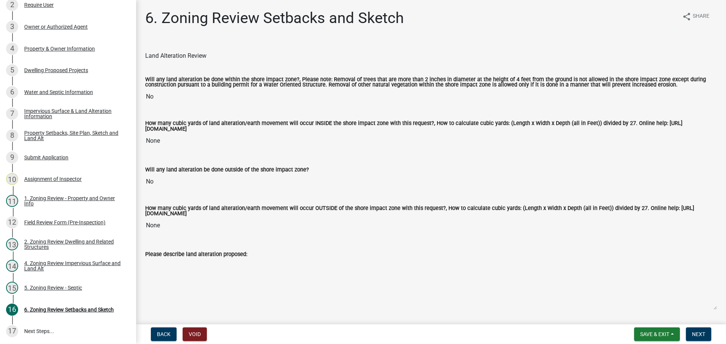
drag, startPoint x: 333, startPoint y: 256, endPoint x: 256, endPoint y: 118, distance: 158.0
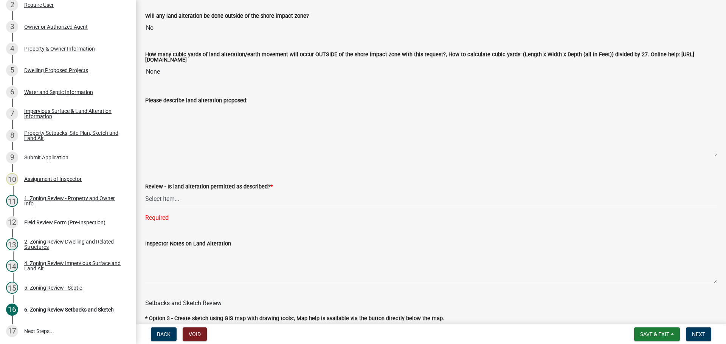
scroll to position [227, 0]
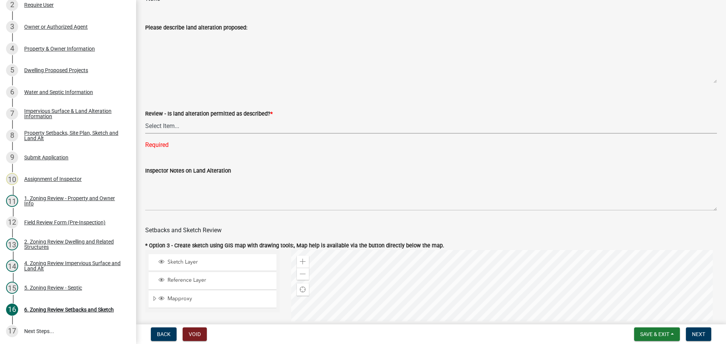
click at [185, 121] on select "Select Item... Yes No N/A" at bounding box center [431, 126] width 572 height 16
click at [145, 119] on select "Select Item... Yes No N/A" at bounding box center [431, 126] width 572 height 16
select select "cada6796-d529-4ebb-b6d4-faca8dd705c9"
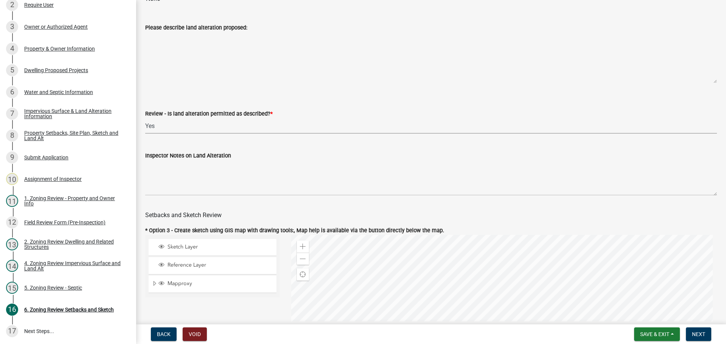
scroll to position [378, 0]
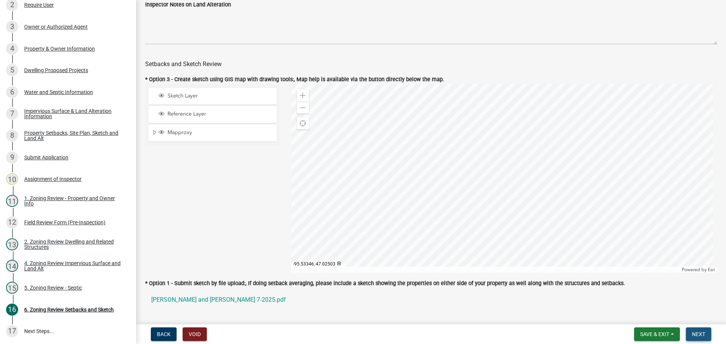
click at [696, 338] on span "Next" at bounding box center [698, 335] width 13 height 6
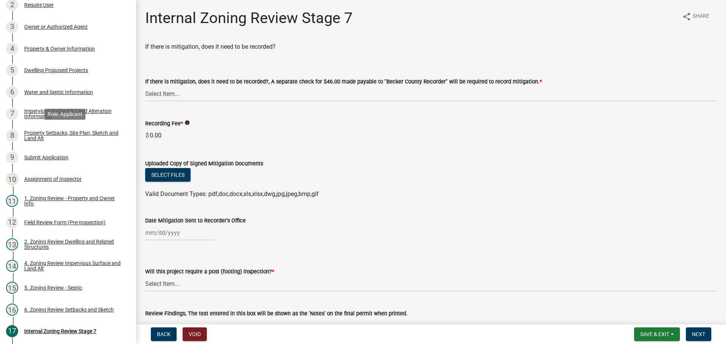
scroll to position [135, 0]
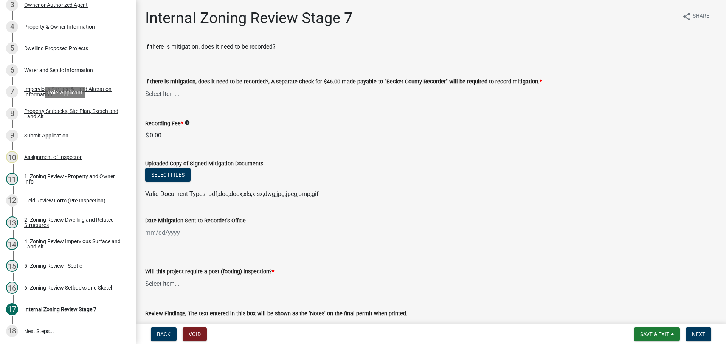
click at [52, 110] on div "Property Setbacks, Site Plan, Sketch and Land Alt" at bounding box center [74, 114] width 100 height 11
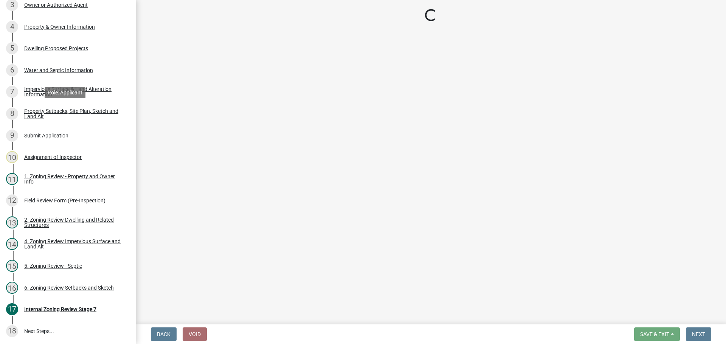
select select "7b13c63f-e699-4112-b373-98fbd28ec536"
select select "57d08919-5b28-4ff7-aa0d-07b0b2a1f6b6"
select select "b56a4575-9846-47cf-8067-c59a4853da22"
select select "12f785fb-c378-4b18-841c-21c73dc99083"
select select "e8ab2dc3-aa3f-46f3-9b4a-37eb25ad84af"
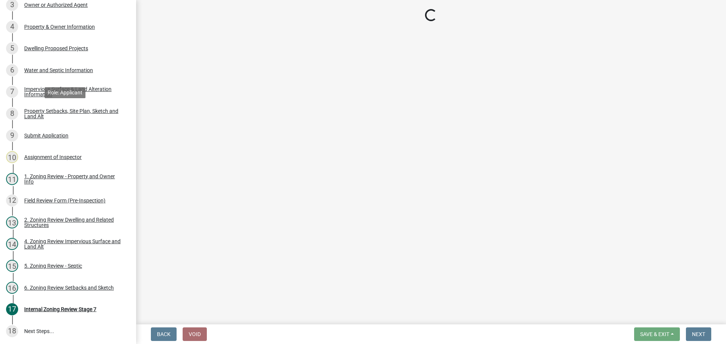
select select "27b2a8b4-abf6-463e-8c0c-7c5d2b4fe26f"
select select "b98836ba-4715-455d-97ab-be9a9df498a8"
select select "d61e3758-d187-40af-a435-5e09c3f3d509"
select select "c8b8ea71-7088-4e87-a493-7bc88cc2835b"
select select "1418c7e3-4054-4b00-84b5-d09b9560f30a"
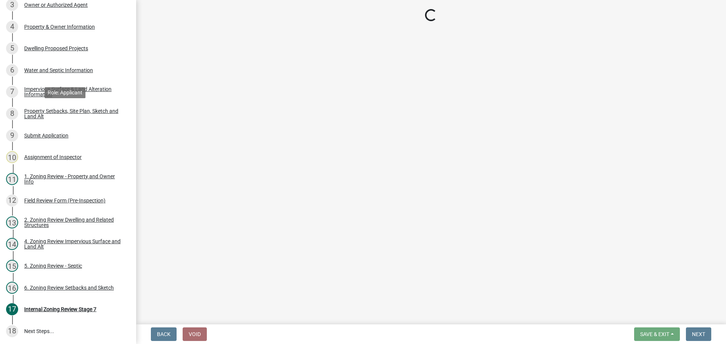
select select "19d13e65-c93d-443e-910a-7a17299544cc"
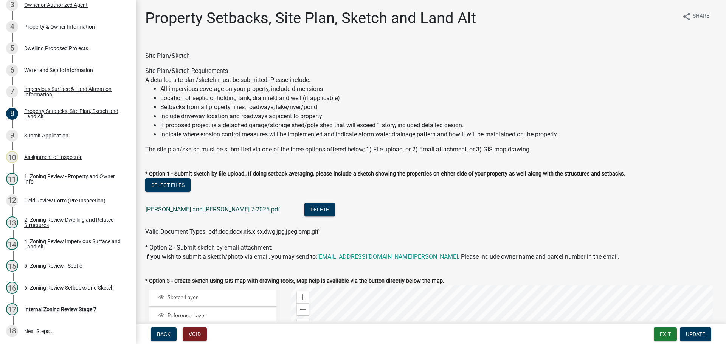
click at [171, 209] on link "Eppard Robert and Sarah 7-2025.pdf" at bounding box center [213, 209] width 135 height 7
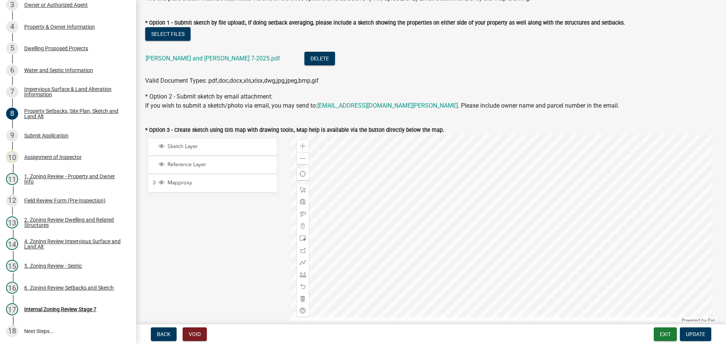
scroll to position [189, 0]
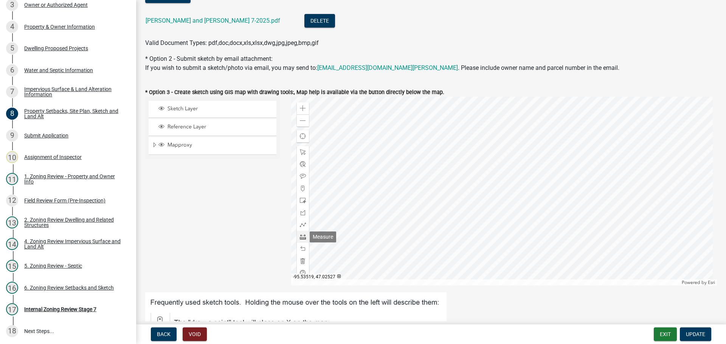
click at [300, 238] on span at bounding box center [303, 237] width 6 height 6
click at [489, 158] on div at bounding box center [504, 191] width 426 height 189
click at [498, 189] on div at bounding box center [504, 191] width 426 height 189
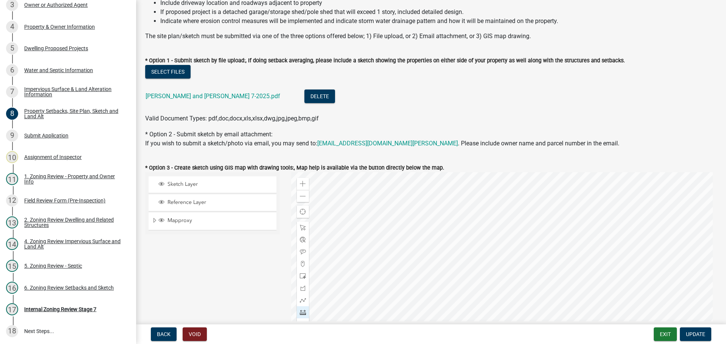
scroll to position [227, 0]
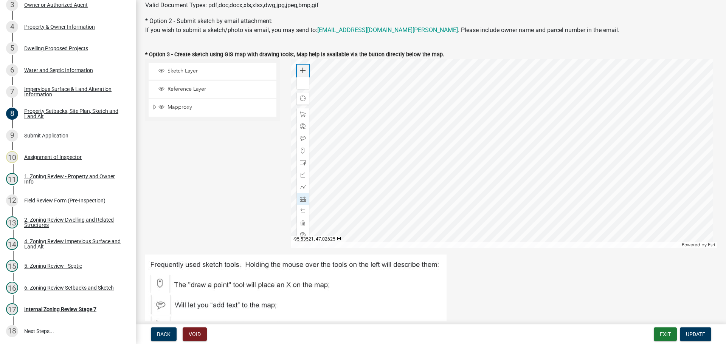
click at [304, 70] on span at bounding box center [303, 71] width 6 height 6
click at [368, 99] on div at bounding box center [504, 153] width 426 height 189
click at [341, 121] on div at bounding box center [504, 153] width 426 height 189
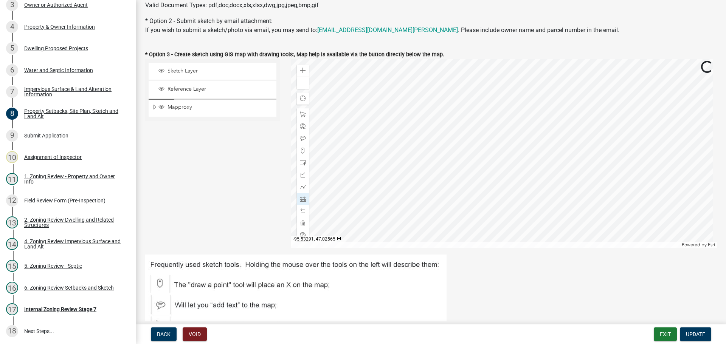
click at [473, 126] on div at bounding box center [504, 153] width 426 height 189
click at [302, 172] on span at bounding box center [303, 175] width 6 height 6
click at [475, 90] on div at bounding box center [504, 153] width 426 height 189
click at [398, 111] on div at bounding box center [504, 153] width 426 height 189
click at [406, 150] on div at bounding box center [504, 153] width 426 height 189
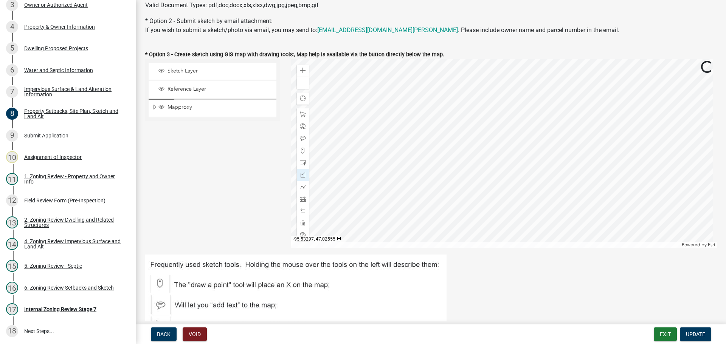
click at [403, 171] on div at bounding box center [504, 153] width 426 height 189
click at [527, 202] on div at bounding box center [504, 153] width 426 height 189
click at [502, 189] on div at bounding box center [504, 153] width 426 height 189
click at [302, 198] on span at bounding box center [303, 199] width 6 height 6
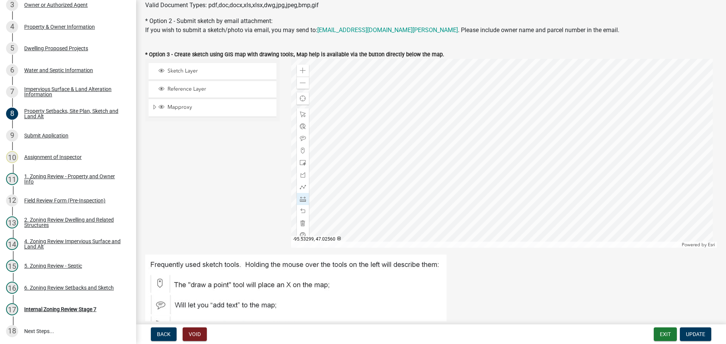
click at [392, 162] on div at bounding box center [504, 153] width 426 height 189
click at [346, 171] on div at bounding box center [504, 153] width 426 height 189
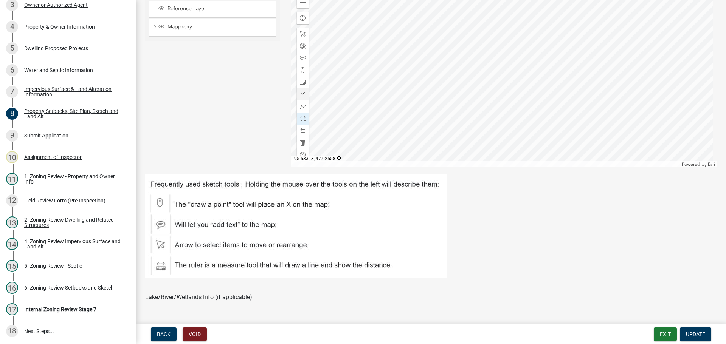
scroll to position [265, 0]
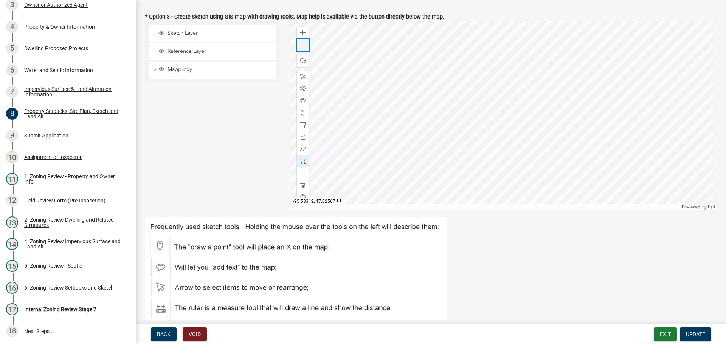
click at [300, 46] on span at bounding box center [303, 45] width 6 height 6
click at [473, 145] on div at bounding box center [504, 115] width 426 height 189
click at [492, 110] on div at bounding box center [504, 115] width 426 height 189
click at [501, 121] on div at bounding box center [504, 115] width 426 height 189
click at [517, 170] on div at bounding box center [504, 115] width 426 height 189
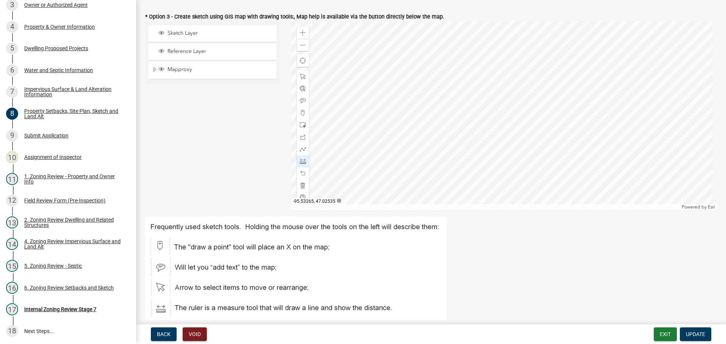
click at [517, 170] on div at bounding box center [504, 115] width 426 height 189
click at [702, 332] on span "Update" at bounding box center [695, 335] width 19 height 6
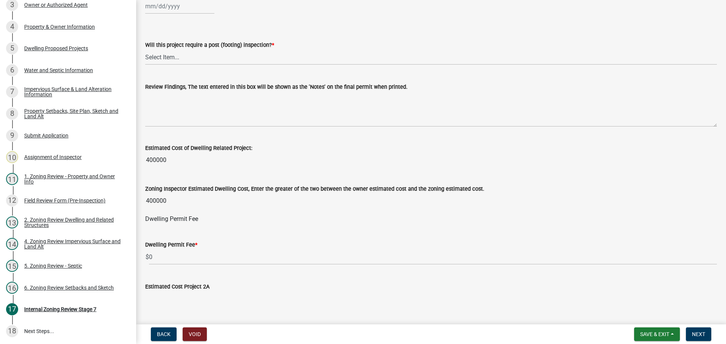
scroll to position [38, 0]
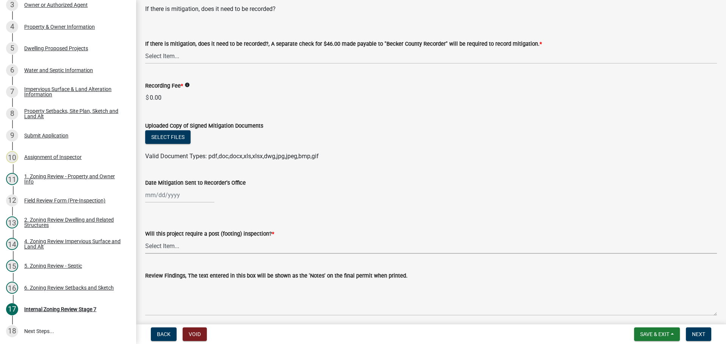
click at [167, 247] on select "Select Item... No Yes" at bounding box center [431, 247] width 572 height 16
click at [145, 239] on select "Select Item... No Yes" at bounding box center [431, 247] width 572 height 16
select select "74b00539-a6f1-4ef6-a890-a22a5fa5fedf"
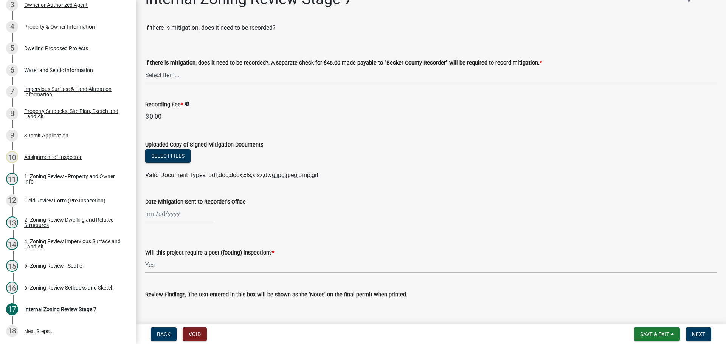
scroll to position [0, 0]
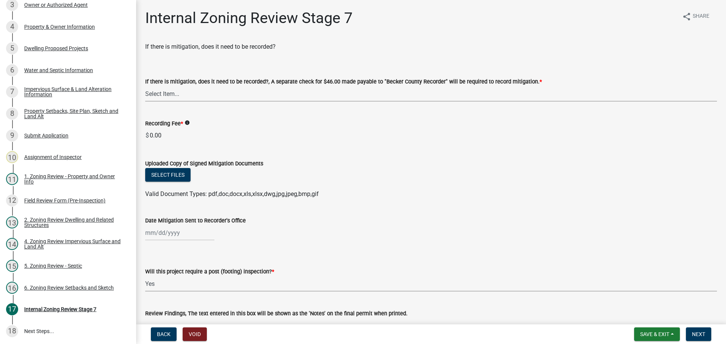
click at [235, 93] on select "Select Item... Yes No N/A" at bounding box center [431, 94] width 572 height 16
click at [145, 86] on select "Select Item... Yes No N/A" at bounding box center [431, 94] width 572 height 16
select select "e59fcb53-d9ed-466f-8c3e-33bb35216820"
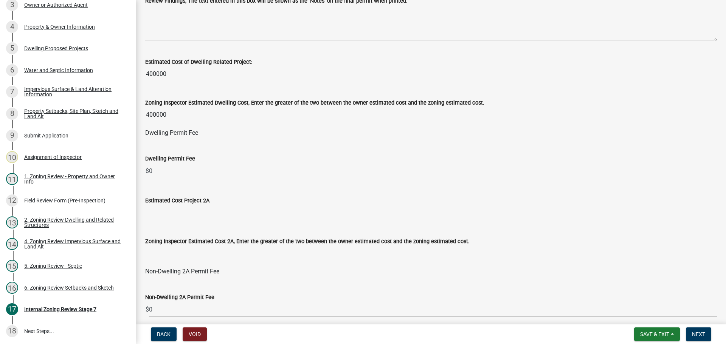
scroll to position [340, 0]
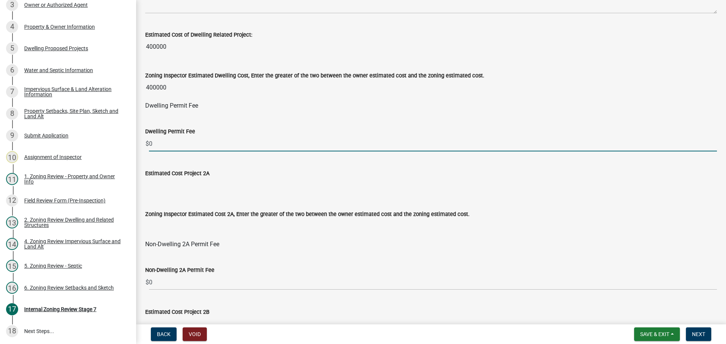
click at [211, 146] on input "0" at bounding box center [433, 144] width 568 height 16
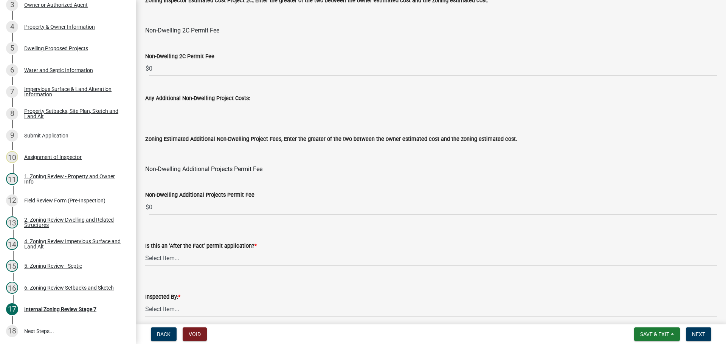
scroll to position [915, 0]
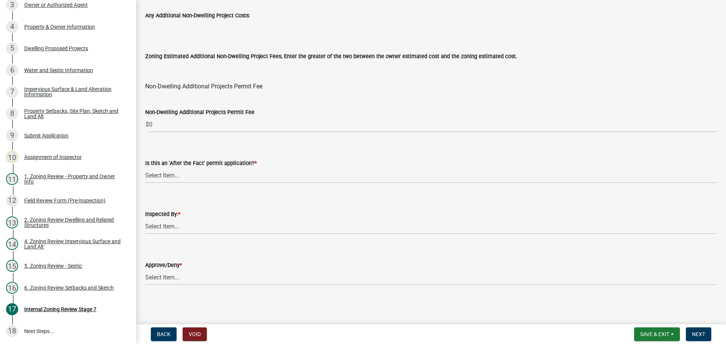
type input "1260"
click at [189, 177] on select "Select Item... No Yes" at bounding box center [431, 176] width 572 height 16
click at [145, 168] on select "Select Item... No Yes" at bounding box center [431, 176] width 572 height 16
select select "bbe3a6c5-1893-4527-8578-ada07a3b8ea5"
click at [194, 225] on select "Select Item... Jeff Rusness Kyle Vareberg Nicole Bradbury Susan Rockwell Tyler …" at bounding box center [431, 227] width 572 height 16
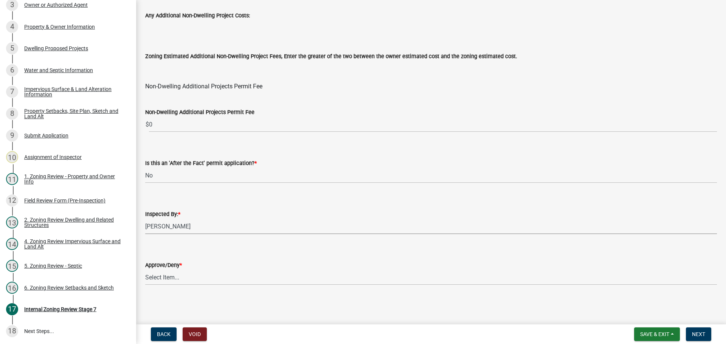
click at [145, 219] on select "Select Item... Jeff Rusness Kyle Vareberg Nicole Bradbury Susan Rockwell Tyler …" at bounding box center [431, 227] width 572 height 16
select select "c0b6e50c-983d-48c1-a910-e8bd43c13b77"
click at [177, 270] on select "Select Item... Approve Deny" at bounding box center [431, 278] width 572 height 16
click at [145, 270] on select "Select Item... Approve Deny" at bounding box center [431, 278] width 572 height 16
select select "97c9e5a4-d35f-4903-ad68-b764687ac9e9"
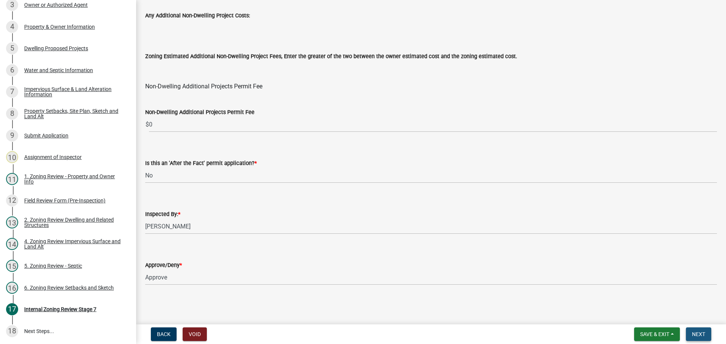
click at [698, 334] on span "Next" at bounding box center [698, 335] width 13 height 6
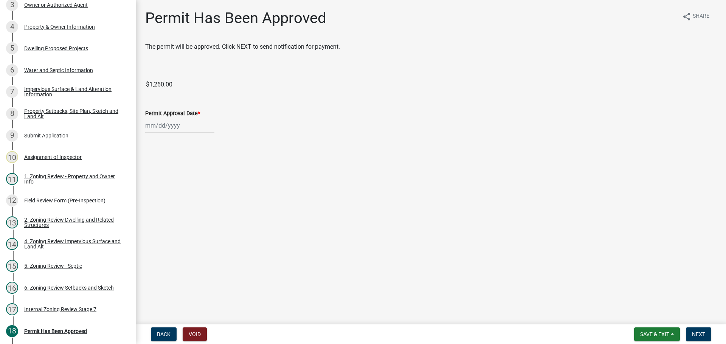
scroll to position [222, 0]
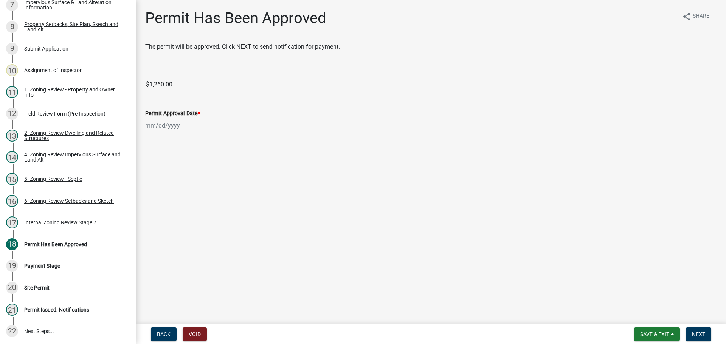
click at [162, 123] on div at bounding box center [179, 126] width 69 height 16
select select "8"
select select "2025"
click at [148, 189] on div "11" at bounding box center [153, 190] width 12 height 12
type input "08/11/2025"
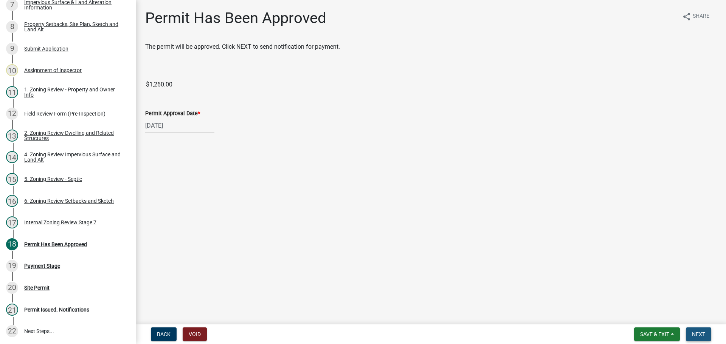
click at [693, 333] on span "Next" at bounding box center [698, 335] width 13 height 6
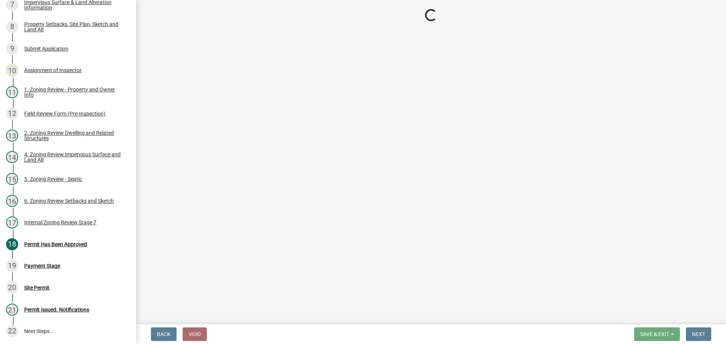
select select "3: 3"
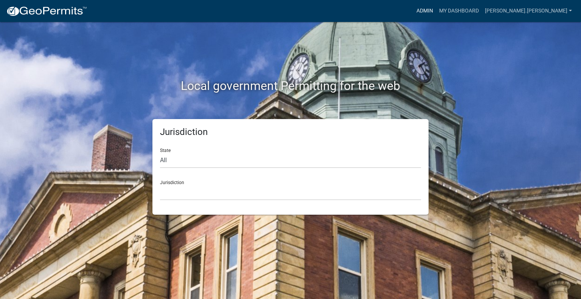
click at [436, 10] on link "Admin" at bounding box center [424, 11] width 23 height 14
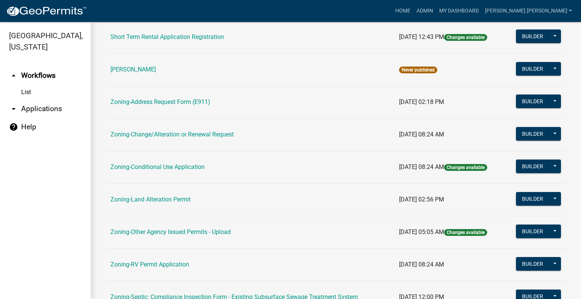
scroll to position [151, 0]
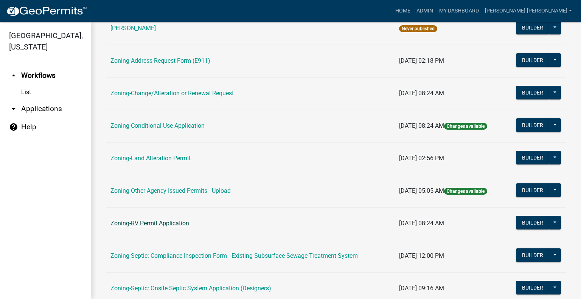
click at [164, 223] on link "Zoning-RV Permit Application" at bounding box center [149, 223] width 79 height 7
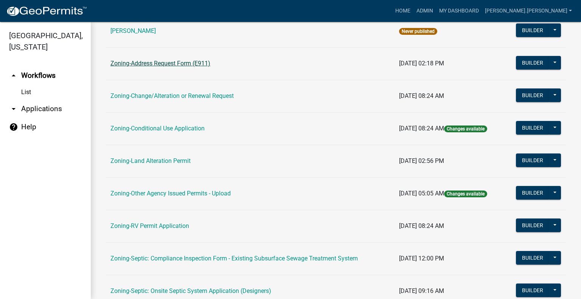
scroll to position [151, 0]
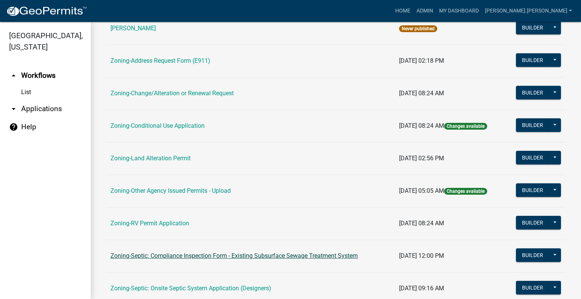
click at [141, 255] on link "Zoning-Septic: Compliance Inspection Form - Existing Subsurface Sewage Treatmen…" at bounding box center [233, 255] width 247 height 7
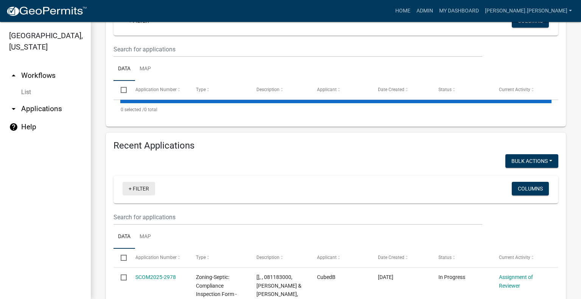
scroll to position [151, 0]
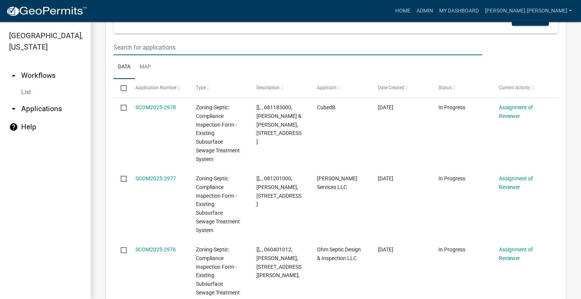
click at [176, 55] on input "text" at bounding box center [297, 48] width 369 height 16
paste input "250521000"
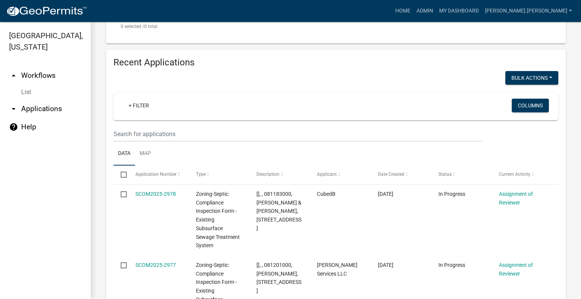
scroll to position [214, 0]
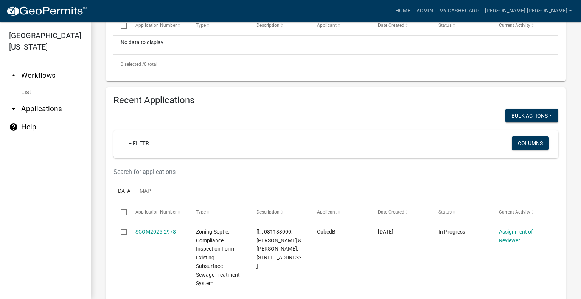
type input "250521000"
paste input "250521000"
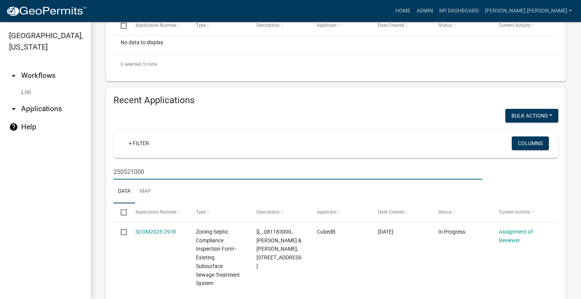
type input "250521000"
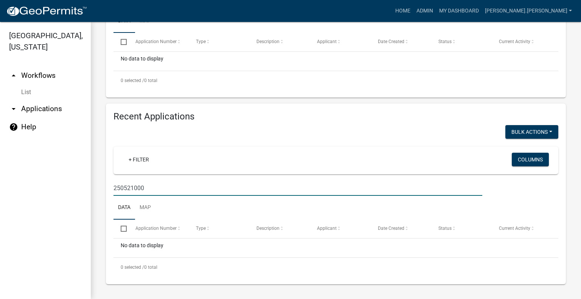
scroll to position [206, 0]
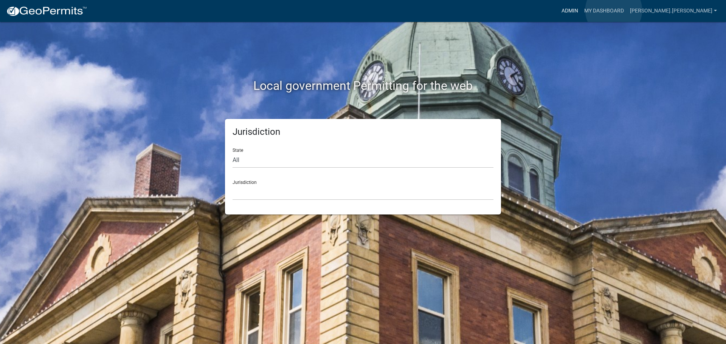
click at [581, 10] on link "Admin" at bounding box center [569, 11] width 23 height 14
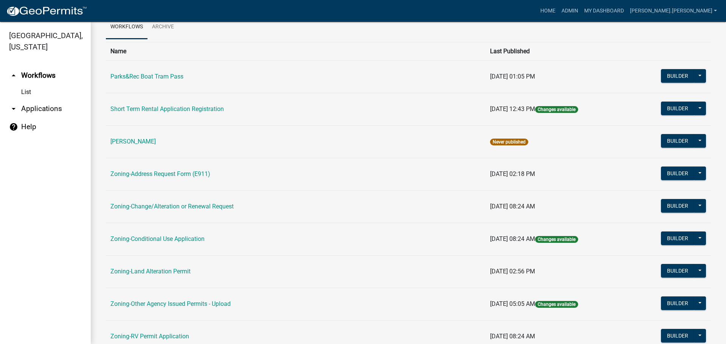
scroll to position [189, 0]
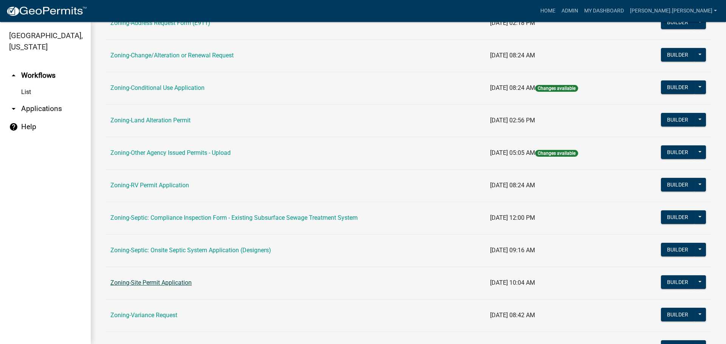
click at [164, 287] on link "Zoning-Site Permit Application" at bounding box center [150, 282] width 81 height 7
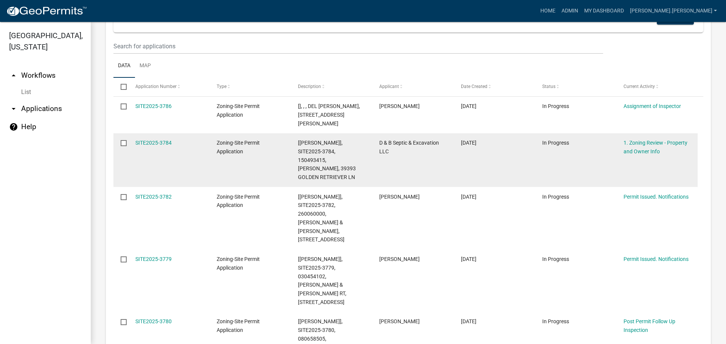
scroll to position [276, 0]
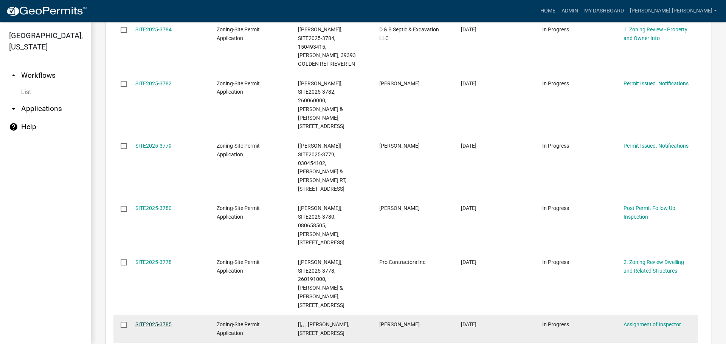
click at [143, 322] on link "SITE2025-3785" at bounding box center [153, 325] width 36 height 6
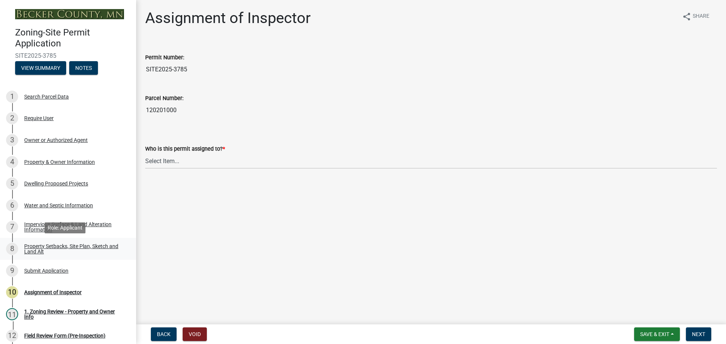
click at [84, 250] on div "Property Setbacks, Site Plan, Sketch and Land Alt" at bounding box center [74, 249] width 100 height 11
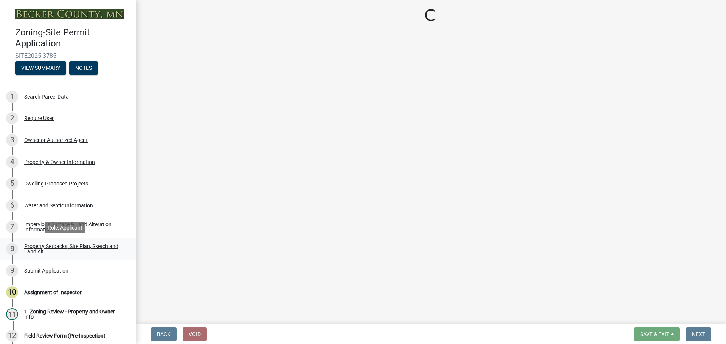
select select "7b13c63f-e699-4112-b373-98fbd28ec536"
select select "6985af9e-5d7a-475f-b5e2-9860e6a4c460"
select select "fd58f24c-a096-4195-863e-b494ea1fd324"
select select "12f785fb-c378-4b18-841c-21c73dc99083"
select select "e8ab2dc3-aa3f-46f3-9b4a-37eb25ad84af"
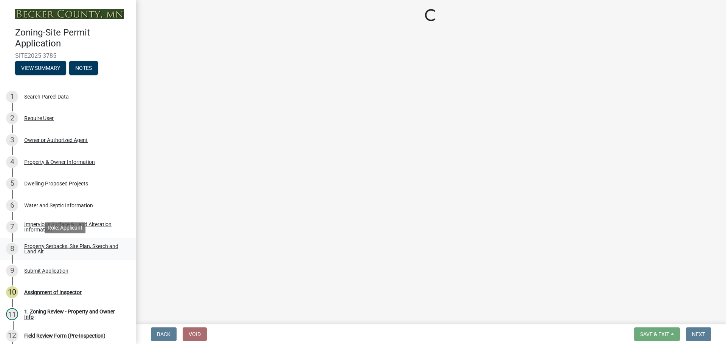
select select "5ad4ab64-b44e-481c-9000-9e5907aa74e1"
select select "e019de12-4845-45f2-ad10-5fb76eee0e55"
select select "c8b8ea71-7088-4e87-a493-7bc88cc2835b"
select select "133211ff-91ce-4a0a-9235-b48a7e2069a0"
select select "19d13e65-c93d-443e-910a-7a17299544cc"
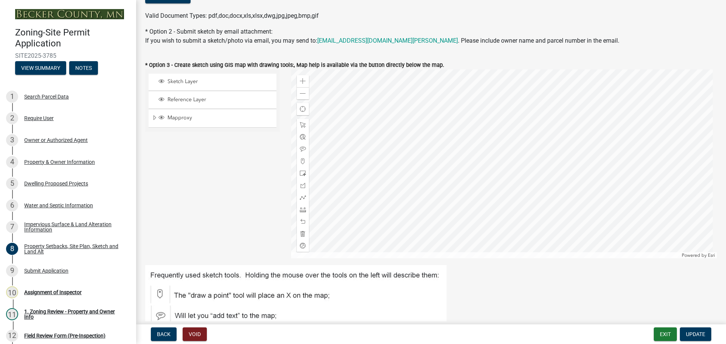
scroll to position [189, 0]
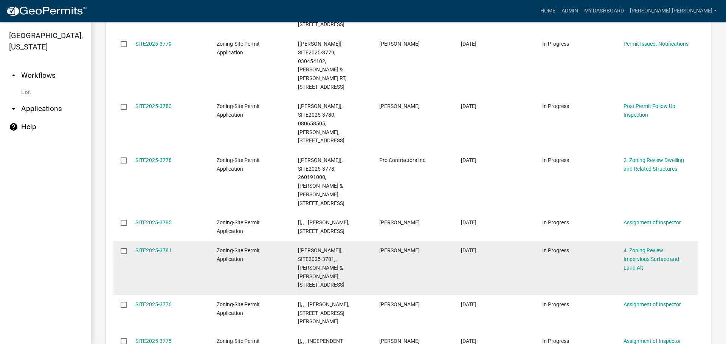
scroll to position [454, 0]
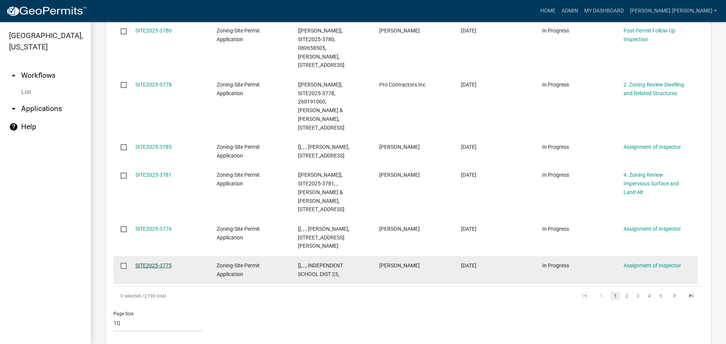
click at [150, 263] on link "SITE2025-3775" at bounding box center [153, 266] width 36 height 6
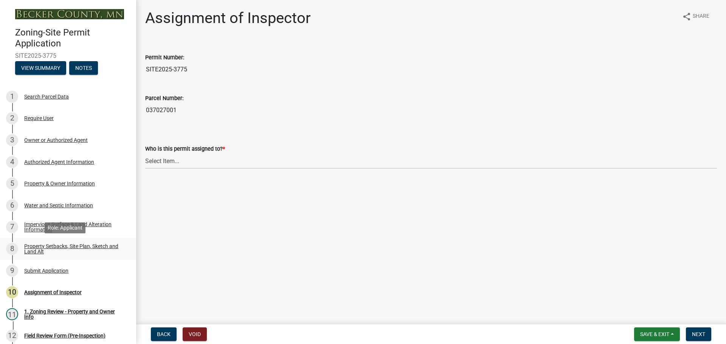
click at [87, 247] on div "Property Setbacks, Site Plan, Sketch and Land Alt" at bounding box center [74, 249] width 100 height 11
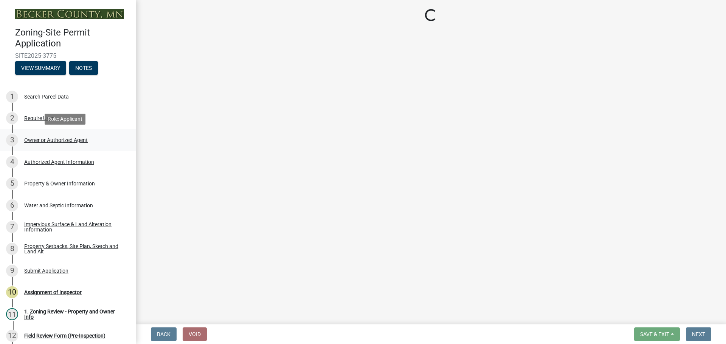
select select "d89fbfa0-1150-4954-b91c-9d482c9530a3"
select select "b56a4575-9846-47cf-8067-c59a4853da22"
select select "12f785fb-c378-4b18-841c-21c73dc99083"
select select "e8ab2dc3-aa3f-46f3-9b4a-37eb25ad84af"
select select "5ad4ab64-b44e-481c-9000-9e5907aa74e1"
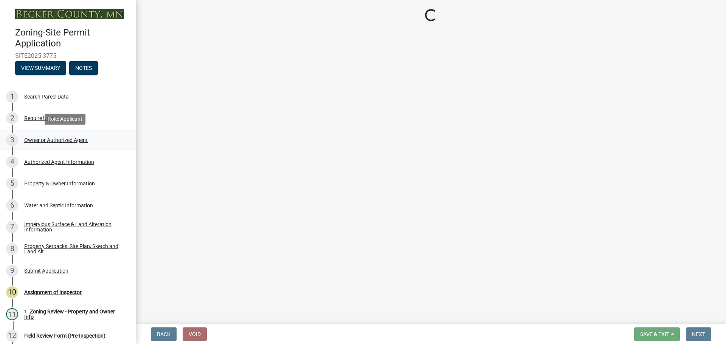
select select "e019de12-4845-45f2-ad10-5fb76eee0e55"
select select "c8b8ea71-7088-4e87-a493-7bc88cc2835b"
select select "a4ce8fad-3c47-4e2b-9375-28a8f2ee630b"
select select "19d13e65-c93d-443e-910a-7a17299544cc"
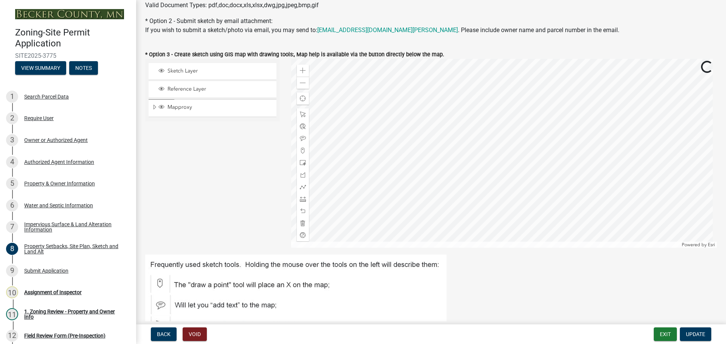
scroll to position [151, 0]
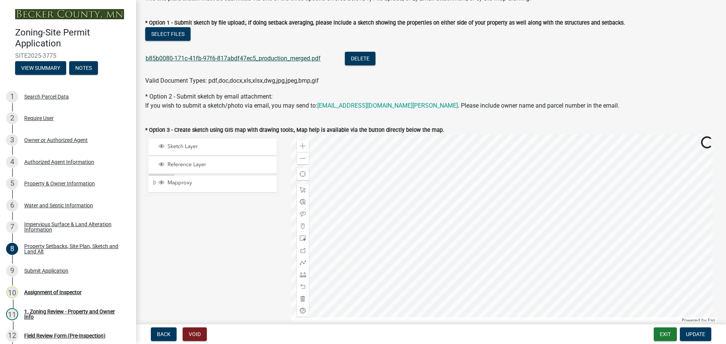
click at [235, 56] on link "b85b0080-171c-41fb-97f6-817abdf47ec5_production_merged.pdf" at bounding box center [233, 58] width 175 height 7
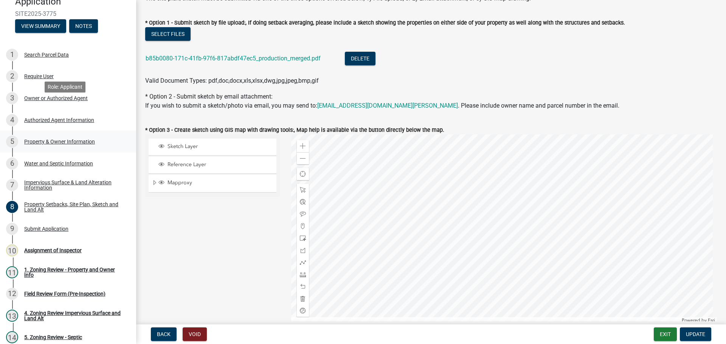
scroll to position [76, 0]
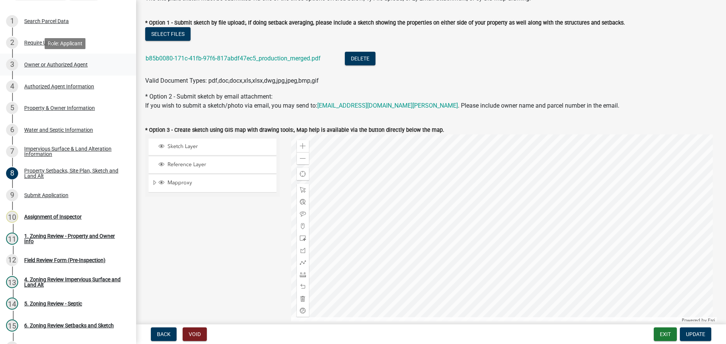
click at [57, 65] on div "Owner or Authorized Agent" at bounding box center [56, 64] width 64 height 5
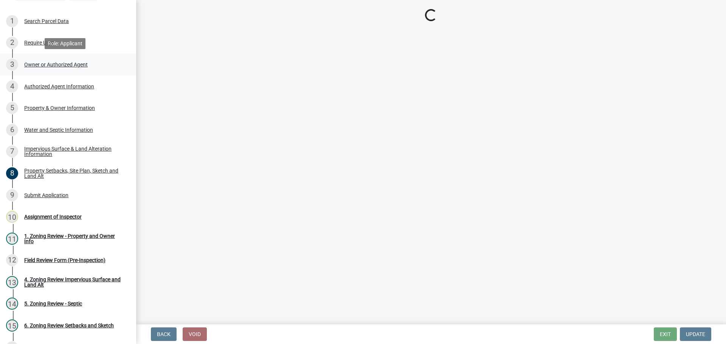
scroll to position [0, 0]
select select "059d621c-7166-4fbc-97da-2eca626821a9"
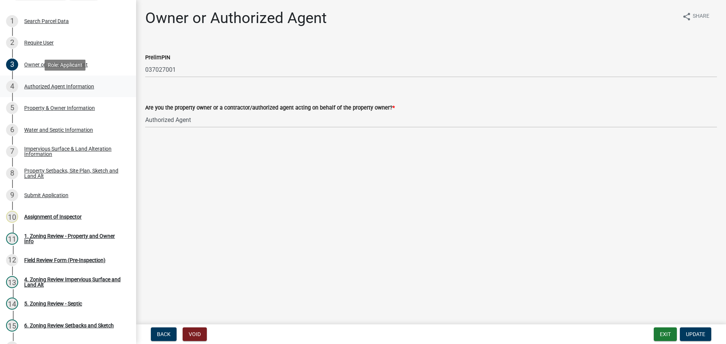
click at [64, 84] on div "Authorized Agent Information" at bounding box center [59, 86] width 70 height 5
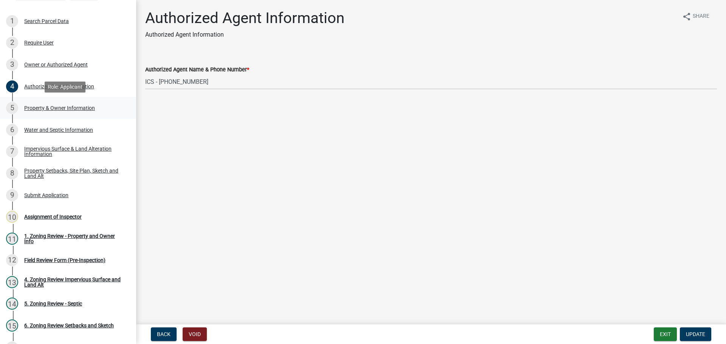
click at [66, 105] on div "Property & Owner Information" at bounding box center [59, 107] width 71 height 5
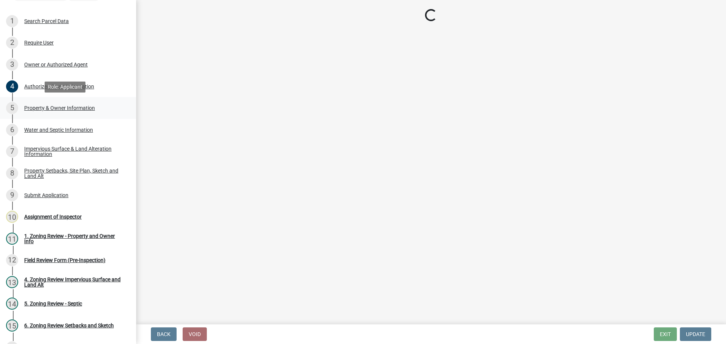
select select "b4fc589a-01c8-47e4-a72e-871857921bc6"
select select "fcf6d223-6c57-4dc5-b63a-a94704169022"
select select "393a978c-6bd5-4cb2-a6a0-db6feb8732b8"
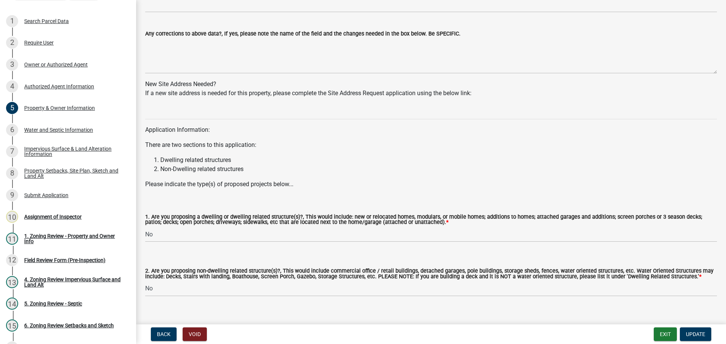
scroll to position [677, 0]
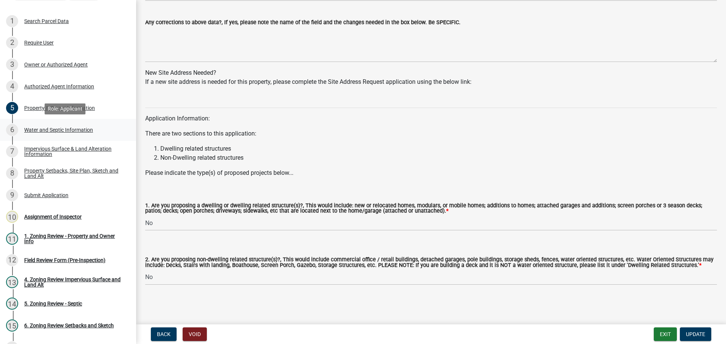
click at [79, 127] on div "Water and Septic Information" at bounding box center [58, 129] width 69 height 5
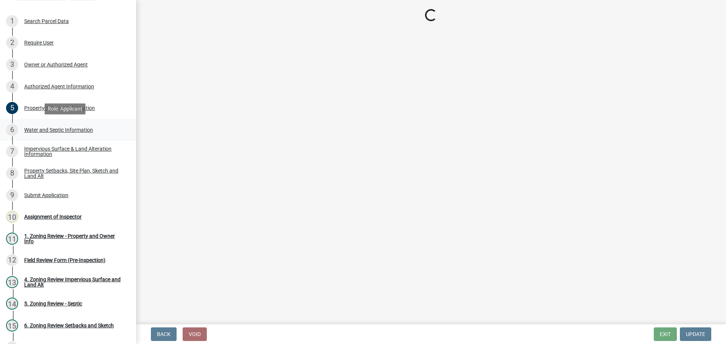
scroll to position [0, 0]
select select "36c179e4-d9bc-4e26-9fa7-a2562bd8114c"
select select "a01a1fb1-1490-43e2-af36-29ac4cf5629f"
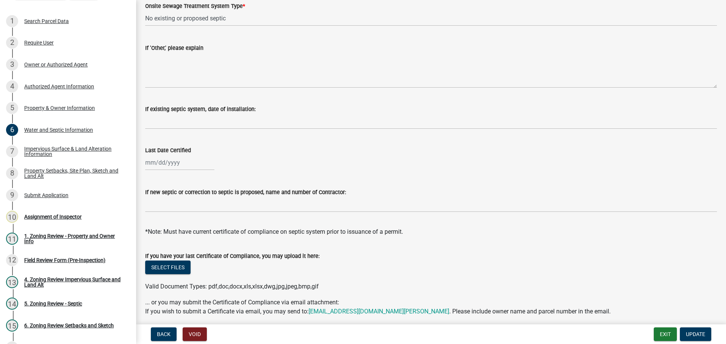
scroll to position [219, 0]
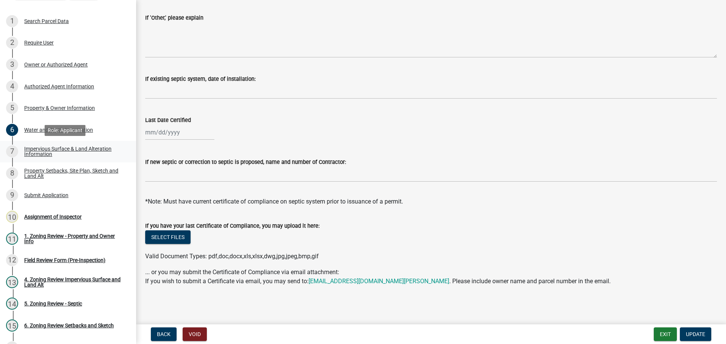
click at [78, 152] on div "Impervious Surface & Land Alteration Information" at bounding box center [74, 151] width 100 height 11
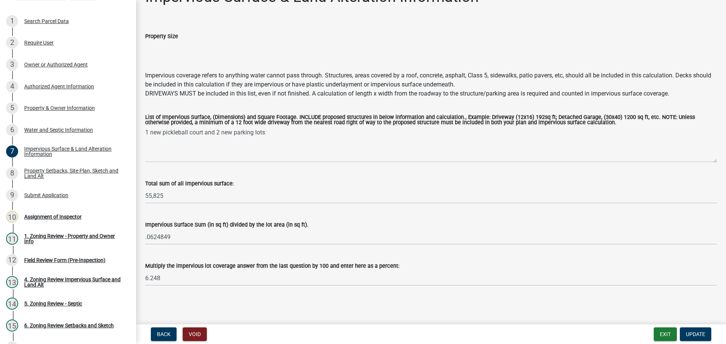
scroll to position [0, 0]
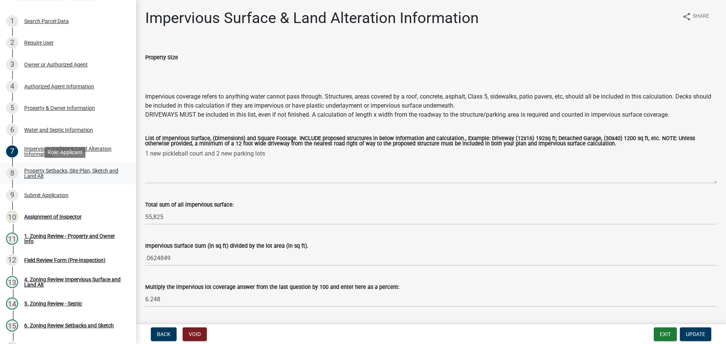
click at [76, 171] on div "Property Setbacks, Site Plan, Sketch and Land Alt" at bounding box center [74, 173] width 100 height 11
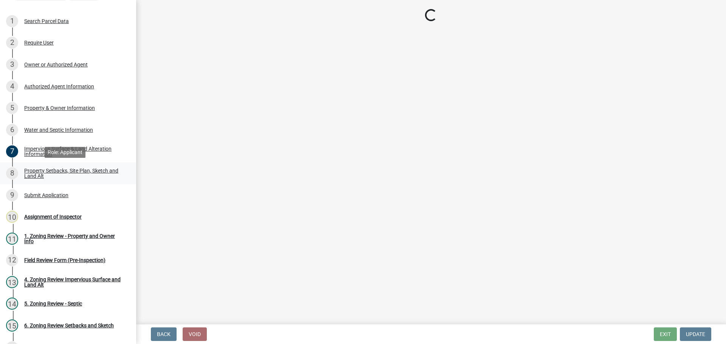
select select "d89fbfa0-1150-4954-b91c-9d482c9530a3"
select select "b56a4575-9846-47cf-8067-c59a4853da22"
select select "12f785fb-c378-4b18-841c-21c73dc99083"
select select "e8ab2dc3-aa3f-46f3-9b4a-37eb25ad84af"
select select "5ad4ab64-b44e-481c-9000-9e5907aa74e1"
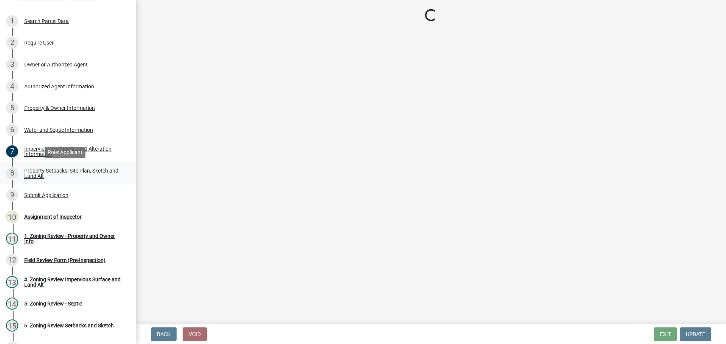
select select "e019de12-4845-45f2-ad10-5fb76eee0e55"
select select "c8b8ea71-7088-4e87-a493-7bc88cc2835b"
select select "a4ce8fad-3c47-4e2b-9375-28a8f2ee630b"
select select "19d13e65-c93d-443e-910a-7a17299544cc"
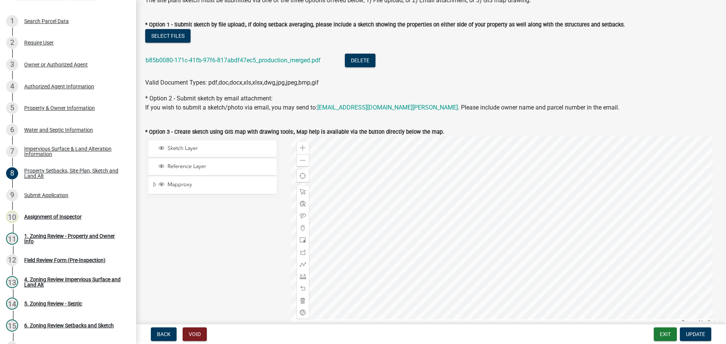
scroll to position [151, 0]
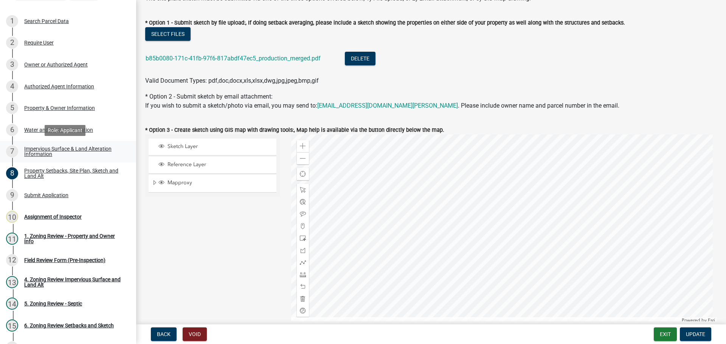
click at [36, 151] on div "Impervious Surface & Land Alteration Information" at bounding box center [74, 151] width 100 height 11
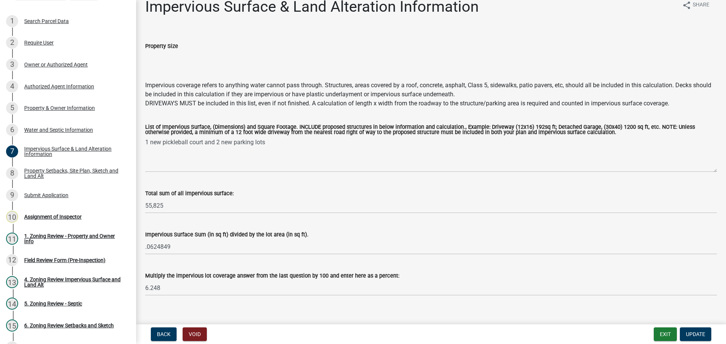
scroll to position [22, 0]
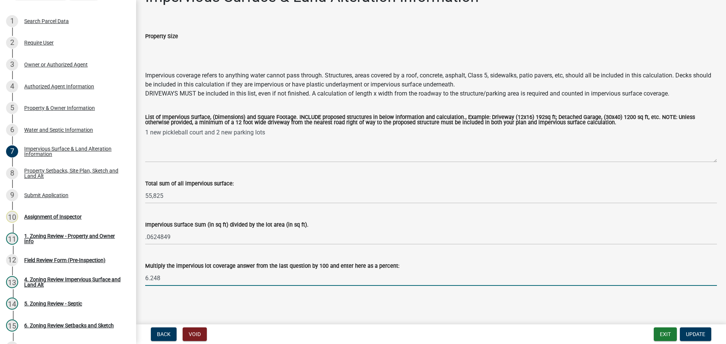
drag, startPoint x: 161, startPoint y: 281, endPoint x: 136, endPoint y: 275, distance: 25.6
click at [136, 275] on div "Impervious Surface & Land Alteration Information share Share Property Size Impe…" at bounding box center [431, 143] width 590 height 311
click at [177, 272] on input "6.248" at bounding box center [431, 279] width 572 height 16
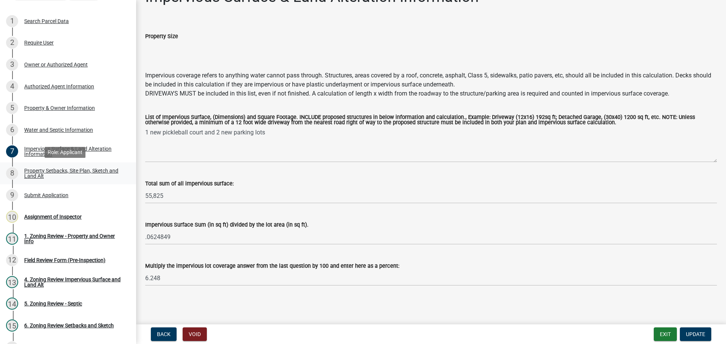
click at [73, 168] on div "8 Property Setbacks, Site Plan, Sketch and Land Alt" at bounding box center [65, 174] width 118 height 12
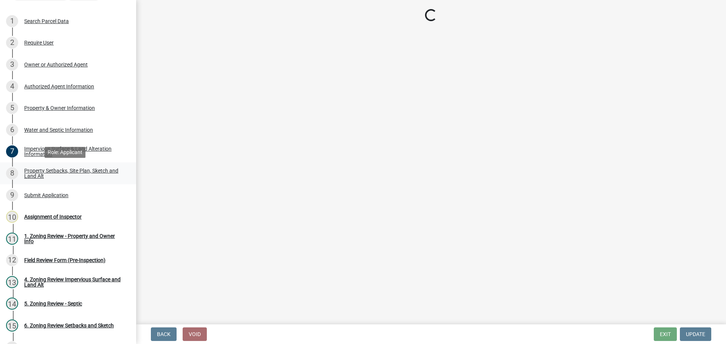
select select "d89fbfa0-1150-4954-b91c-9d482c9530a3"
select select "b56a4575-9846-47cf-8067-c59a4853da22"
select select "12f785fb-c378-4b18-841c-21c73dc99083"
select select "e8ab2dc3-aa3f-46f3-9b4a-37eb25ad84af"
select select "5ad4ab64-b44e-481c-9000-9e5907aa74e1"
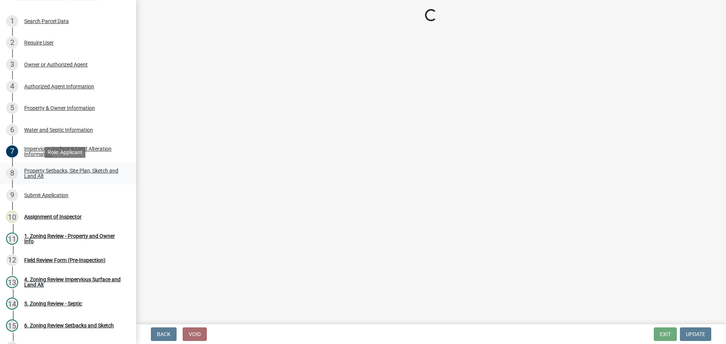
select select "e019de12-4845-45f2-ad10-5fb76eee0e55"
select select "c8b8ea71-7088-4e87-a493-7bc88cc2835b"
select select "a4ce8fad-3c47-4e2b-9375-28a8f2ee630b"
select select "19d13e65-c93d-443e-910a-7a17299544cc"
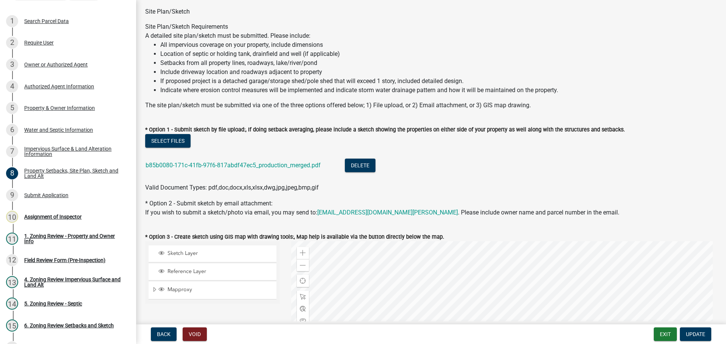
scroll to position [113, 0]
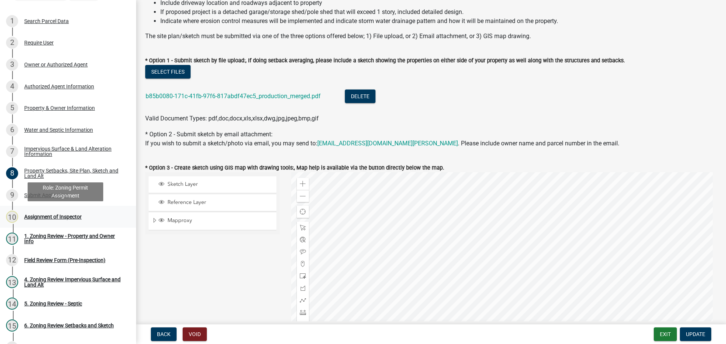
click at [52, 216] on div "Assignment of Inspector" at bounding box center [52, 216] width 57 height 5
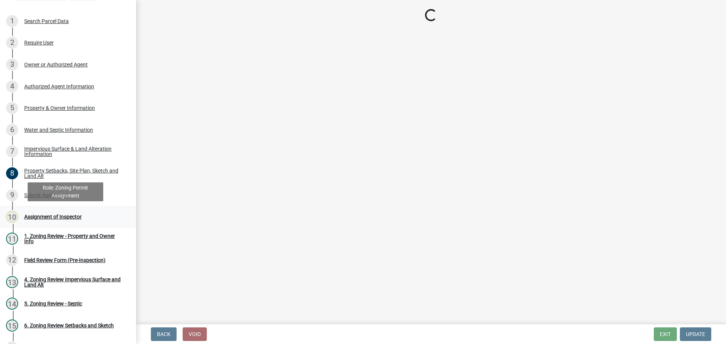
scroll to position [0, 0]
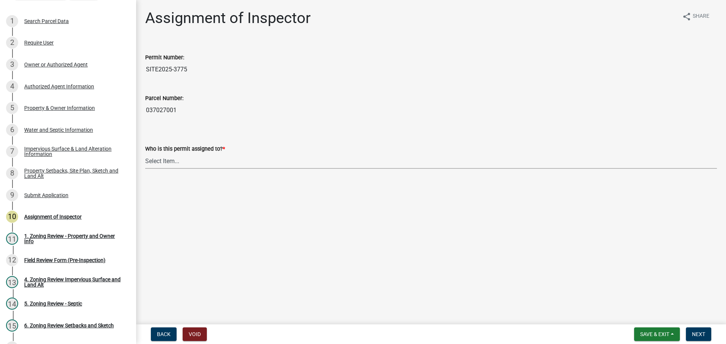
click at [260, 162] on select "Select Item... Jeff Rusness Kyle Vareberg Nicole Bradbury Susan Rockwell Tyler …" at bounding box center [431, 162] width 572 height 16
click at [145, 154] on select "Select Item... Jeff Rusness Kyle Vareberg Nicole Bradbury Susan Rockwell Tyler …" at bounding box center [431, 162] width 572 height 16
select select "c0b6e50c-983d-48c1-a910-e8bd43c13b77"
click at [696, 334] on span "Next" at bounding box center [698, 335] width 13 height 6
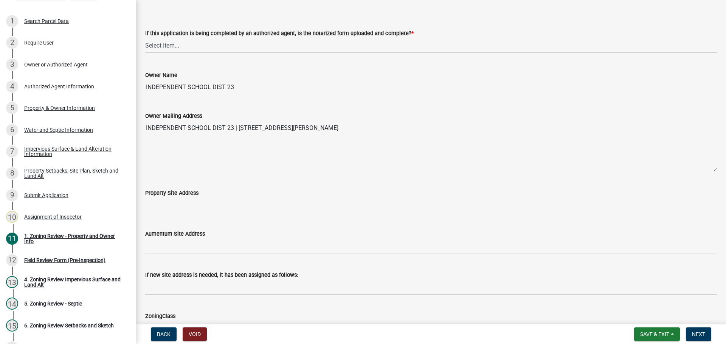
scroll to position [227, 0]
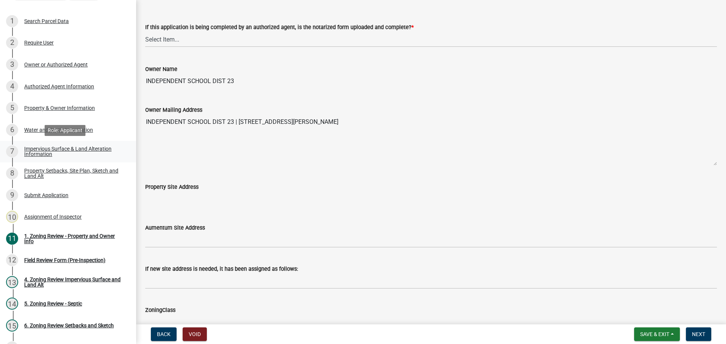
click at [48, 141] on link "7 Impervious Surface & Land Alteration Information" at bounding box center [68, 152] width 136 height 22
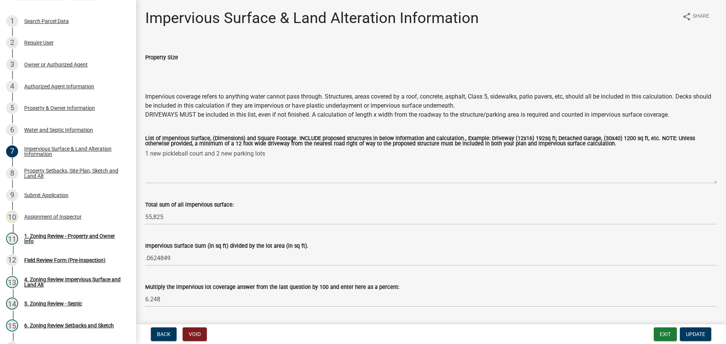
scroll to position [22, 0]
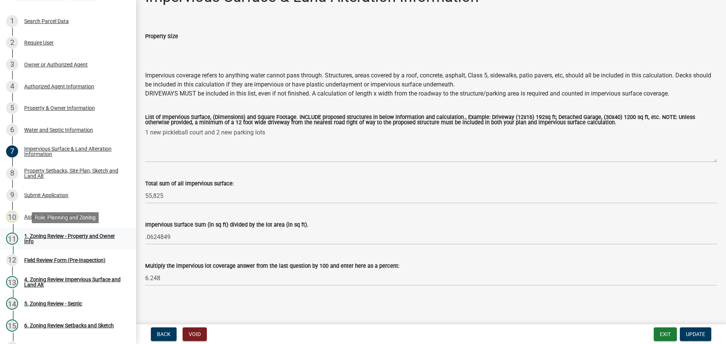
click at [56, 236] on div "1. Zoning Review - Property and Owner Info" at bounding box center [74, 239] width 100 height 11
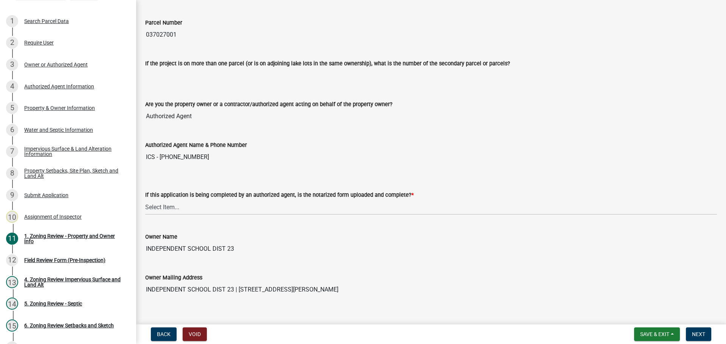
scroll to position [76, 0]
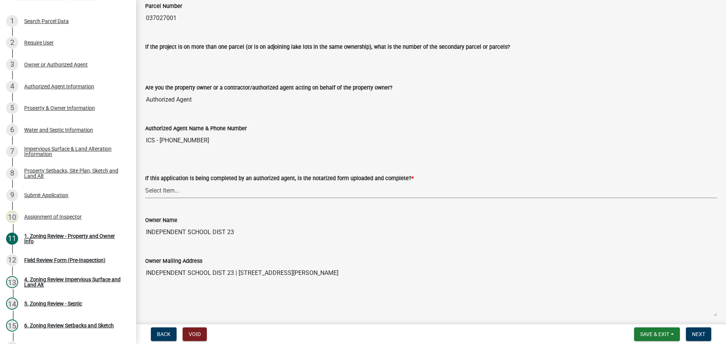
click at [180, 189] on select "Select Item... Yes No N/A" at bounding box center [431, 191] width 572 height 16
click at [145, 183] on select "Select Item... Yes No N/A" at bounding box center [431, 191] width 572 height 16
select select "b279cdb4-a9c7-4e65-a8bd-797316f5be14"
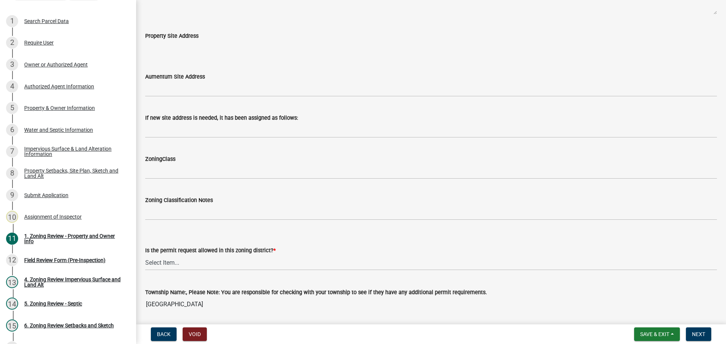
scroll to position [454, 0]
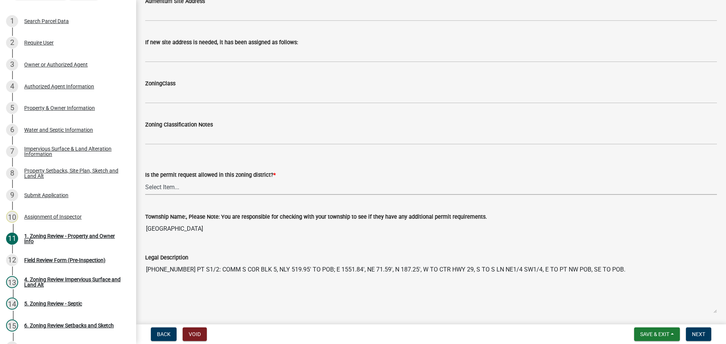
click at [181, 189] on select "Select Item... Yes No" at bounding box center [431, 188] width 572 height 16
click at [145, 180] on select "Select Item... Yes No" at bounding box center [431, 188] width 572 height 16
select select "b4f32c46-6248-4748-b47c-fa4933858724"
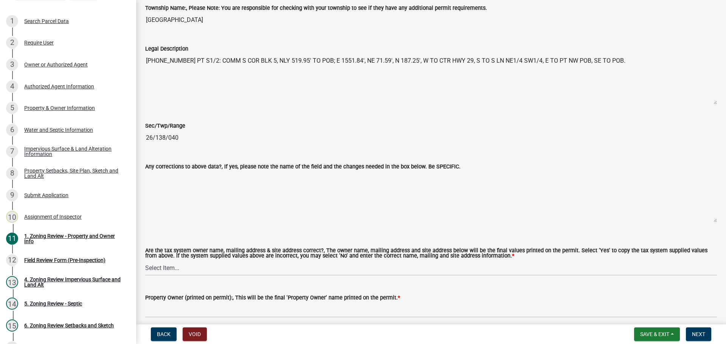
scroll to position [718, 0]
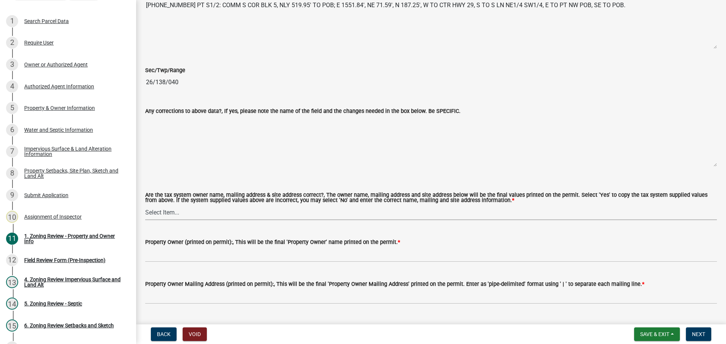
click at [174, 213] on select "Select Item... Yes No" at bounding box center [431, 213] width 572 height 16
click at [145, 205] on select "Select Item... Yes No" at bounding box center [431, 213] width 572 height 16
select select "ab6c2257-4786-48e5-86d0-1194833f57c8"
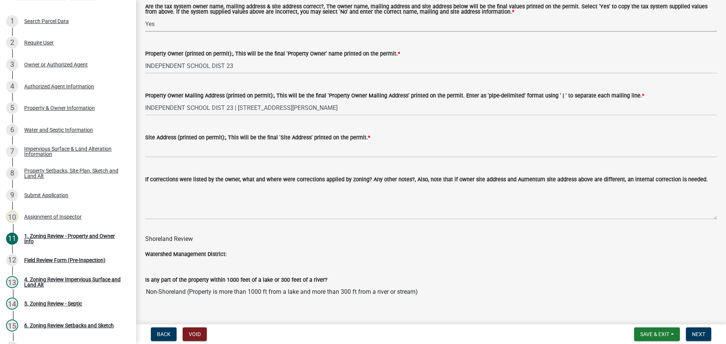
scroll to position [907, 0]
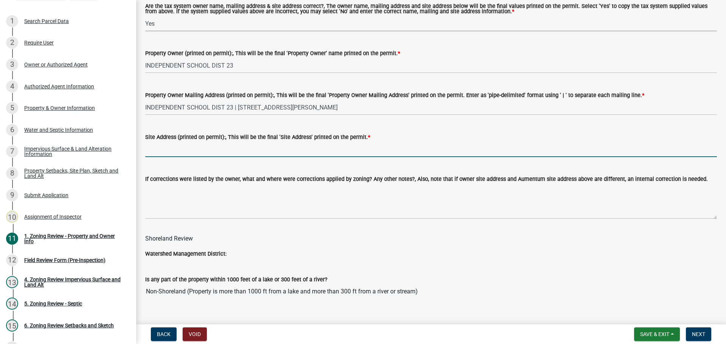
click at [195, 147] on input "Site Address (printed on permit):, This will be the final 'Site Address' printe…" at bounding box center [431, 150] width 572 height 16
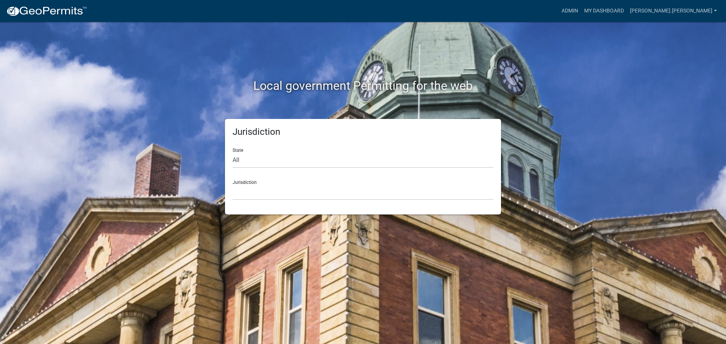
click at [600, 8] on div "Admin My Dashboard [PERSON_NAME].[PERSON_NAME] Admin Account Logout" at bounding box center [406, 11] width 627 height 14
click at [581, 9] on link "Admin" at bounding box center [569, 11] width 23 height 14
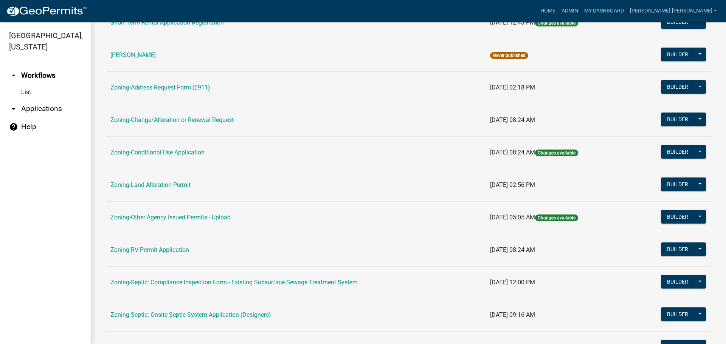
scroll to position [189, 0]
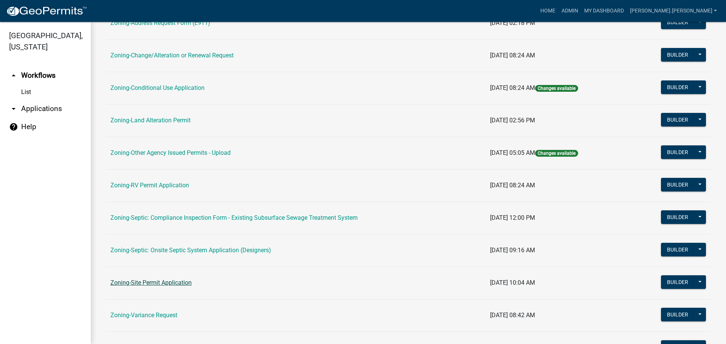
click at [160, 282] on link "Zoning-Site Permit Application" at bounding box center [150, 282] width 81 height 7
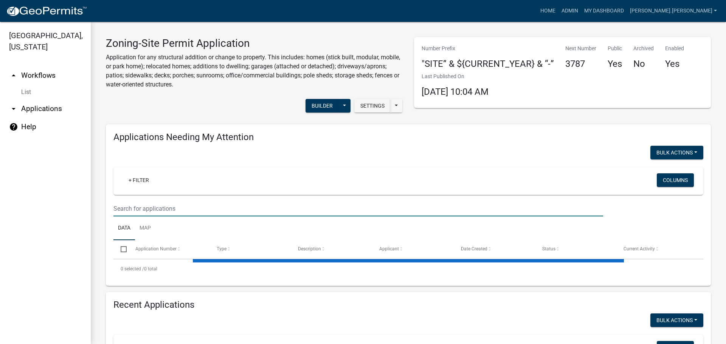
click at [348, 202] on input "text" at bounding box center [358, 209] width 490 height 16
paste input "120123002"
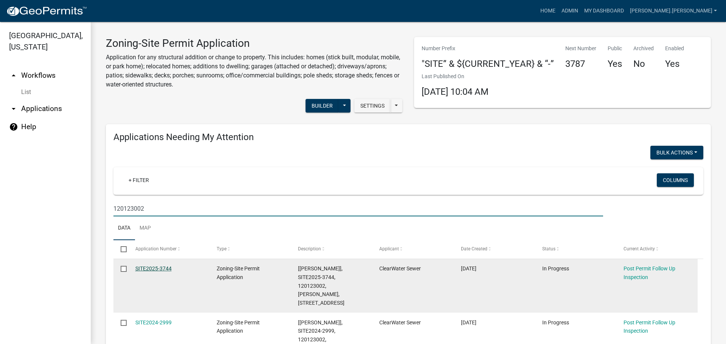
type input "120123002"
click at [166, 270] on link "SITE2025-3744" at bounding box center [153, 269] width 36 height 6
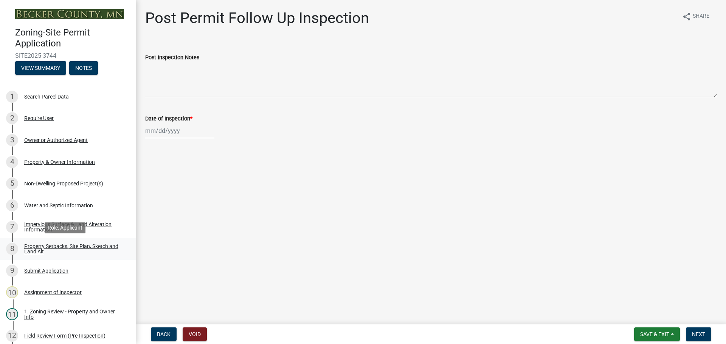
click at [86, 242] on link "8 Property Setbacks, Site Plan, Sketch and Land Alt" at bounding box center [68, 249] width 136 height 22
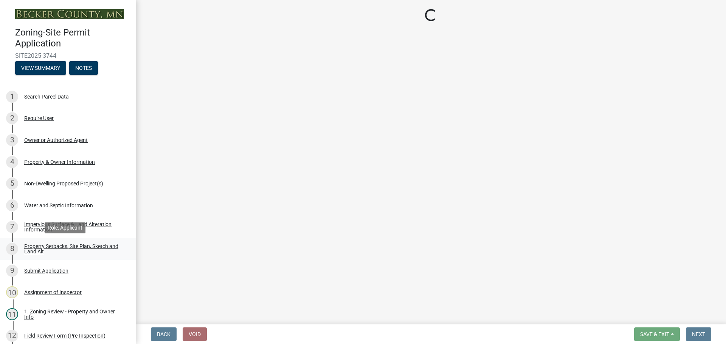
select select "7b13c63f-e699-4112-b373-98fbd28ec536"
select select "6985af9e-5d7a-475f-b5e2-9860e6a4c460"
select select "fd58f24c-a096-4195-863e-b494ea1fd324"
select select "12f785fb-c378-4b18-841c-21c73dc99083"
select select "e8ab2dc3-aa3f-46f3-9b4a-37eb25ad84af"
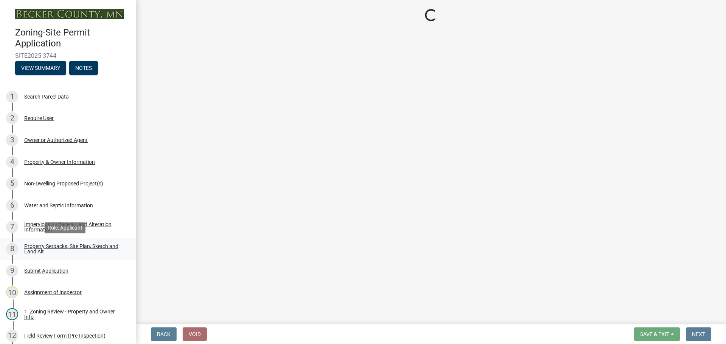
select select "27b2a8b4-abf6-463e-8c0c-7c5d2b4fe26f"
select select "b98836ba-4715-455d-97ab-be9a9df498a8"
select select "288143c3-cc30-40f5-bb2a-2522511345b2"
select select "133211ff-91ce-4a0a-9235-b48a7e2069a0"
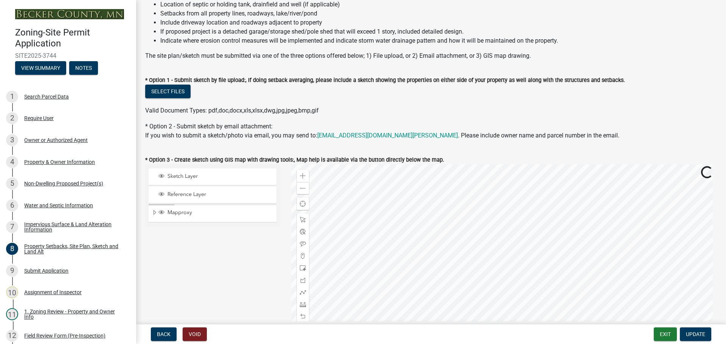
scroll to position [113, 0]
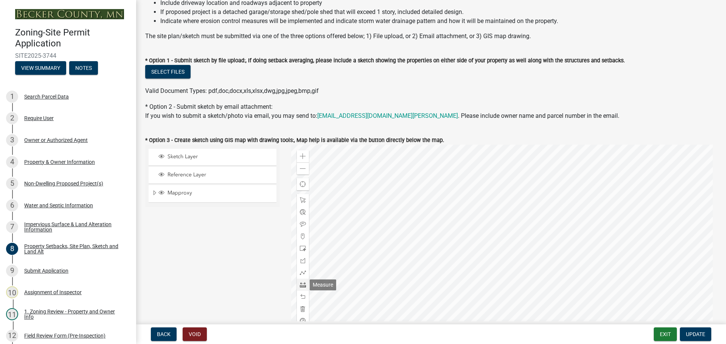
click at [302, 285] on span at bounding box center [303, 285] width 6 height 6
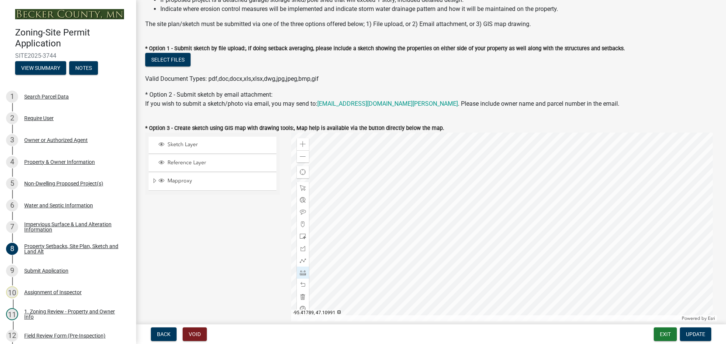
click at [483, 211] on div at bounding box center [504, 227] width 426 height 189
click at [534, 198] on div at bounding box center [504, 227] width 426 height 189
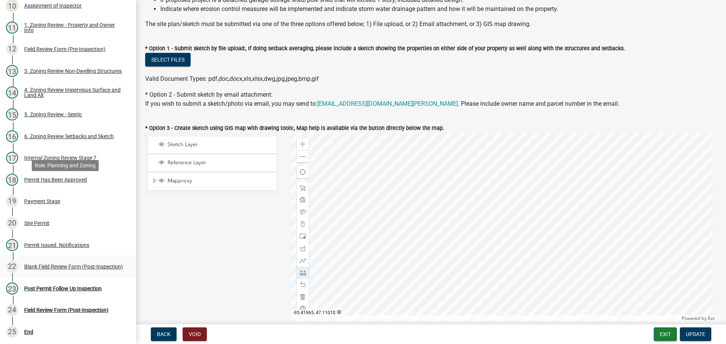
scroll to position [356, 0]
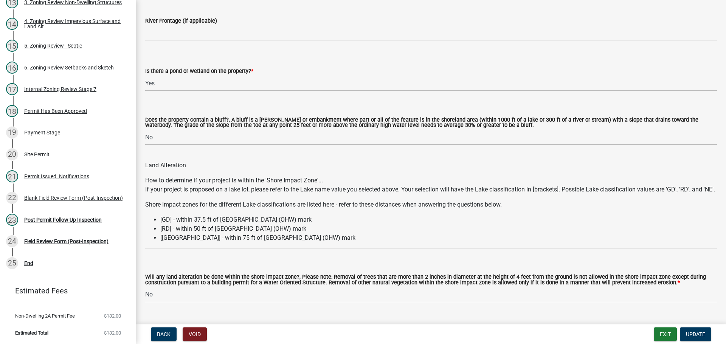
drag, startPoint x: 234, startPoint y: 242, endPoint x: 234, endPoint y: 298, distance: 56.3
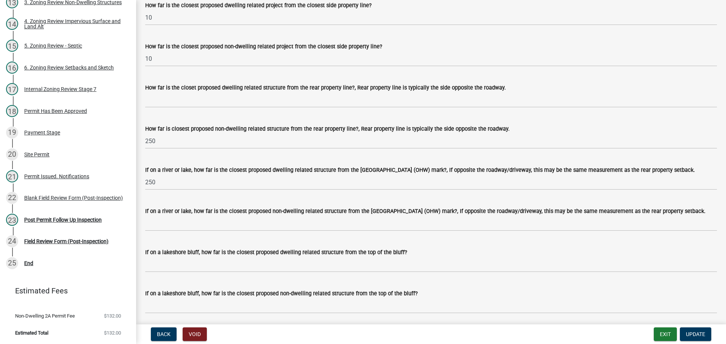
scroll to position [1619, 0]
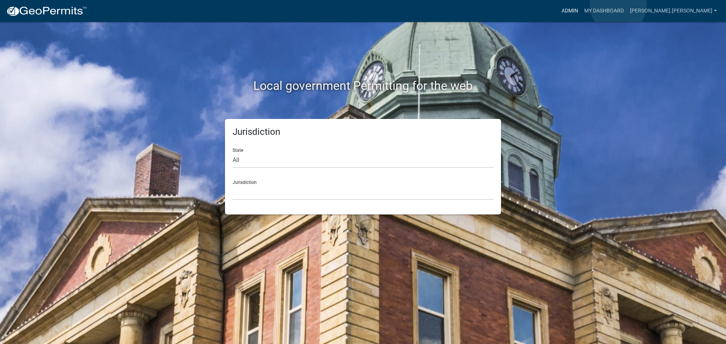
click at [581, 5] on link "Admin" at bounding box center [569, 11] width 23 height 14
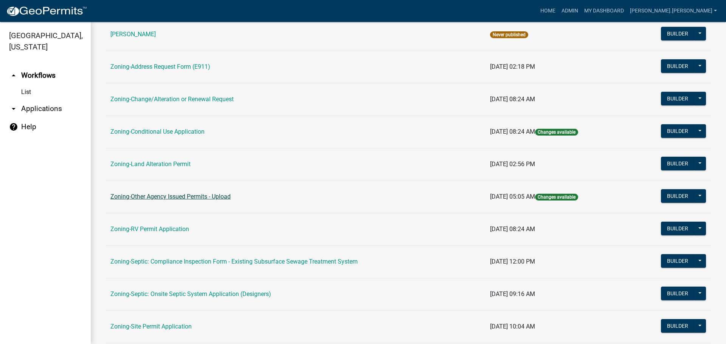
scroll to position [151, 0]
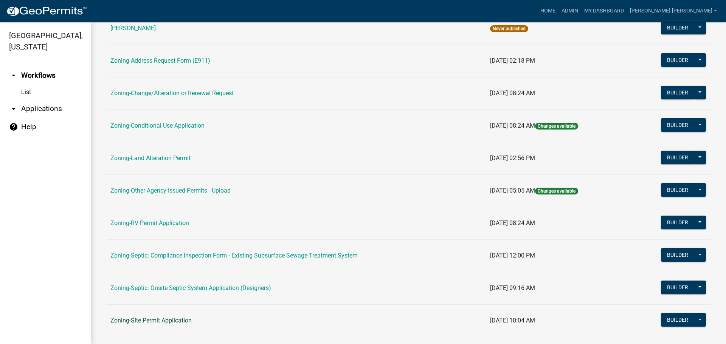
click at [163, 320] on link "Zoning-Site Permit Application" at bounding box center [150, 320] width 81 height 7
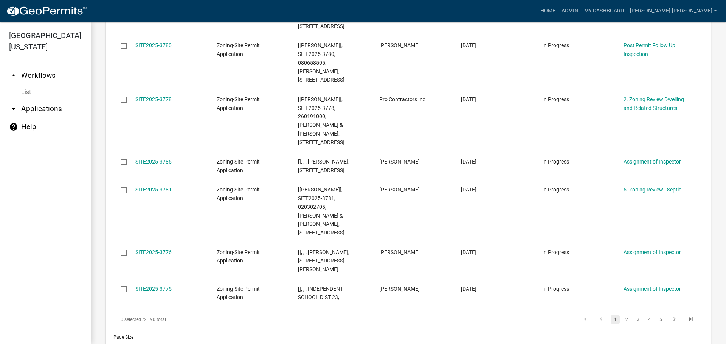
scroll to position [363, 0]
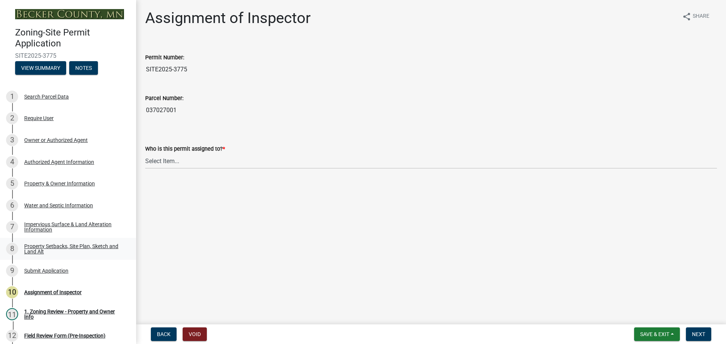
click at [71, 249] on div "Property Setbacks, Site Plan, Sketch and Land Alt" at bounding box center [74, 249] width 100 height 11
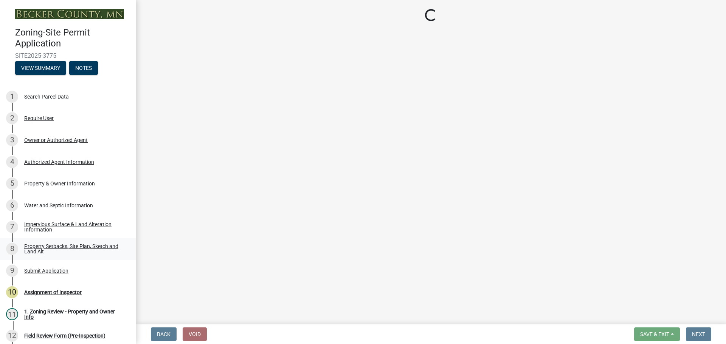
select select "d89fbfa0-1150-4954-b91c-9d482c9530a3"
select select "b56a4575-9846-47cf-8067-c59a4853da22"
select select "12f785fb-c378-4b18-841c-21c73dc99083"
select select "e8ab2dc3-aa3f-46f3-9b4a-37eb25ad84af"
select select "5ad4ab64-b44e-481c-9000-9e5907aa74e1"
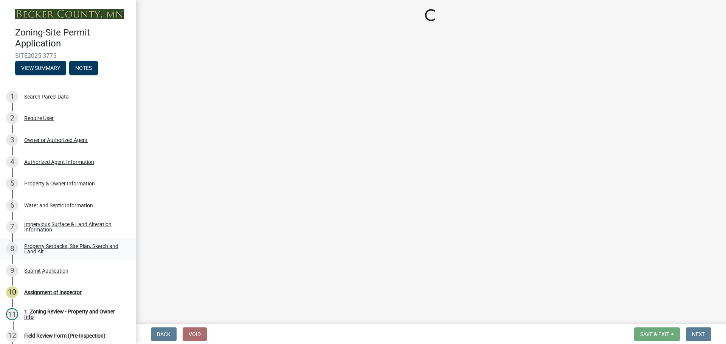
select select "e019de12-4845-45f2-ad10-5fb76eee0e55"
select select "c8b8ea71-7088-4e87-a493-7bc88cc2835b"
select select "a4ce8fad-3c47-4e2b-9375-28a8f2ee630b"
select select "19d13e65-c93d-443e-910a-7a17299544cc"
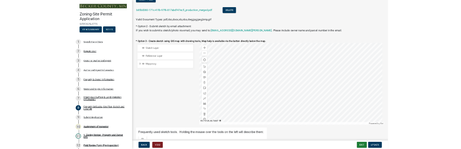
scroll to position [189, 0]
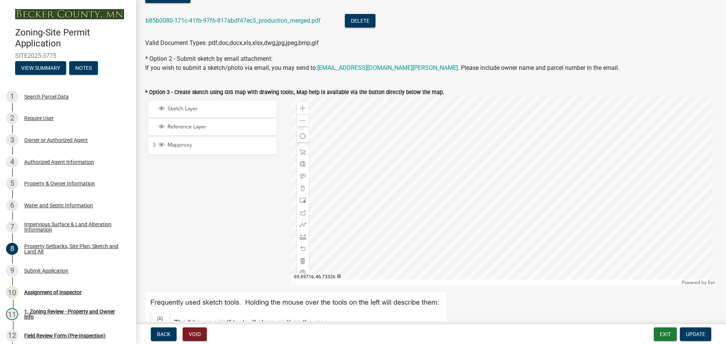
click at [517, 232] on div at bounding box center [504, 191] width 426 height 189
click at [302, 238] on span at bounding box center [303, 237] width 6 height 6
click at [542, 213] on div at bounding box center [504, 191] width 426 height 189
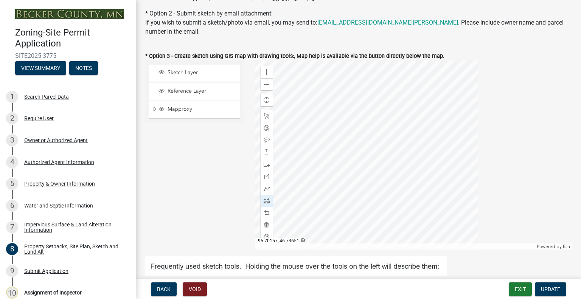
scroll to position [192, 0]
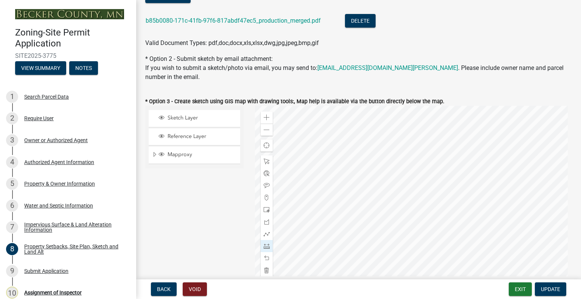
click at [448, 215] on div at bounding box center [413, 200] width 317 height 189
click at [413, 219] on div at bounding box center [413, 200] width 317 height 189
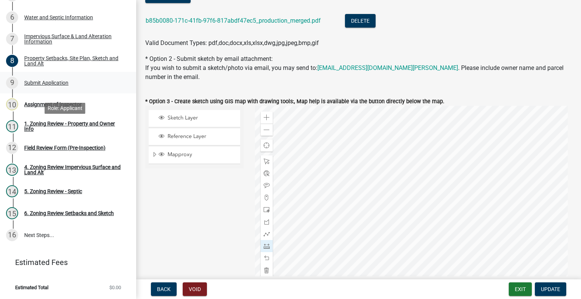
scroll to position [37, 0]
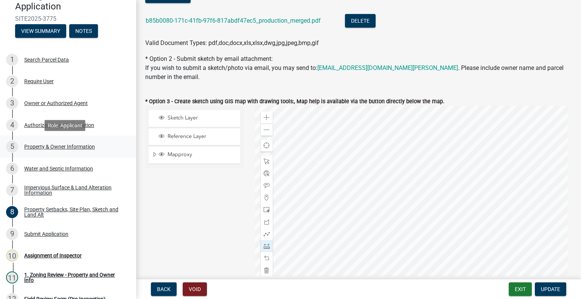
click at [72, 146] on div "Property & Owner Information" at bounding box center [59, 146] width 71 height 5
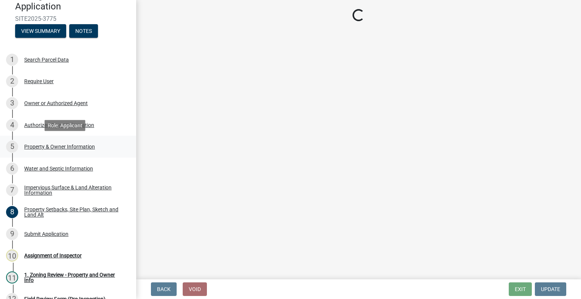
scroll to position [0, 0]
select select "b4fc589a-01c8-47e4-a72e-871857921bc6"
select select "fcf6d223-6c57-4dc5-b63a-a94704169022"
select select "393a978c-6bd5-4cb2-a6a0-db6feb8732b8"
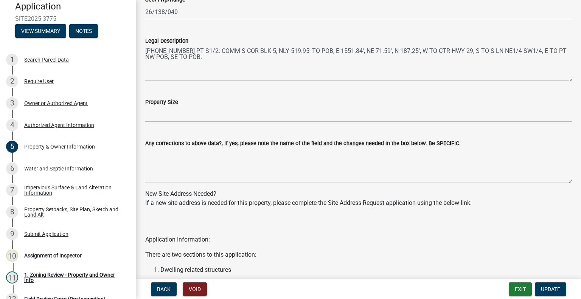
scroll to position [741, 0]
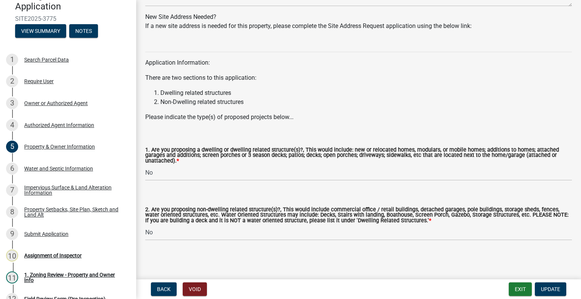
drag, startPoint x: 248, startPoint y: 98, endPoint x: 244, endPoint y: 193, distance: 95.8
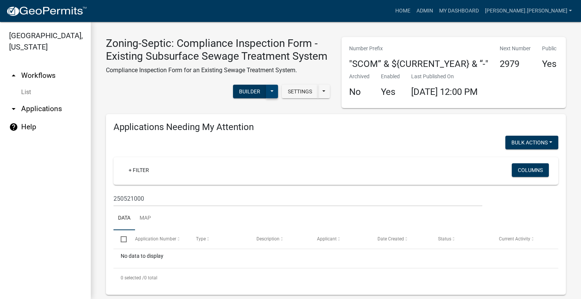
drag, startPoint x: 288, startPoint y: 182, endPoint x: 270, endPoint y: 107, distance: 76.8
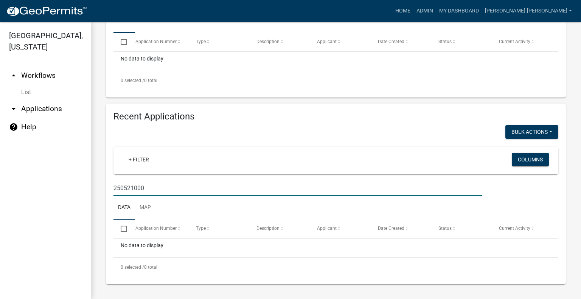
scroll to position [206, 0]
